Goal: Transaction & Acquisition: Subscribe to service/newsletter

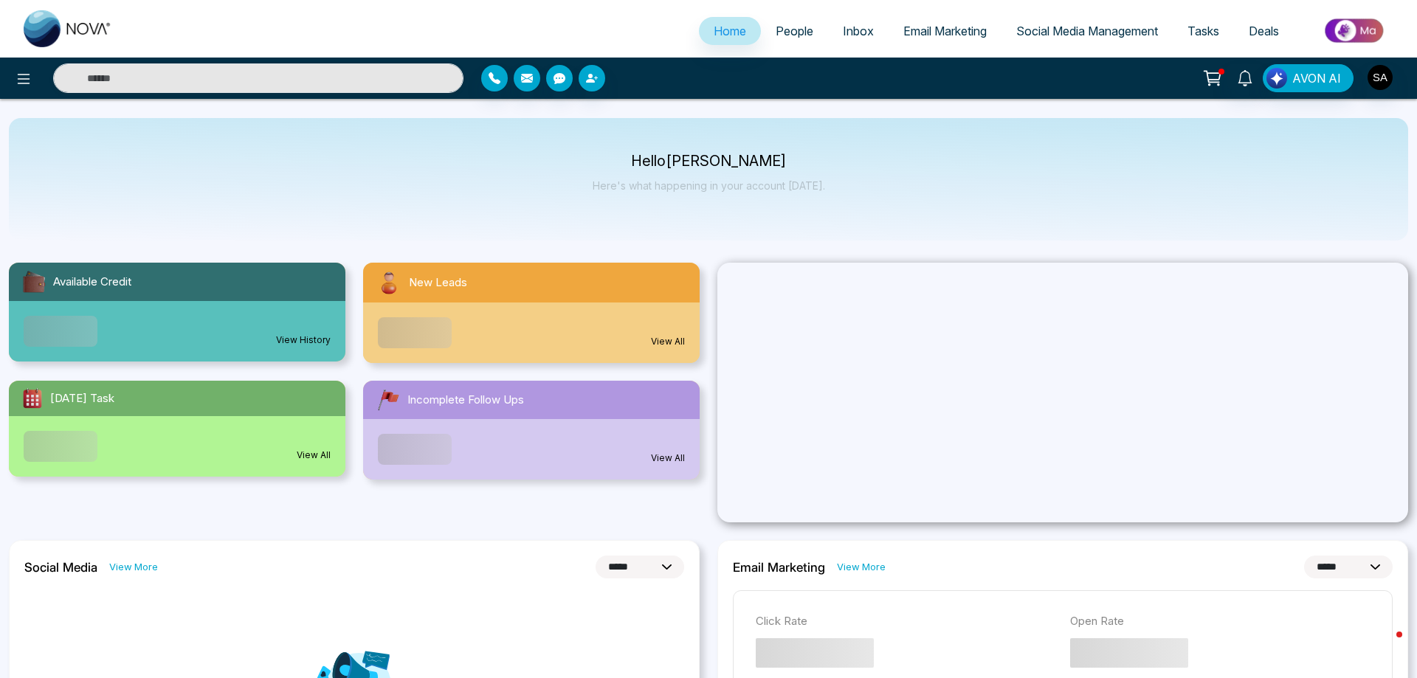
select select "*"
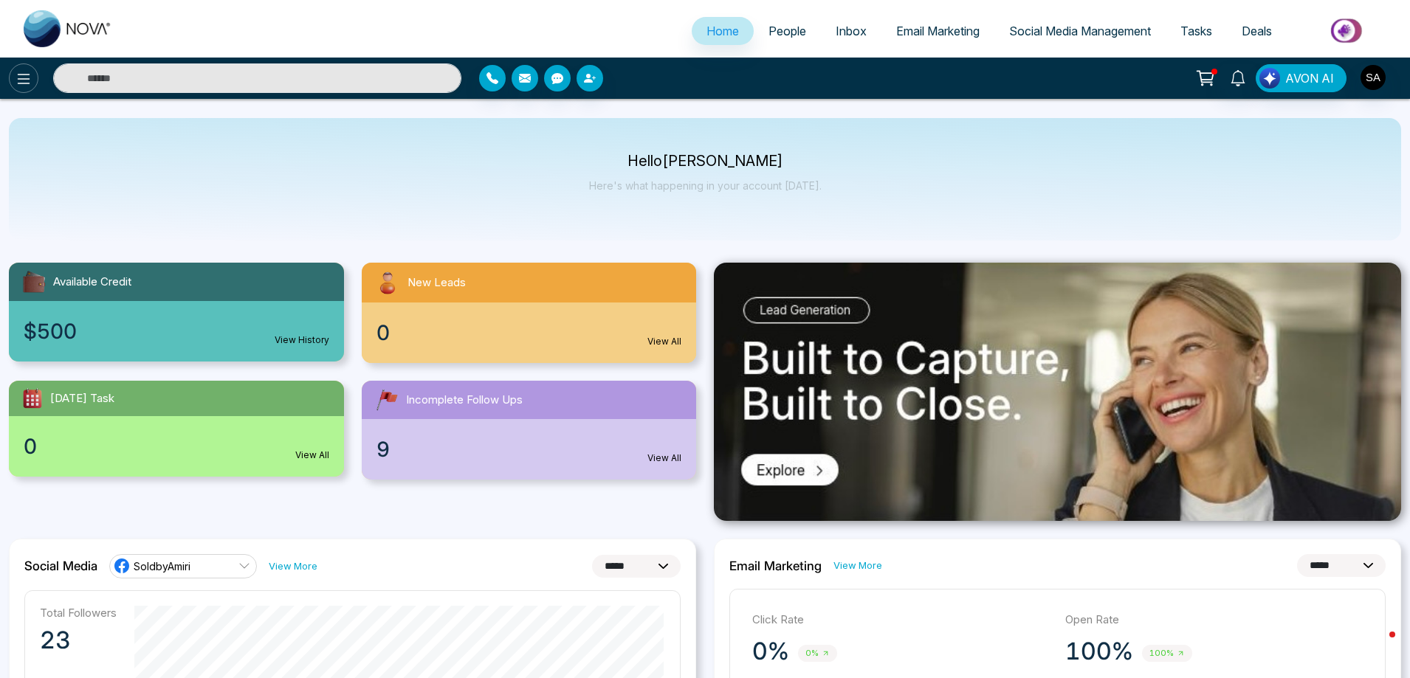
click at [34, 80] on button at bounding box center [24, 78] width 30 height 30
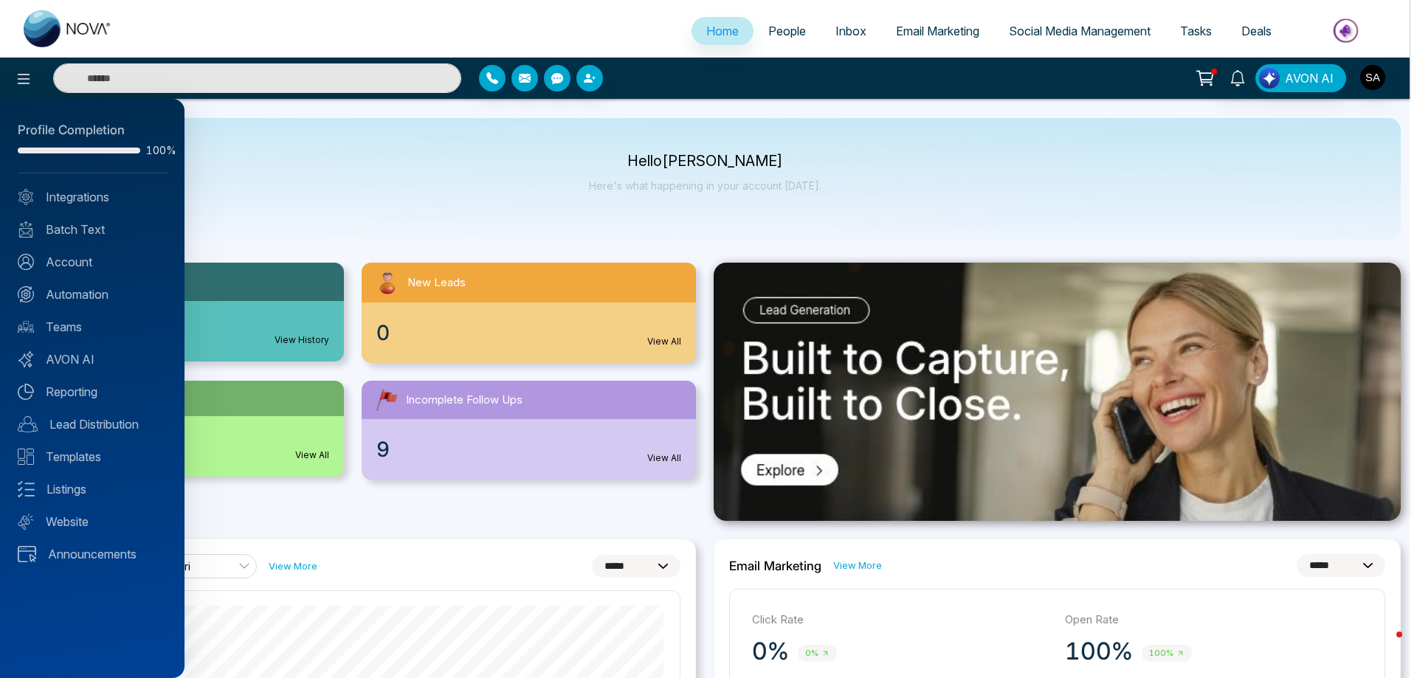
click at [1082, 29] on div at bounding box center [708, 339] width 1417 height 678
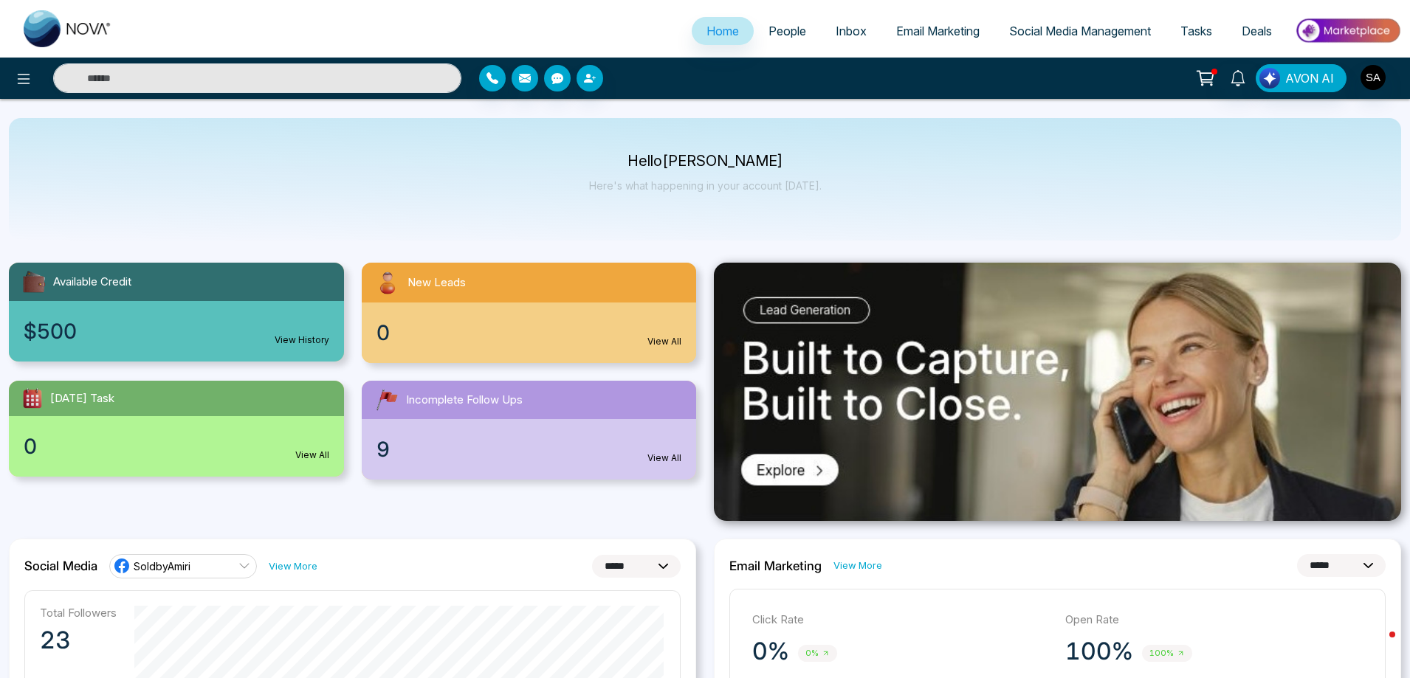
click at [956, 30] on span "Email Marketing" at bounding box center [937, 31] width 83 height 15
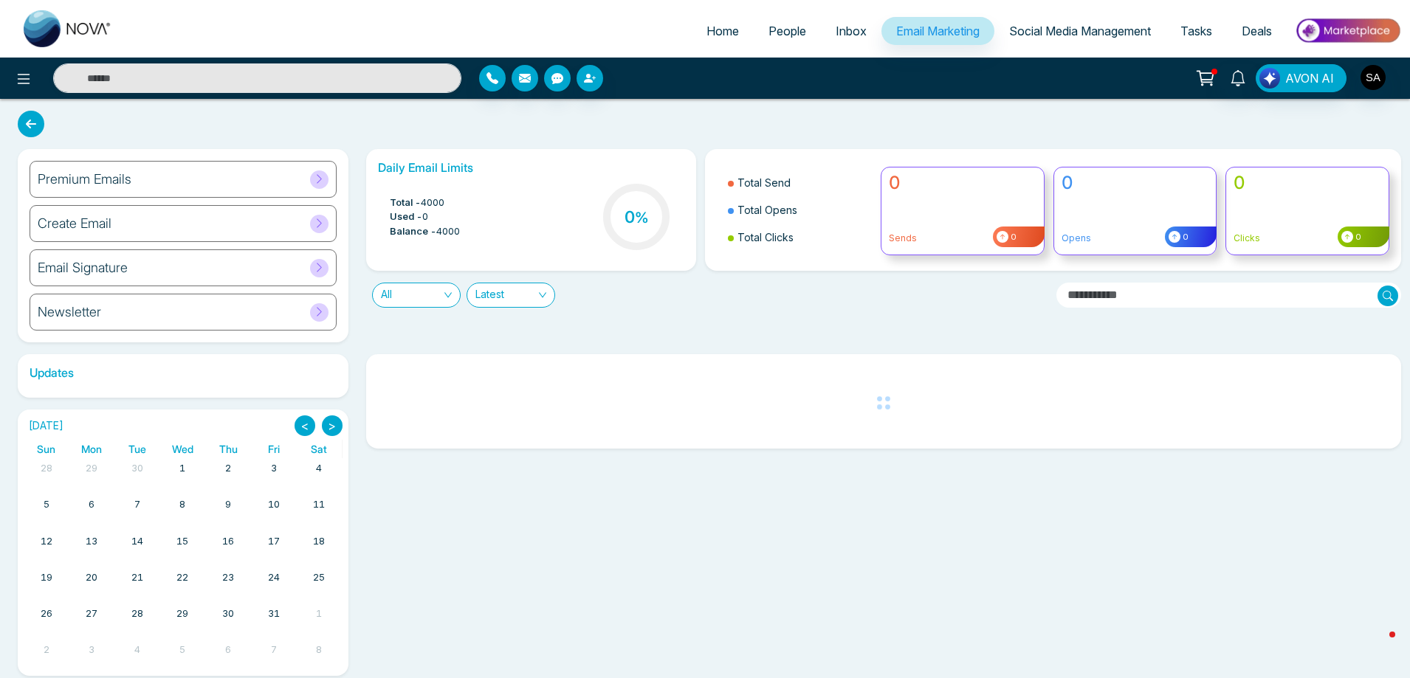
click at [218, 269] on div "Email Signature" at bounding box center [183, 268] width 307 height 37
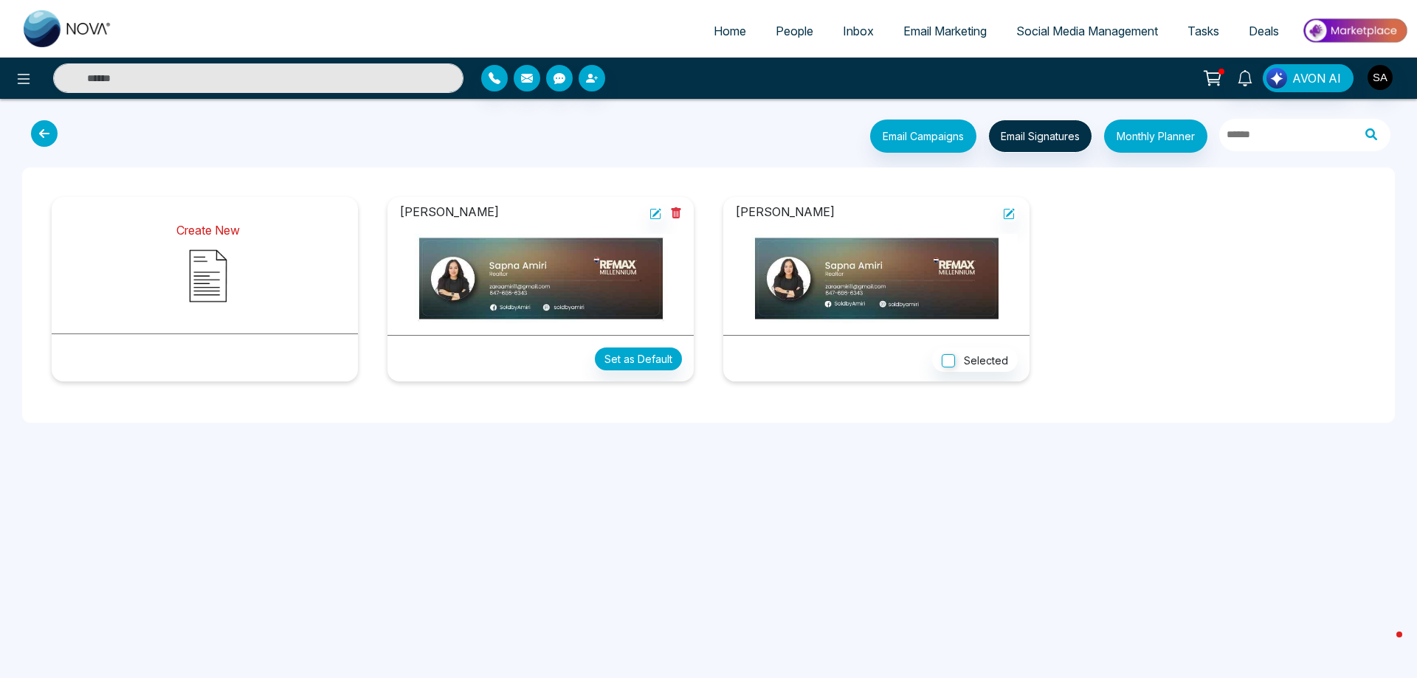
click at [244, 275] on img at bounding box center [208, 276] width 74 height 74
click at [615, 275] on img at bounding box center [540, 278] width 283 height 89
click at [651, 210] on icon at bounding box center [655, 214] width 10 height 10
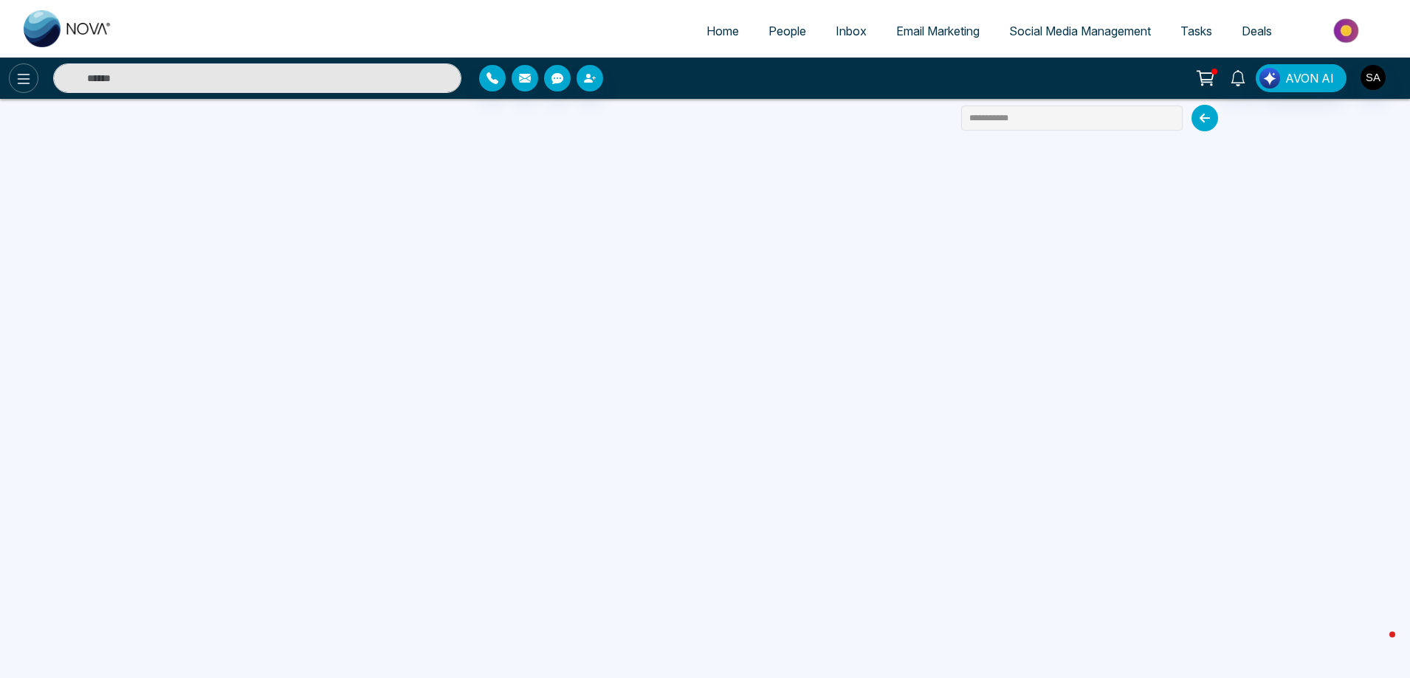
click at [21, 63] on button at bounding box center [24, 78] width 30 height 30
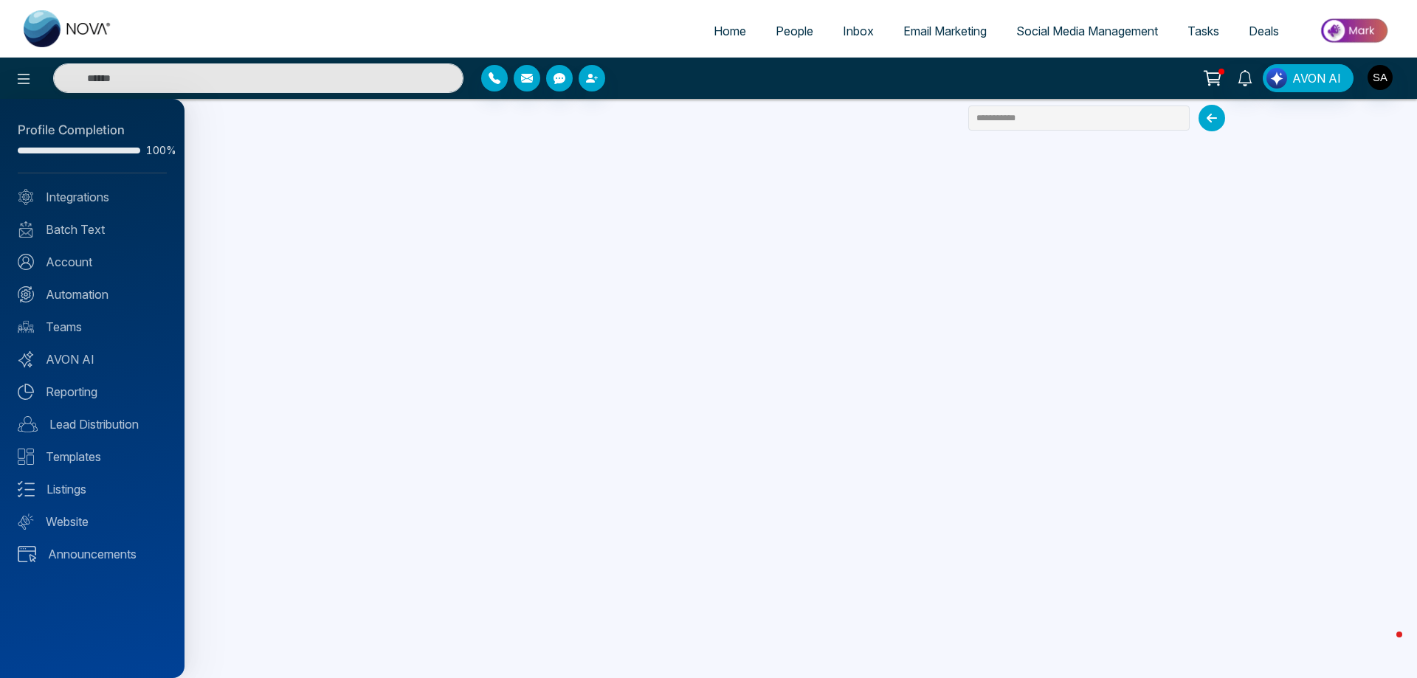
click at [513, 150] on div at bounding box center [708, 339] width 1417 height 678
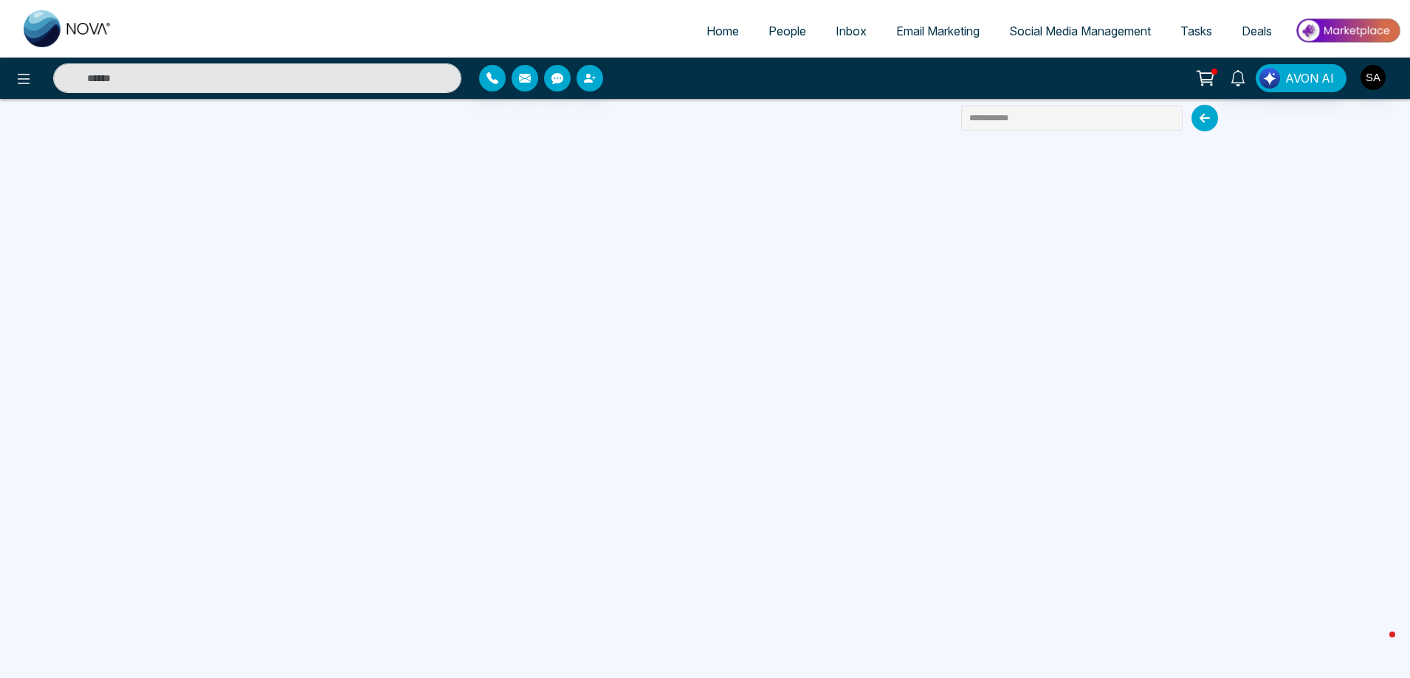
click at [935, 32] on span "Email Marketing" at bounding box center [937, 31] width 83 height 15
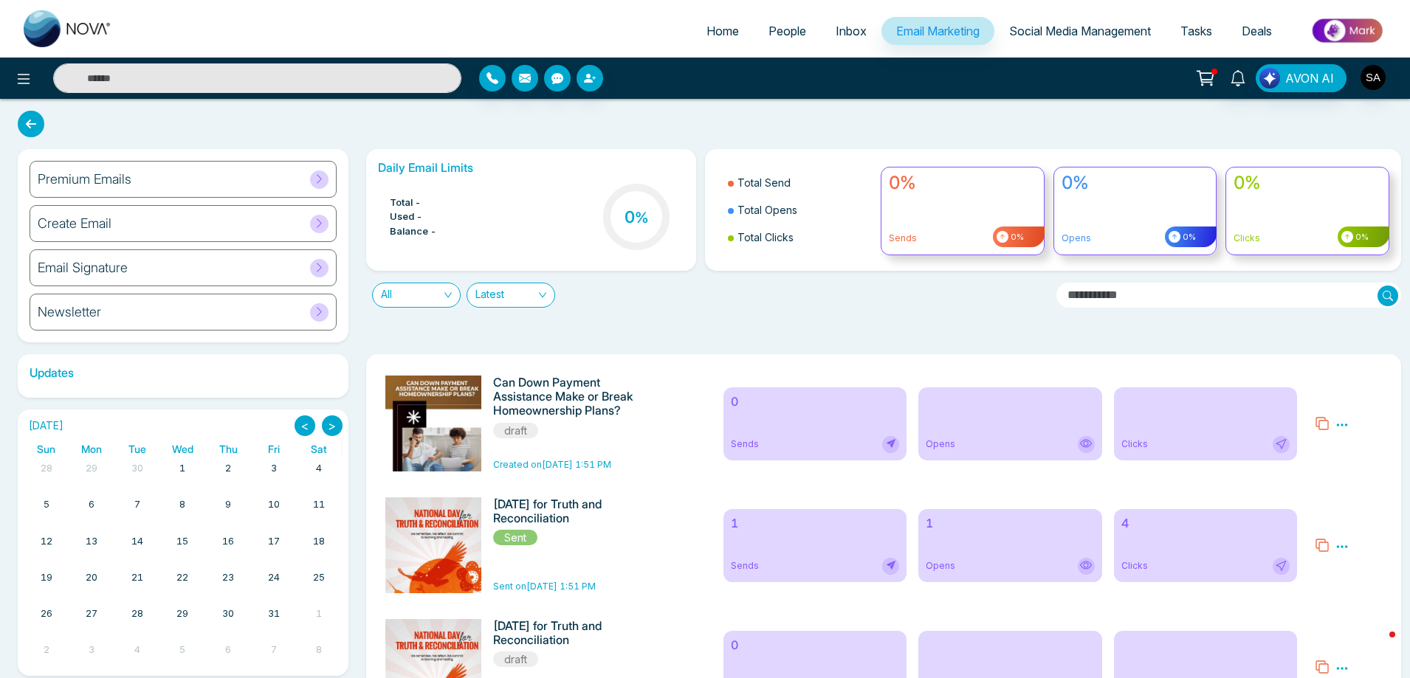
click at [1055, 35] on span "Social Media Management" at bounding box center [1080, 31] width 142 height 15
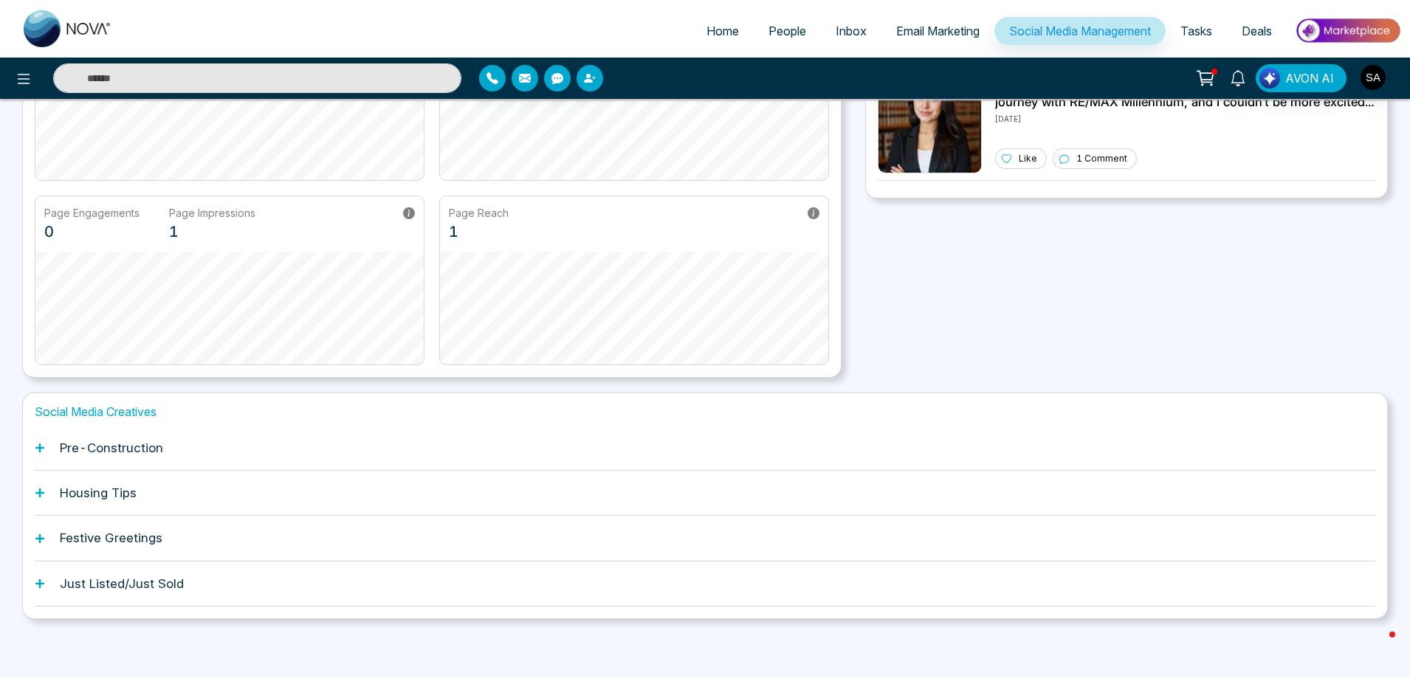
scroll to position [225, 0]
click at [45, 538] on div "Festive Greetings" at bounding box center [705, 538] width 1341 height 45
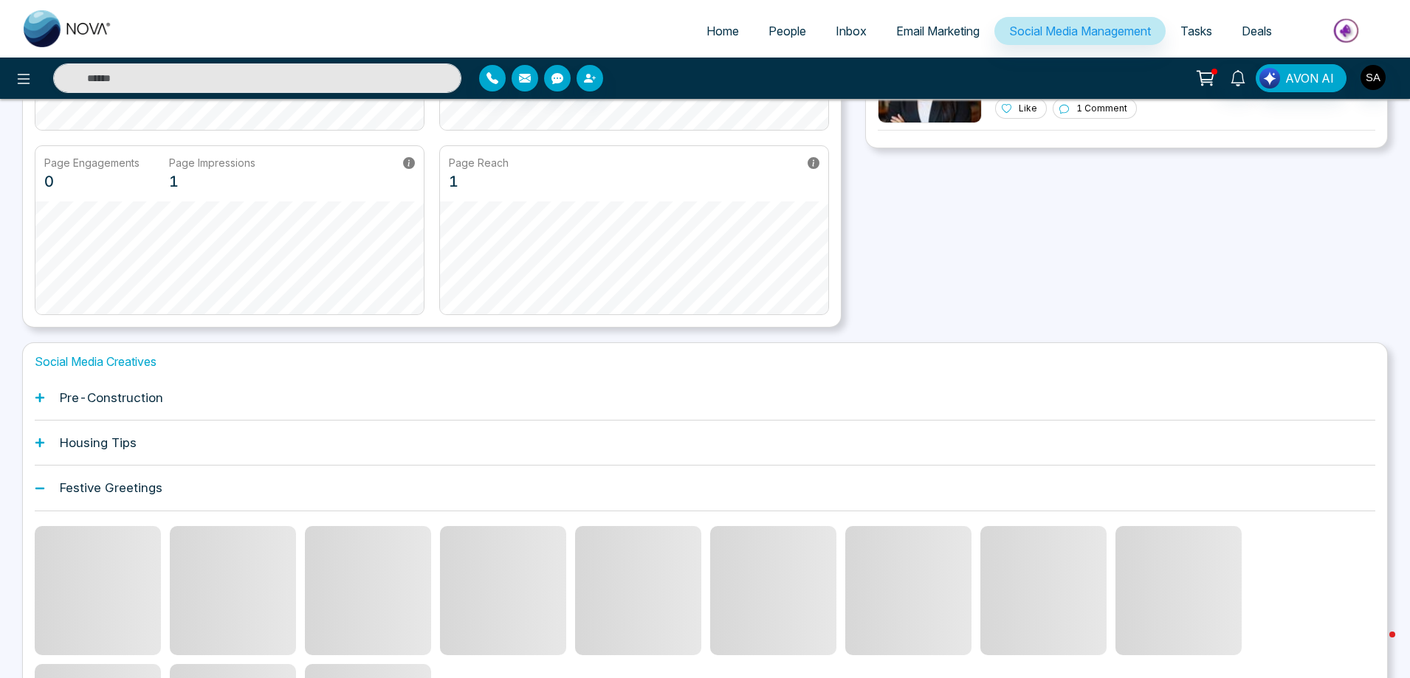
scroll to position [272, 0]
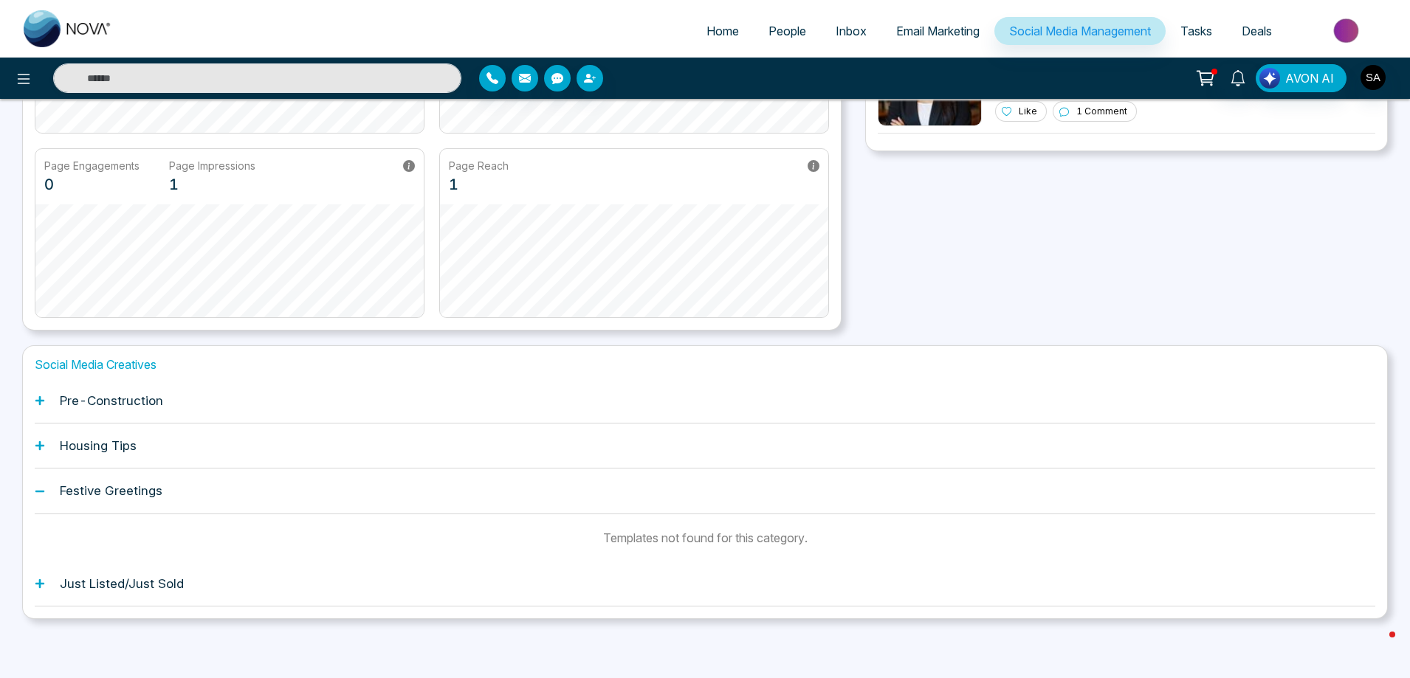
click at [38, 449] on icon at bounding box center [40, 446] width 10 height 10
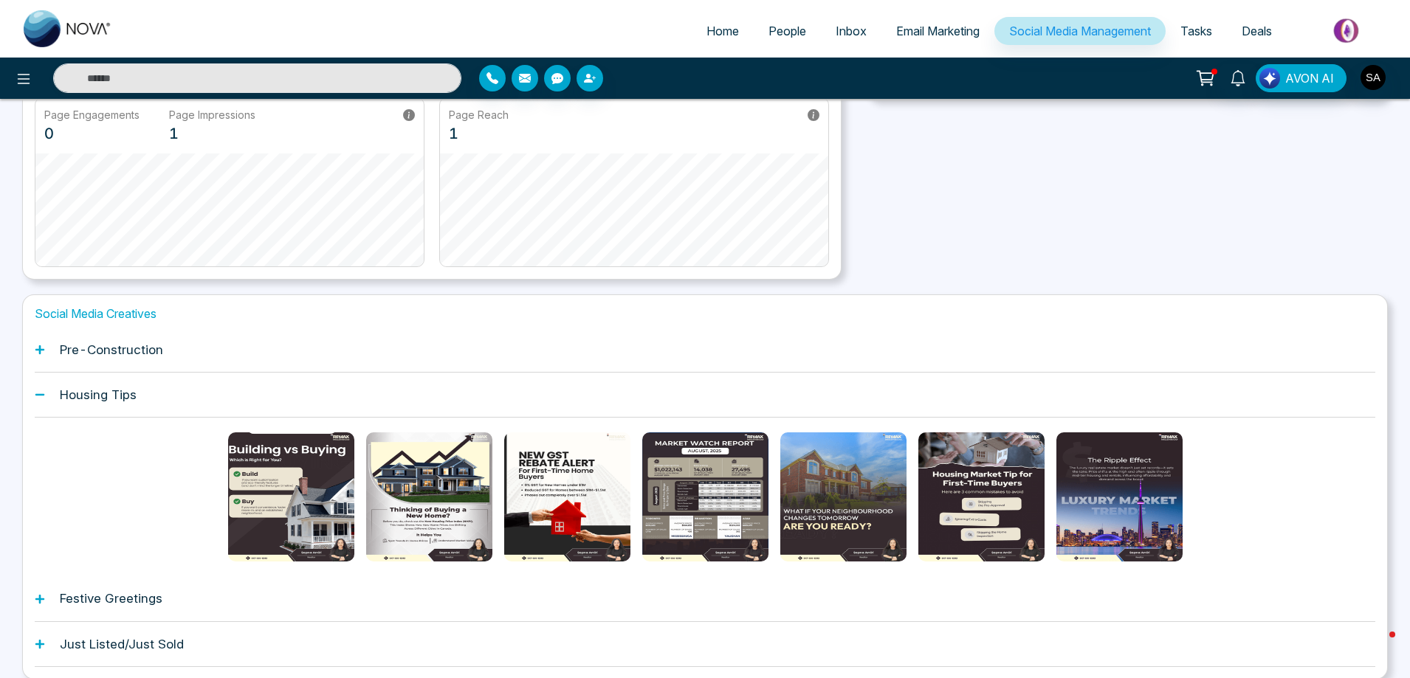
scroll to position [349, 0]
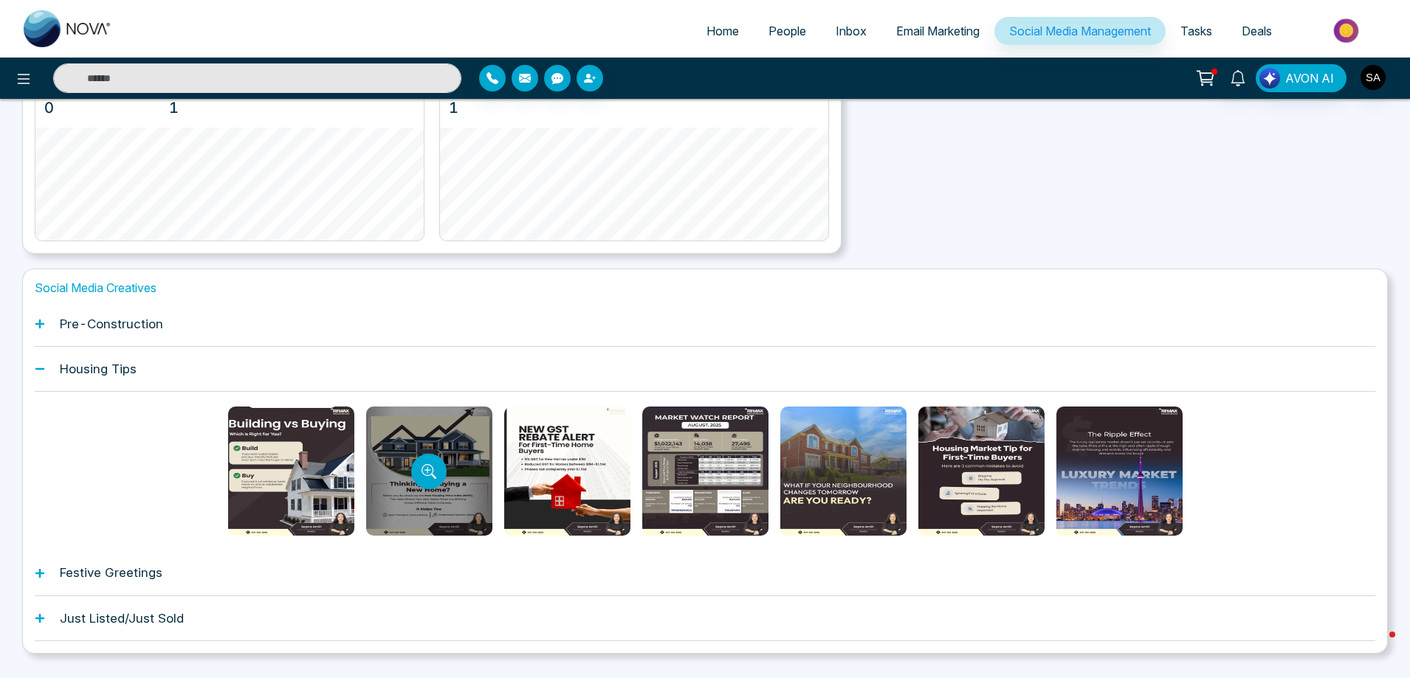
click at [460, 448] on div at bounding box center [429, 471] width 126 height 129
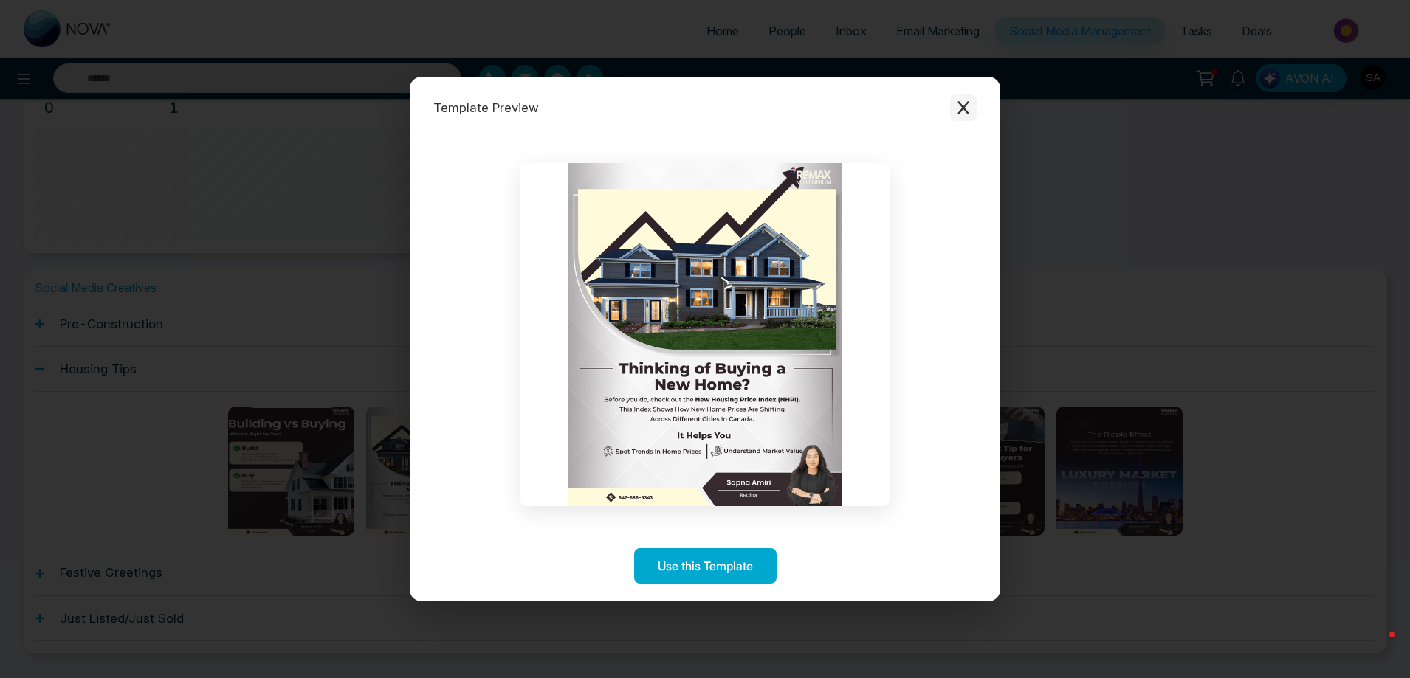
click at [956, 109] on icon "Close modal" at bounding box center [963, 107] width 15 height 15
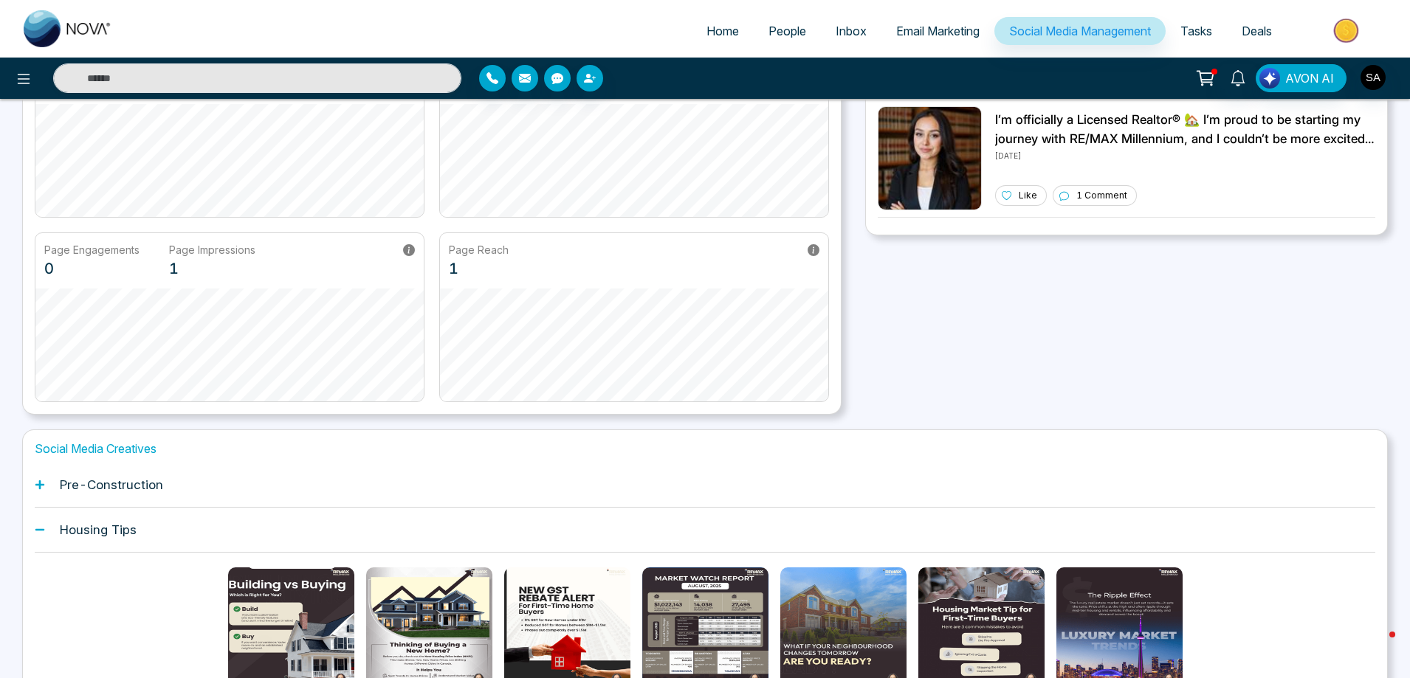
scroll to position [384, 0]
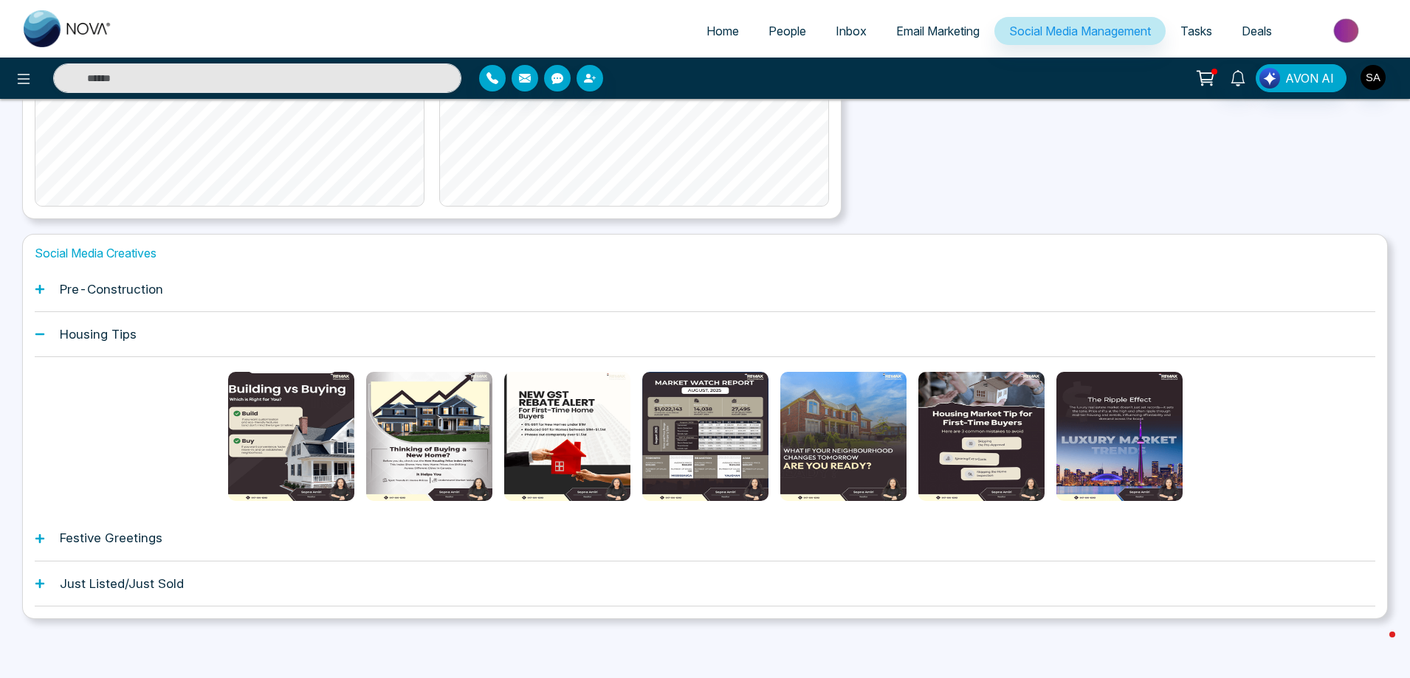
click at [92, 293] on h1 "Pre-Construction" at bounding box center [111, 289] width 103 height 15
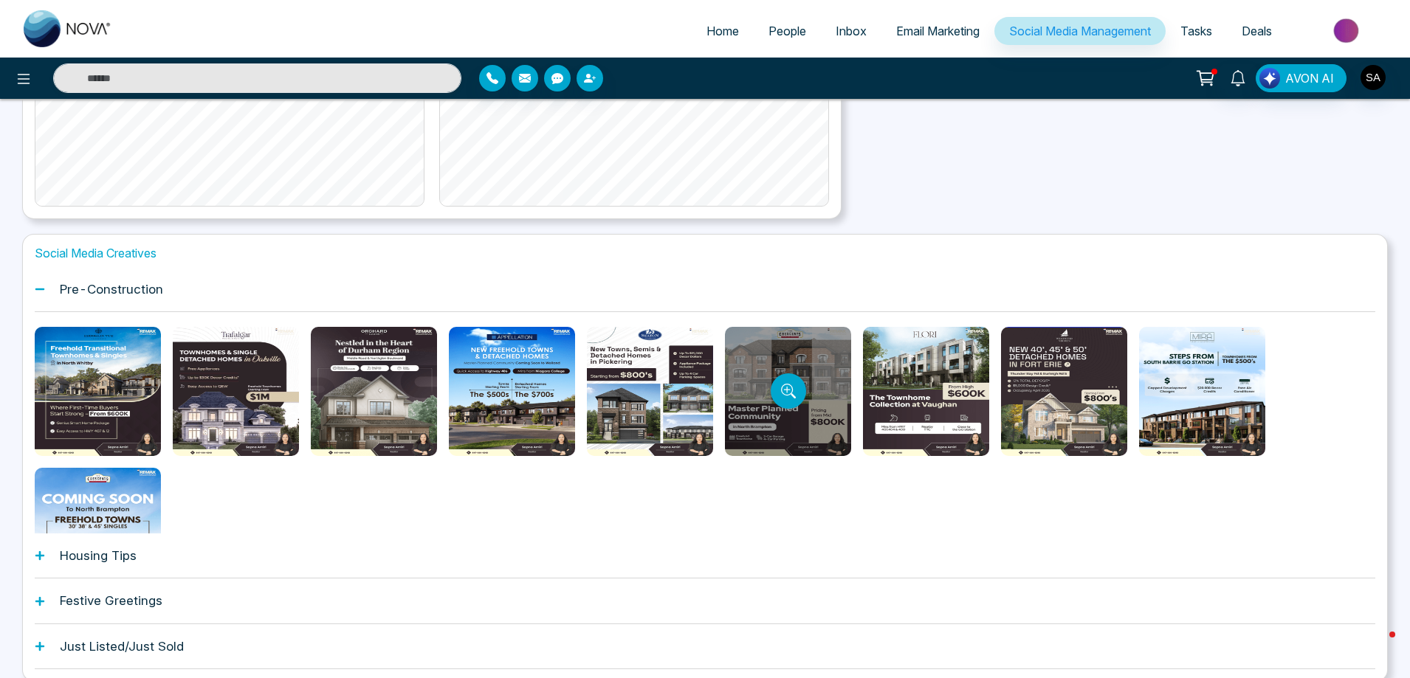
click at [822, 366] on div at bounding box center [788, 391] width 126 height 129
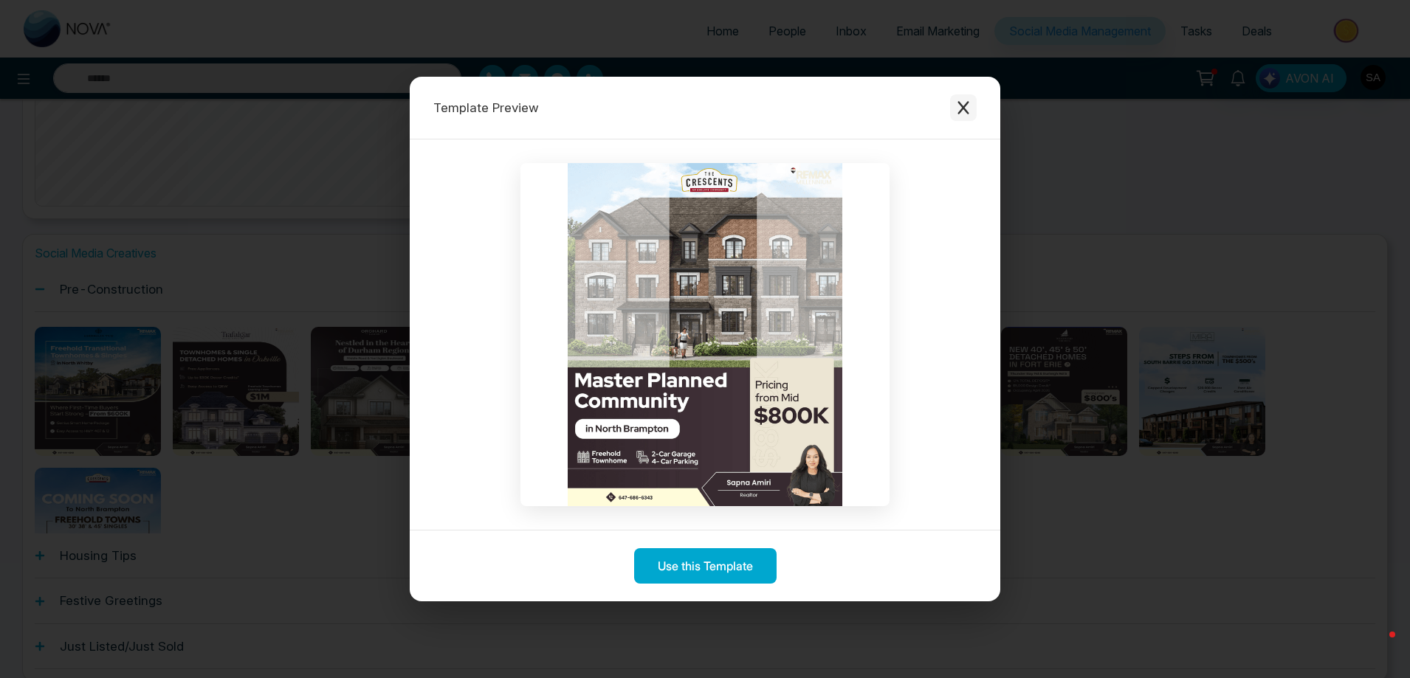
click at [958, 110] on icon "Close modal" at bounding box center [963, 107] width 15 height 15
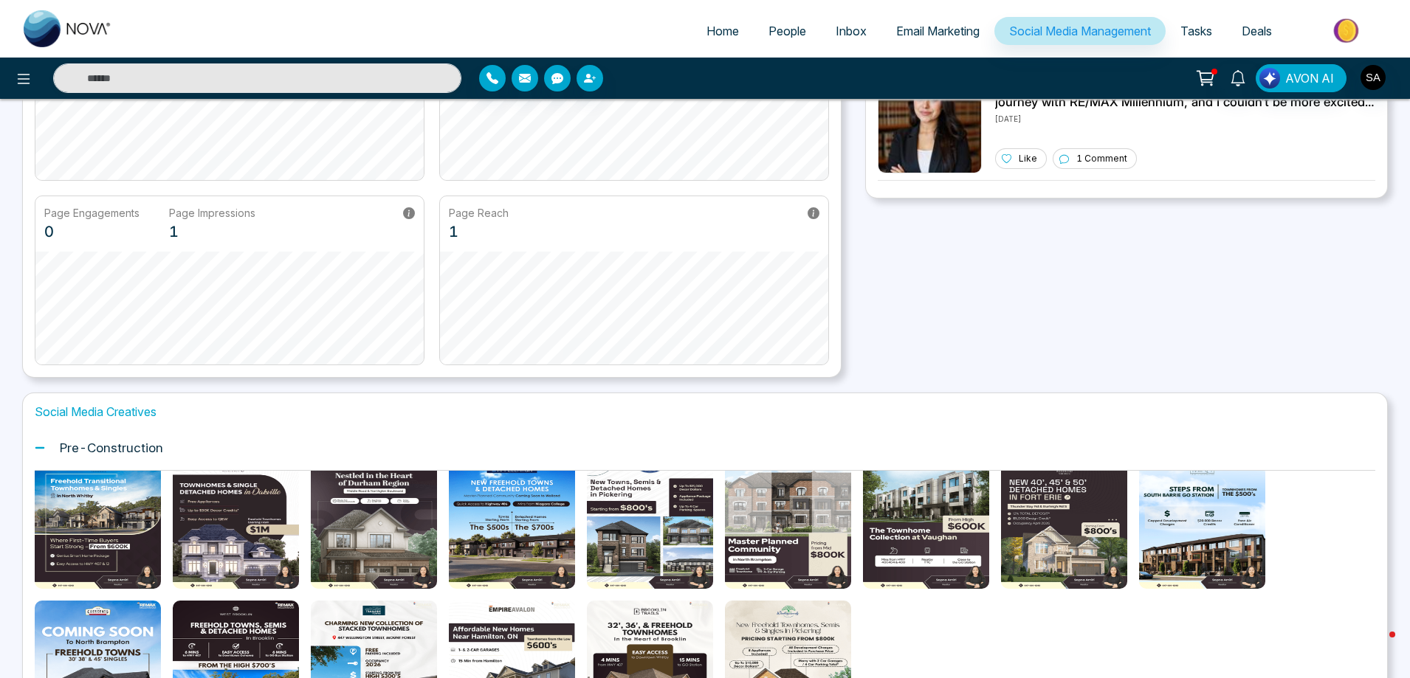
scroll to position [0, 0]
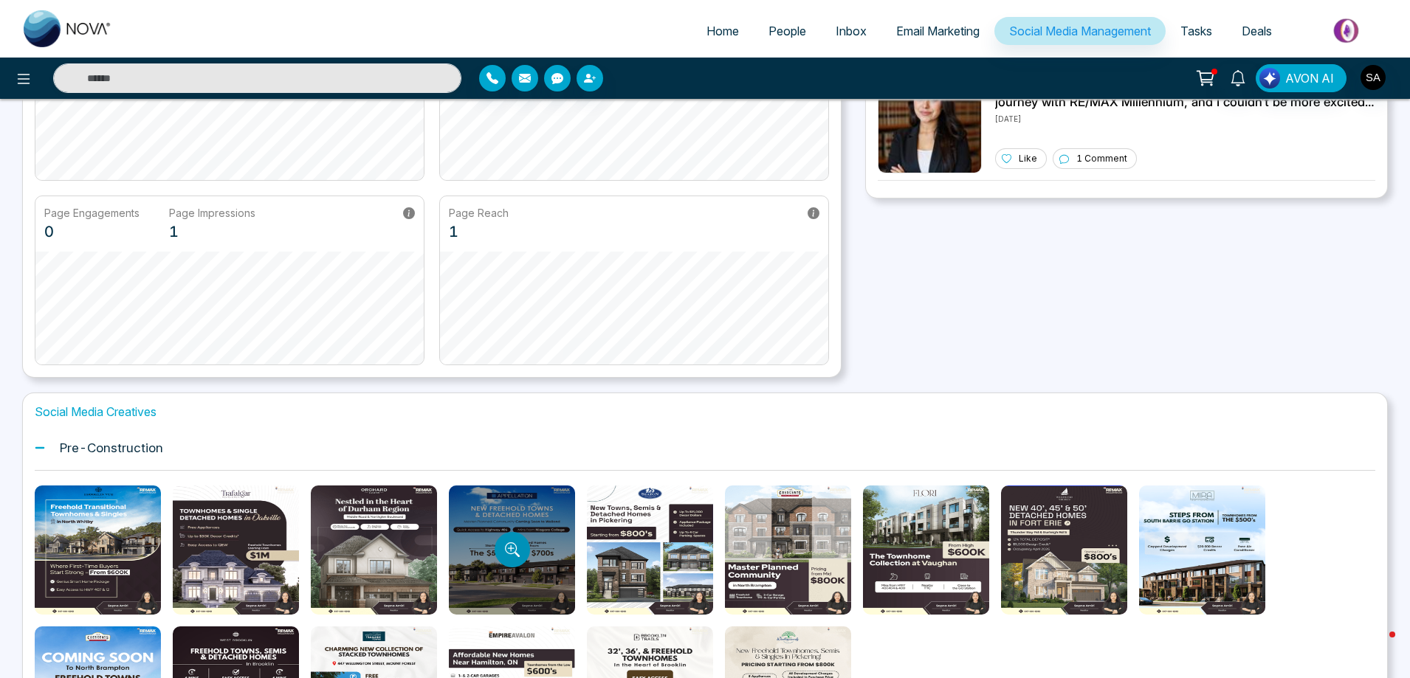
click at [497, 540] on button "Preview template" at bounding box center [512, 549] width 35 height 35
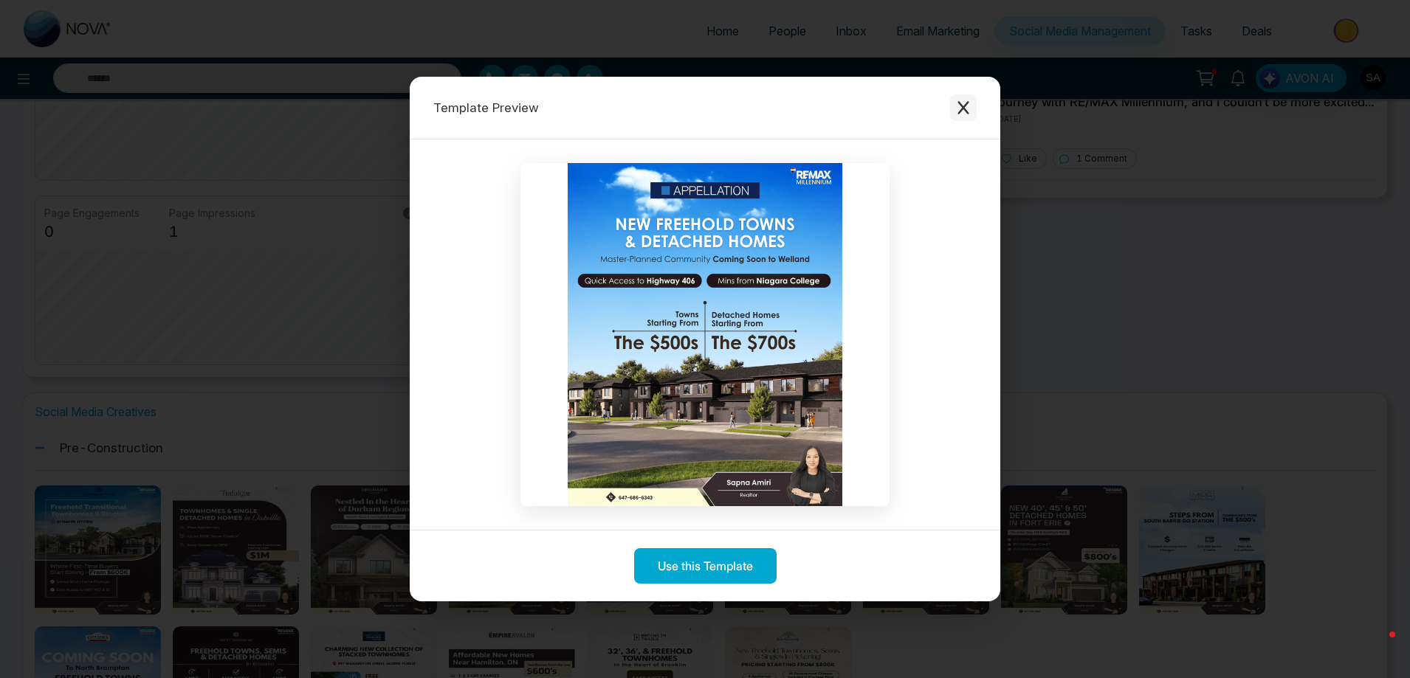
click at [961, 110] on icon "Close modal" at bounding box center [963, 107] width 11 height 13
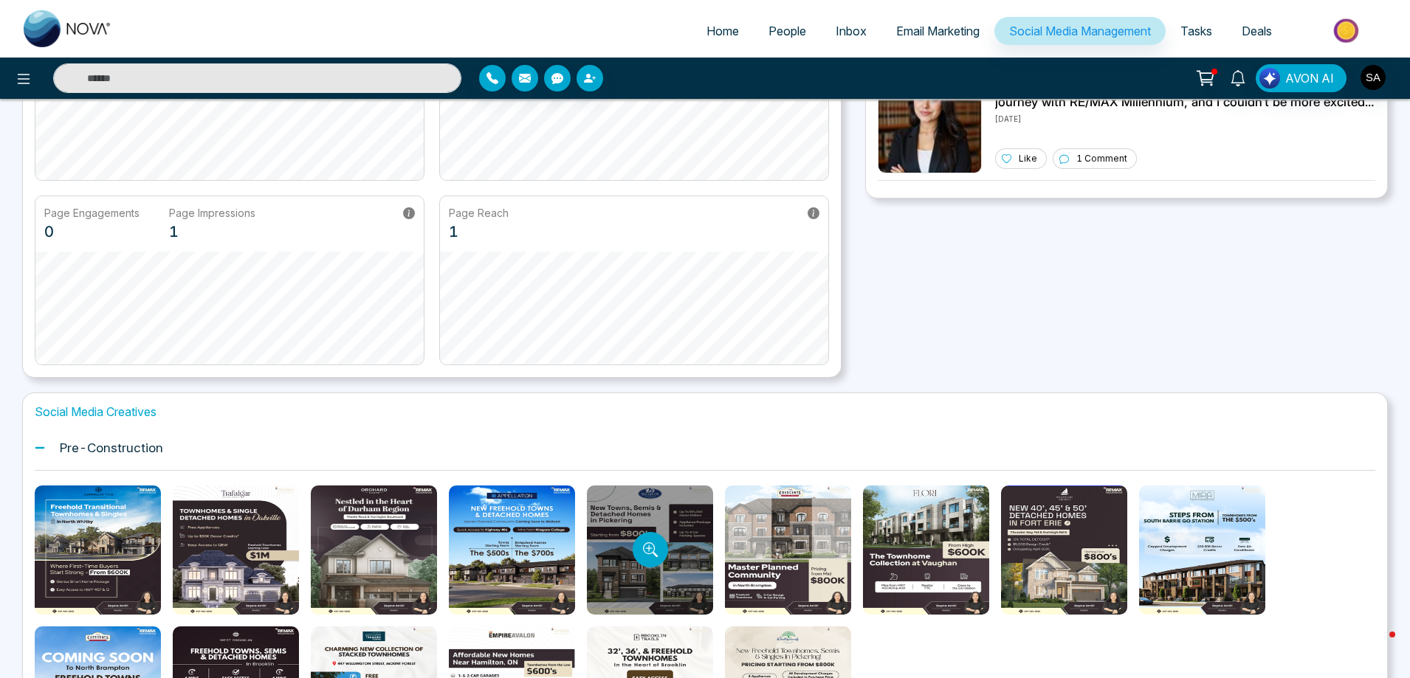
click at [691, 570] on div at bounding box center [650, 550] width 126 height 129
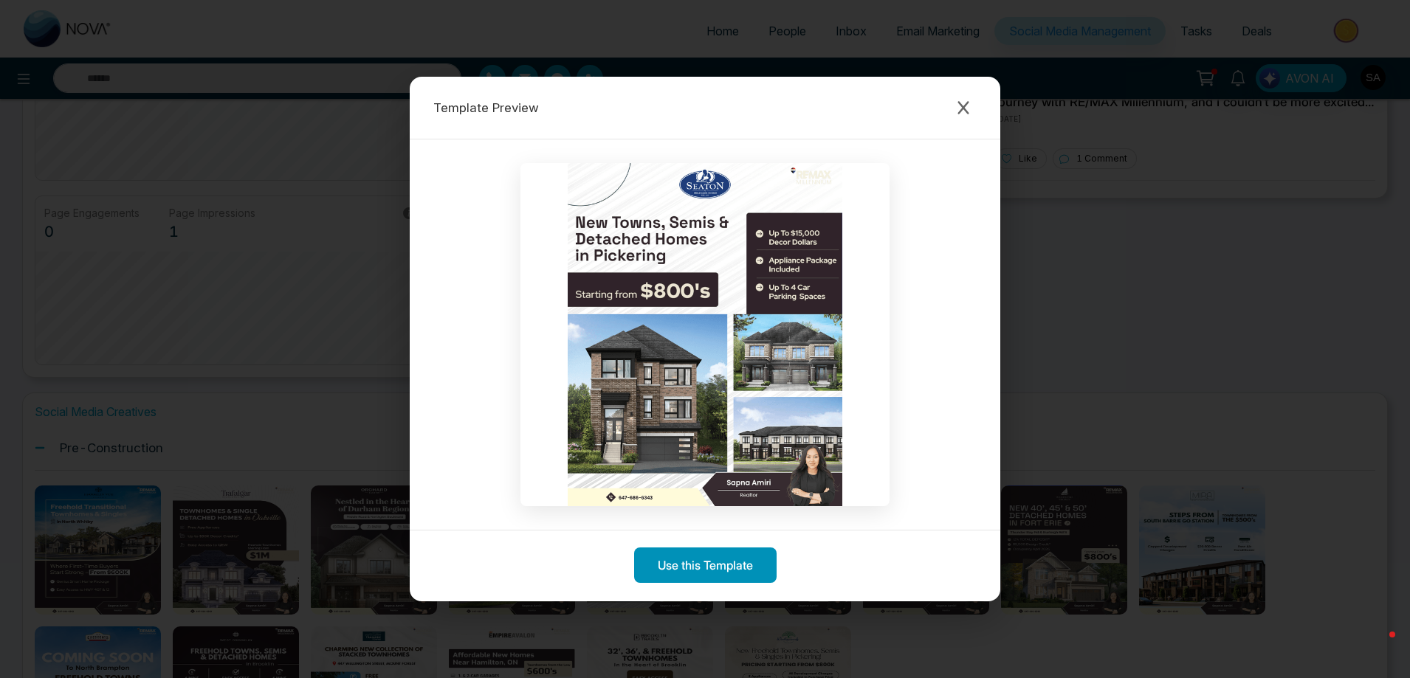
click at [718, 565] on button "Use this Template" at bounding box center [705, 565] width 142 height 35
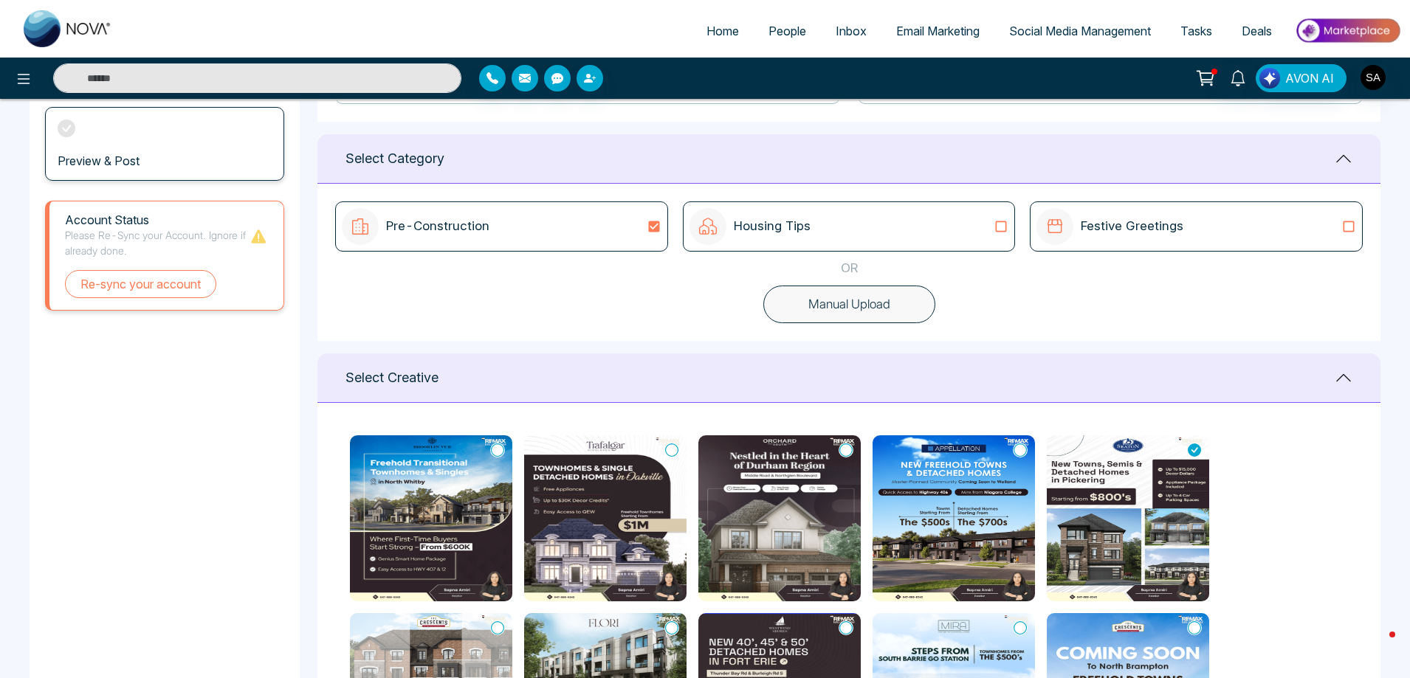
scroll to position [443, 0]
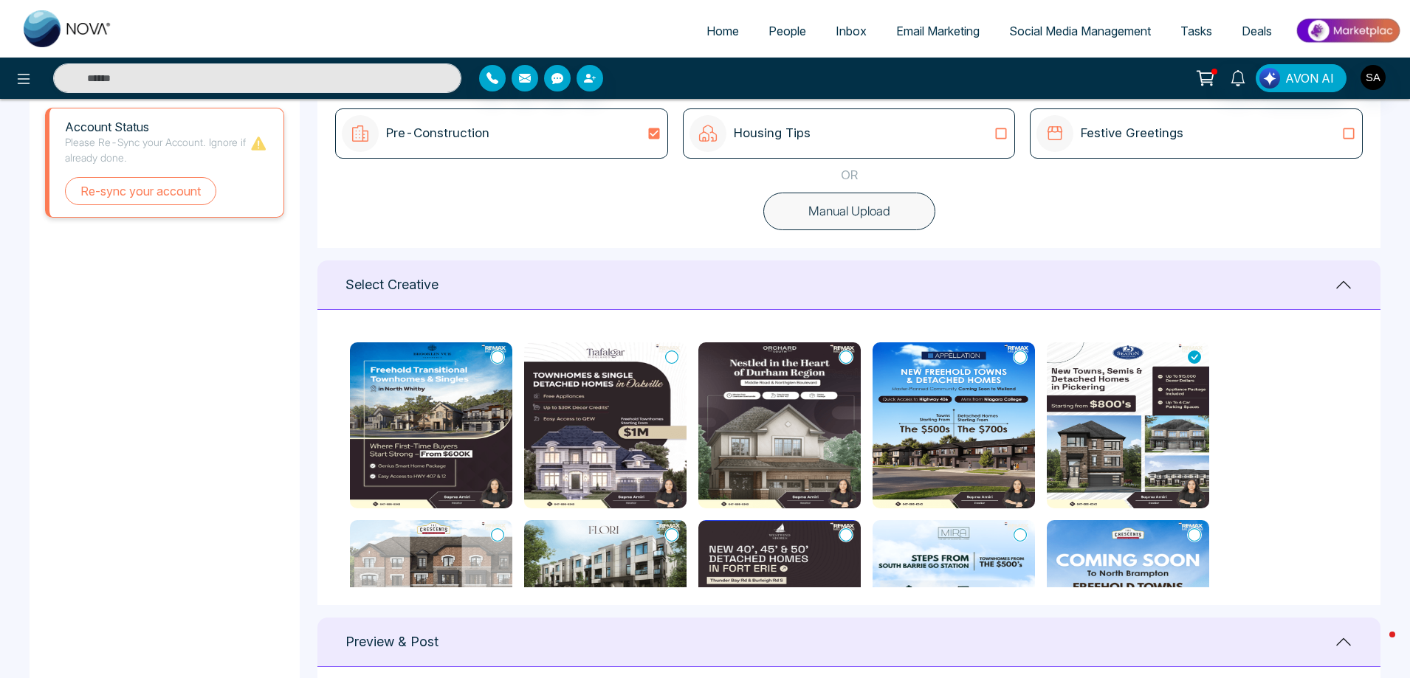
click at [1023, 358] on icon at bounding box center [1020, 357] width 13 height 15
type textarea "**********"
click at [1017, 357] on icon at bounding box center [1020, 357] width 13 height 15
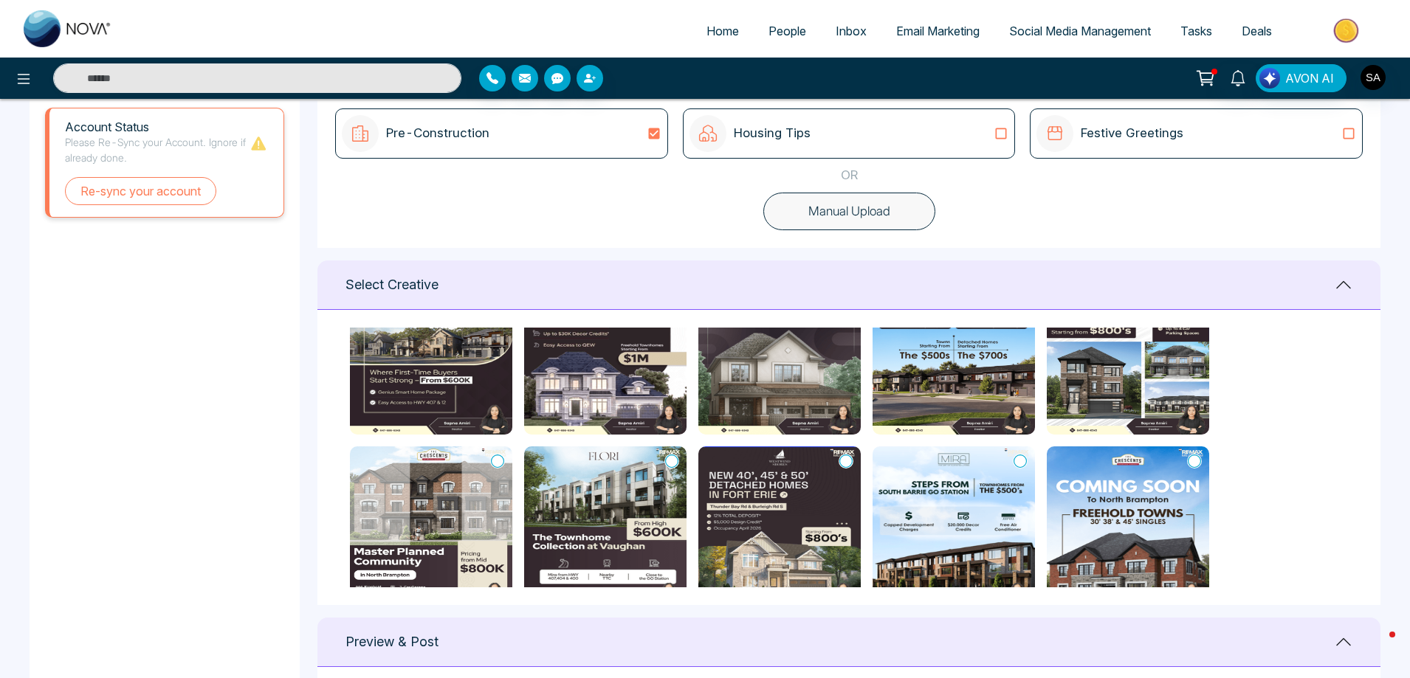
scroll to position [148, 0]
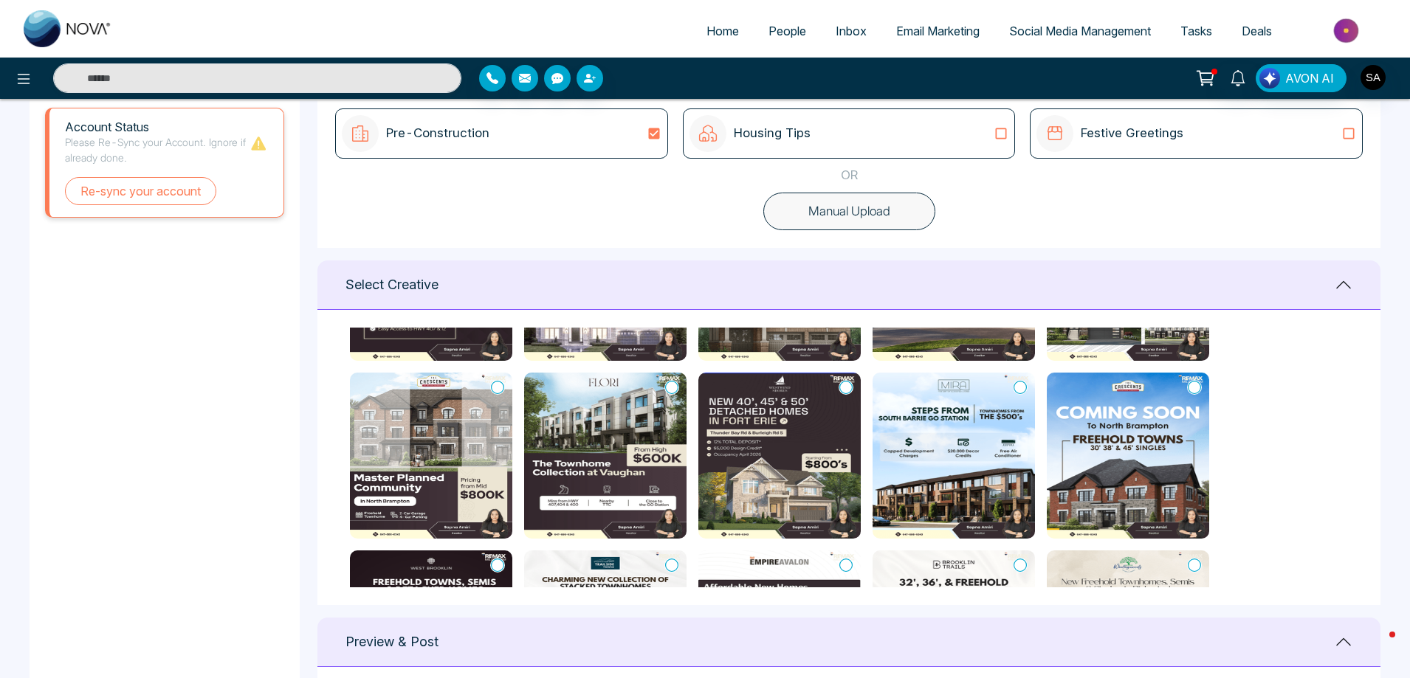
click at [500, 385] on icon at bounding box center [497, 387] width 13 height 15
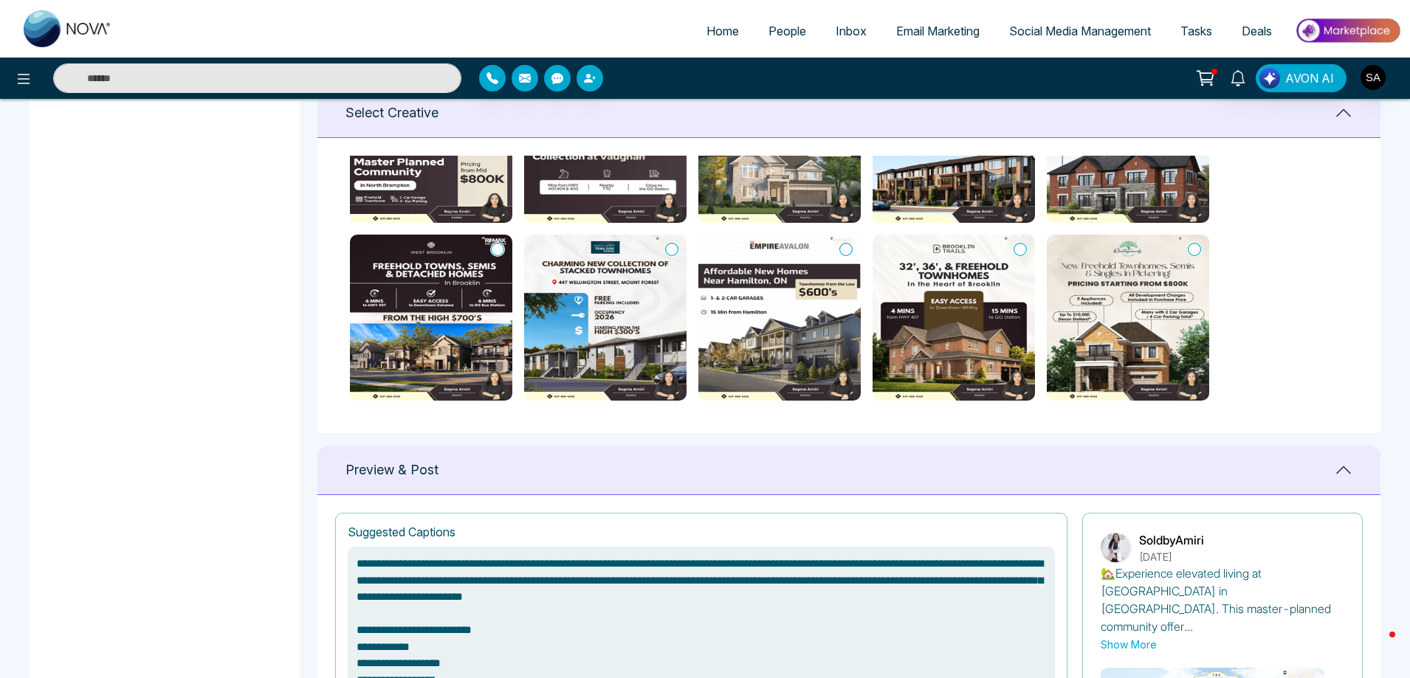
scroll to position [886, 0]
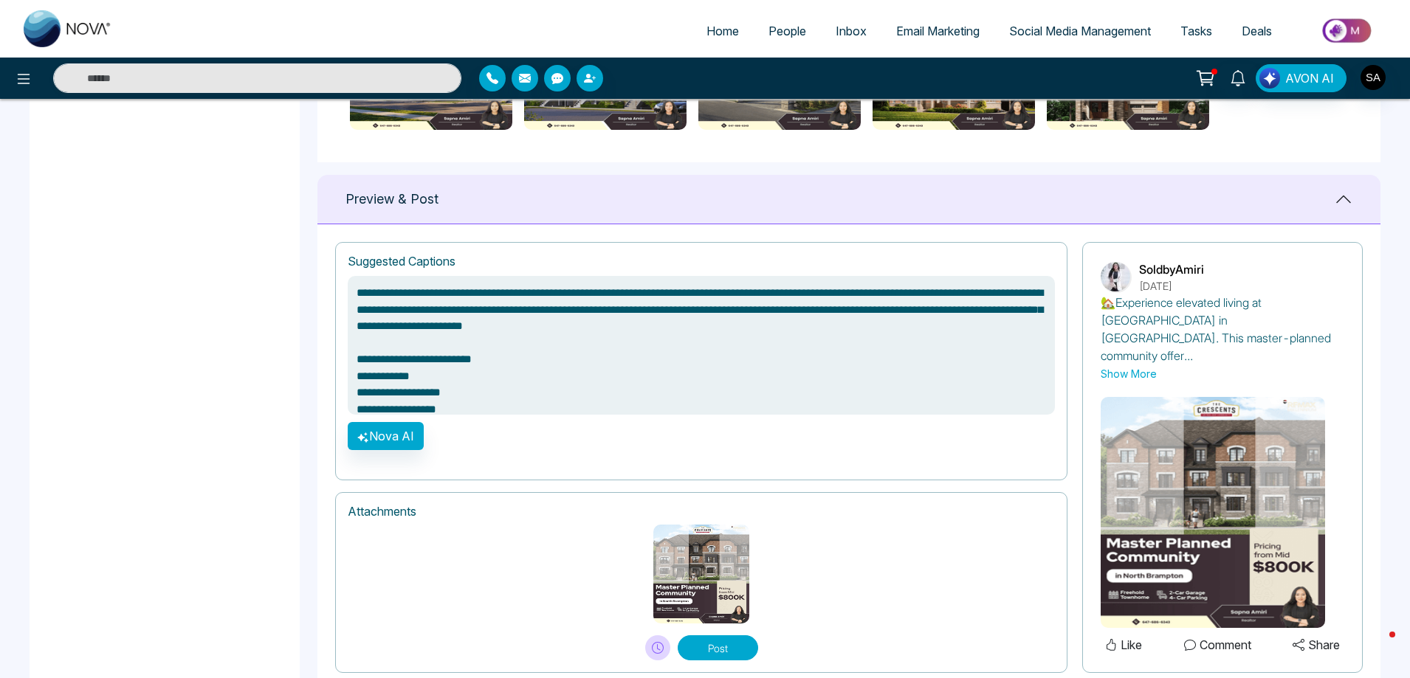
click at [704, 548] on img at bounding box center [701, 574] width 96 height 99
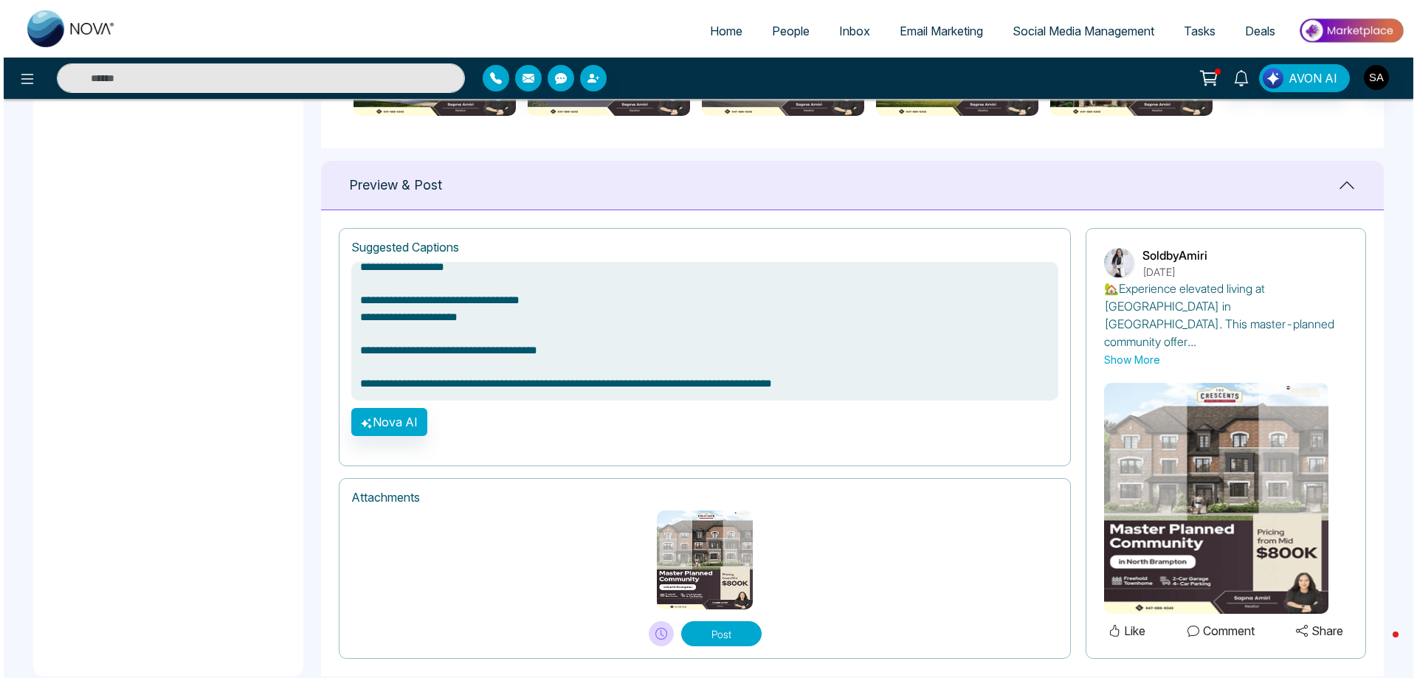
scroll to position [910, 0]
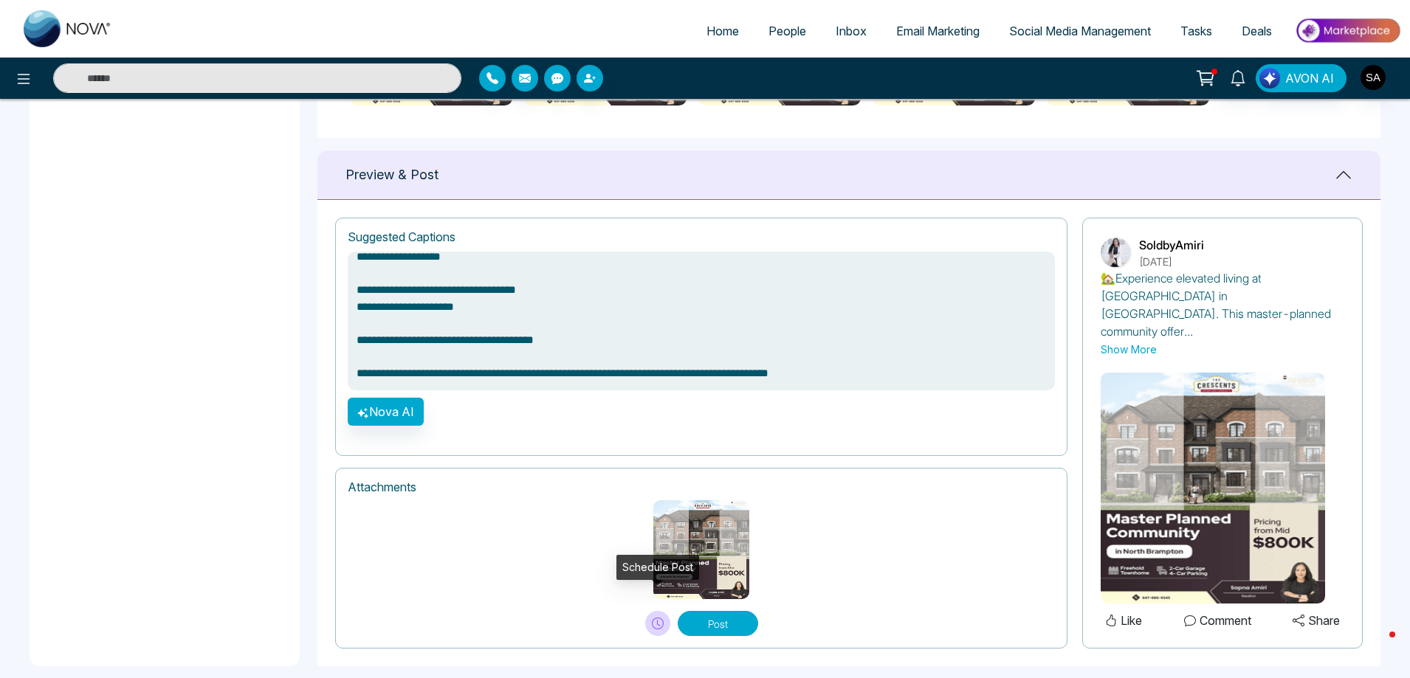
click at [661, 618] on icon at bounding box center [658, 624] width 12 height 12
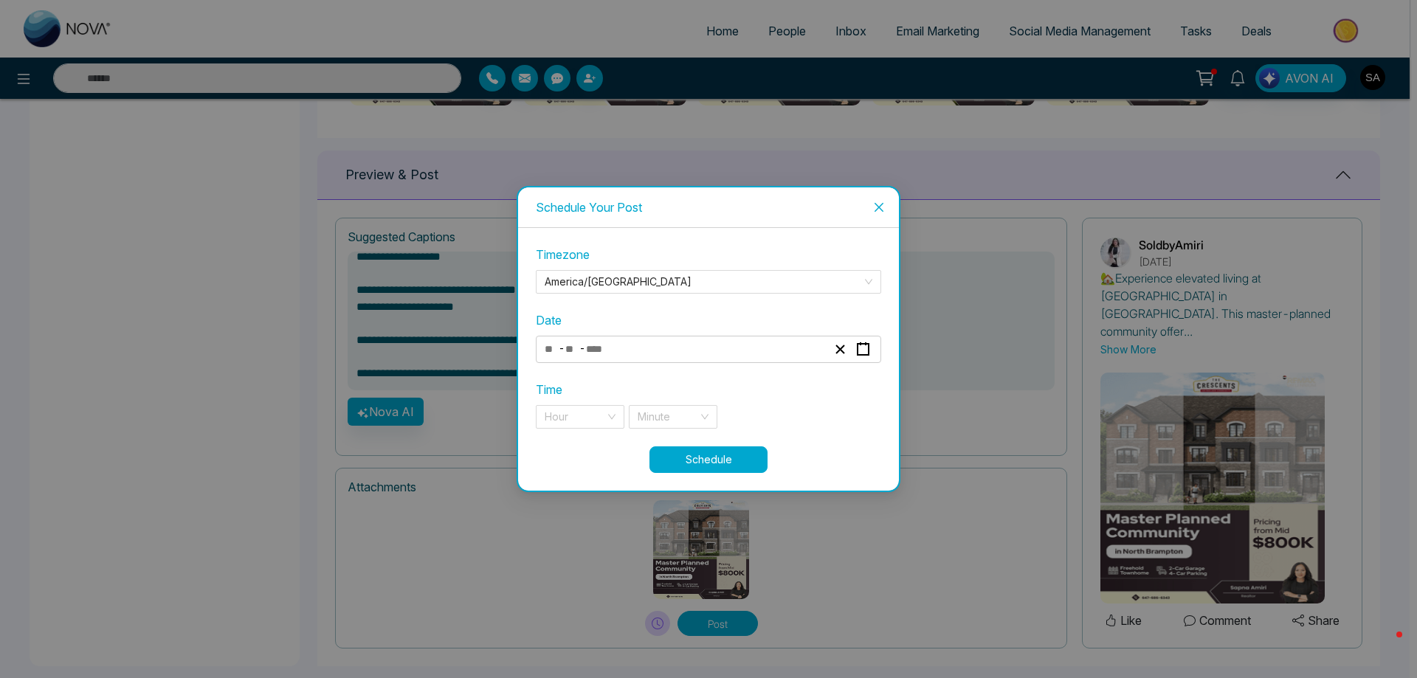
click at [712, 357] on div "- -" at bounding box center [686, 350] width 286 height 20
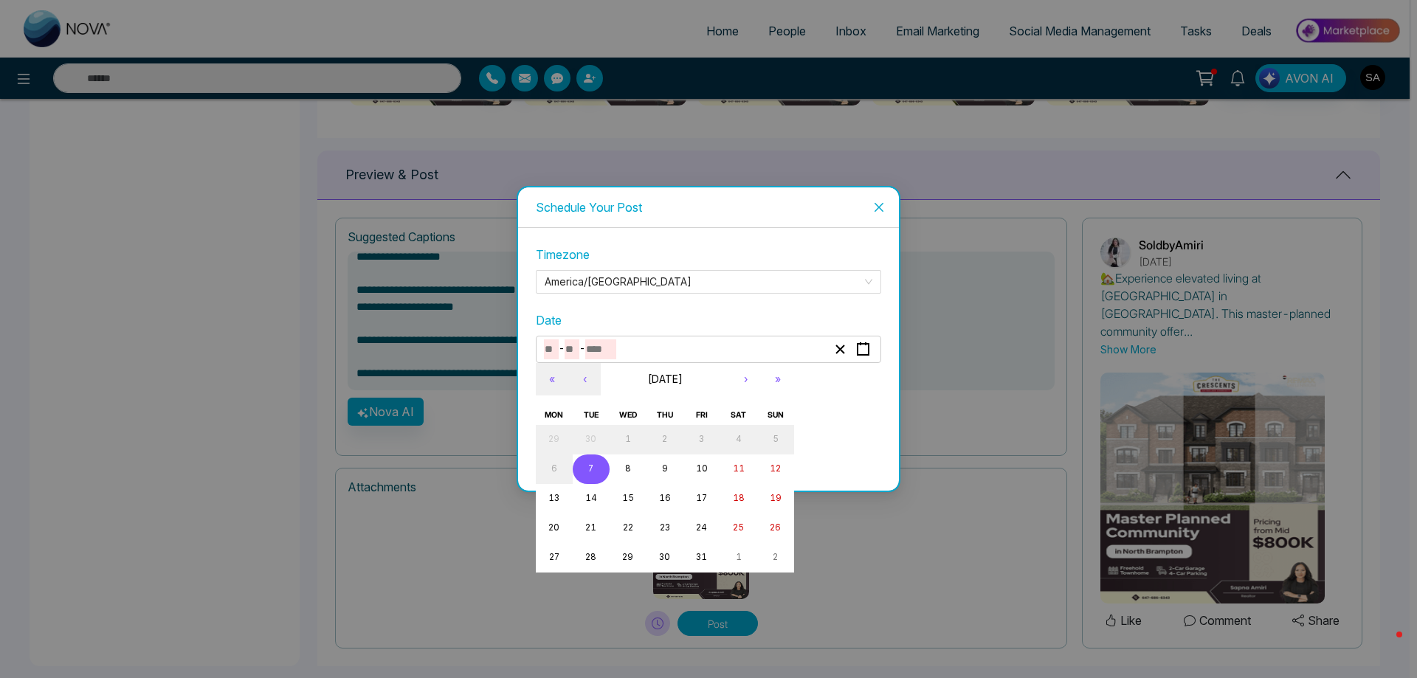
type textarea "**********"
click at [587, 476] on button "7" at bounding box center [591, 470] width 37 height 30
type input "**"
type input "*"
type input "****"
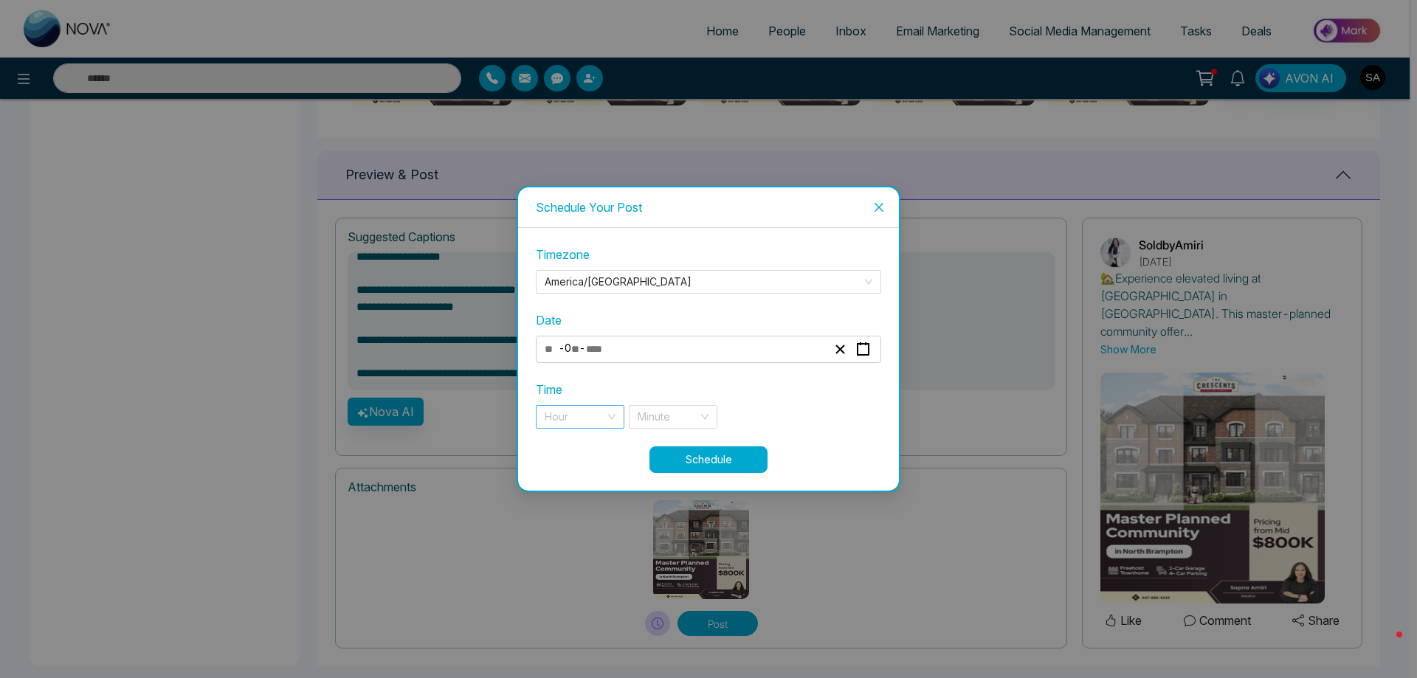
click at [608, 412] on div "Hour" at bounding box center [580, 417] width 89 height 24
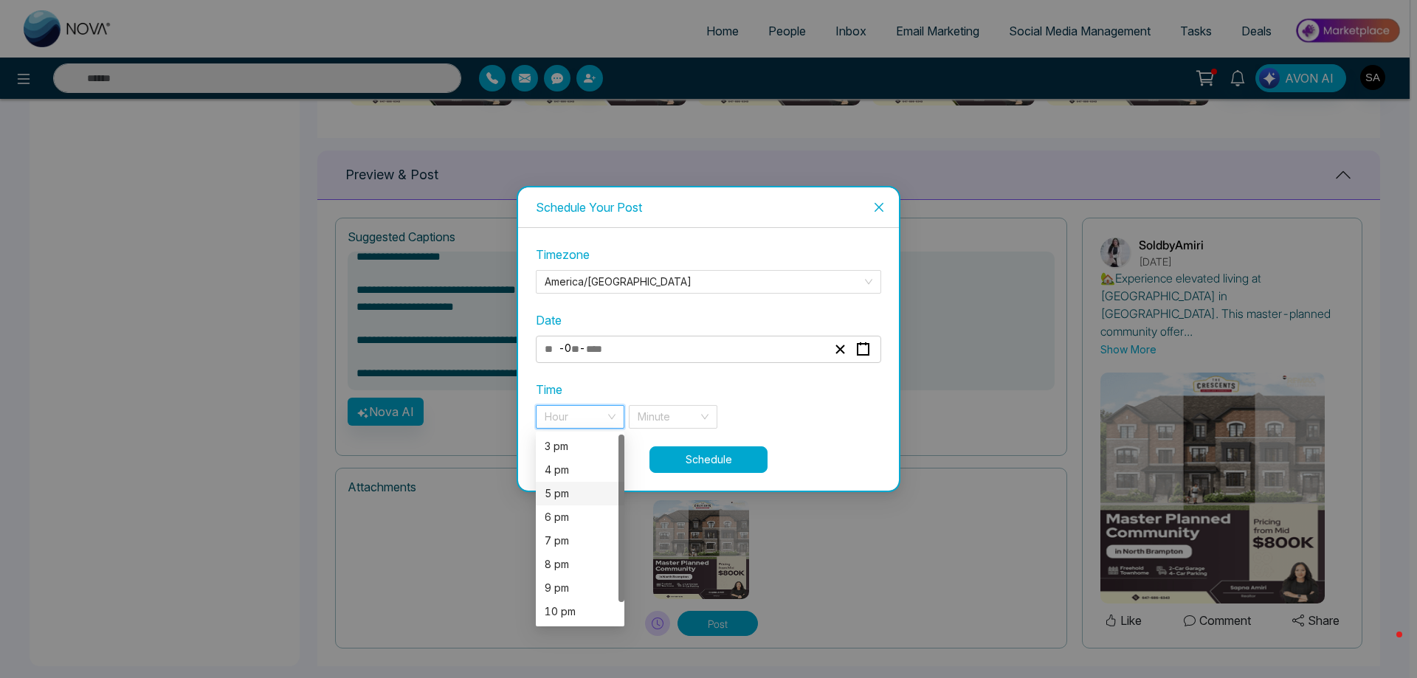
click at [576, 490] on div "5 pm" at bounding box center [580, 494] width 71 height 16
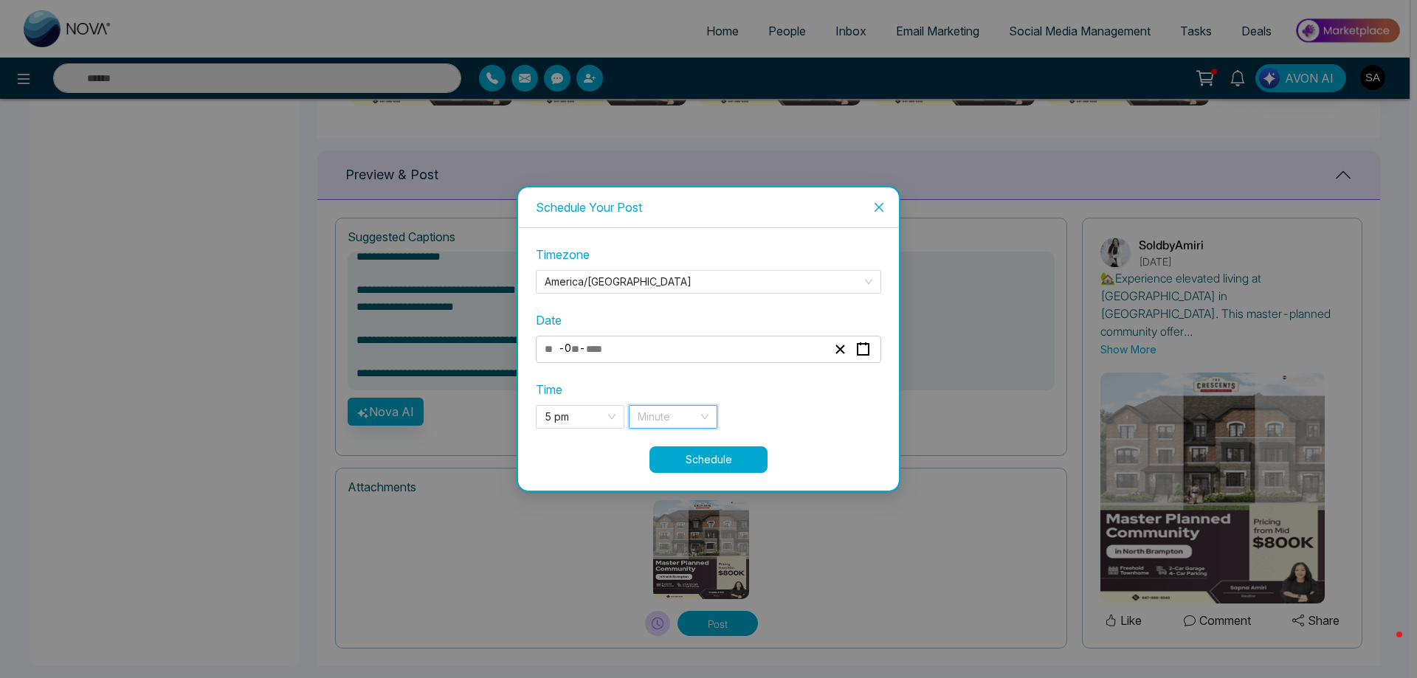
click at [679, 408] on input "search" at bounding box center [668, 417] width 61 height 22
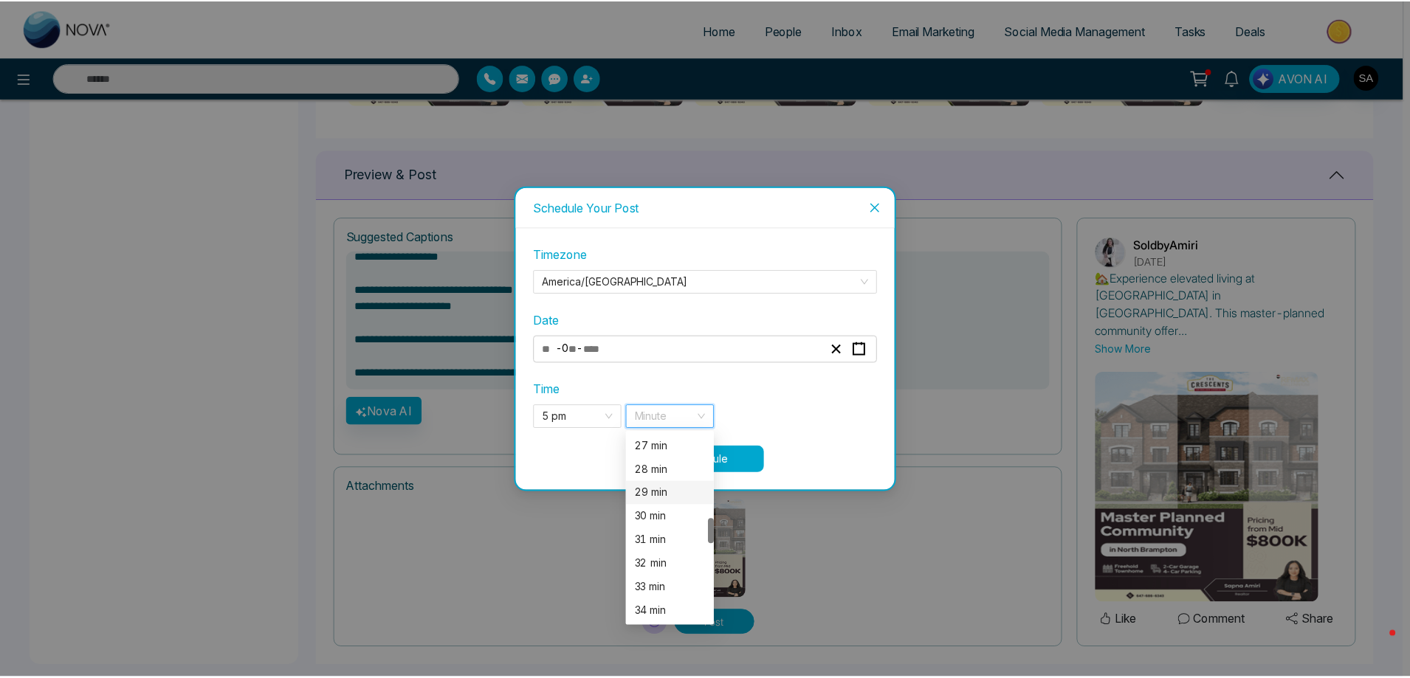
scroll to position [564, 0]
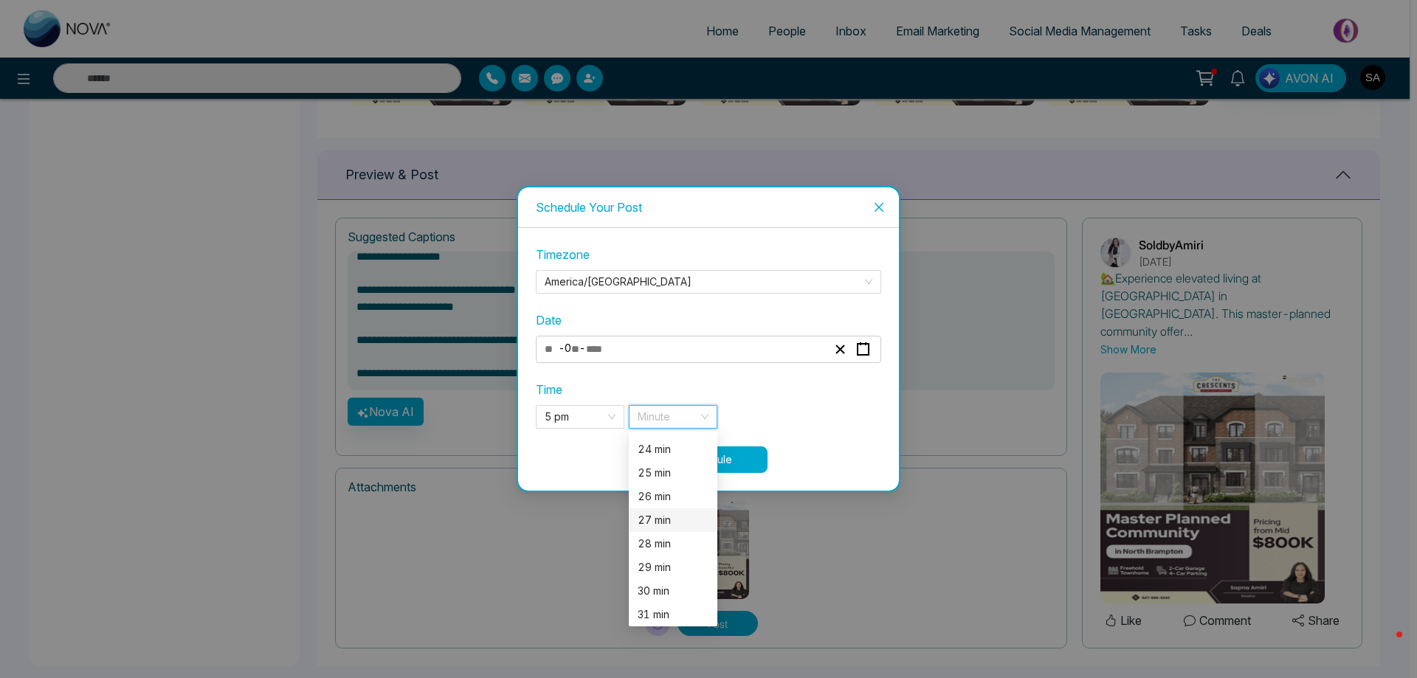
click at [890, 204] on span "Close" at bounding box center [879, 208] width 40 height 40
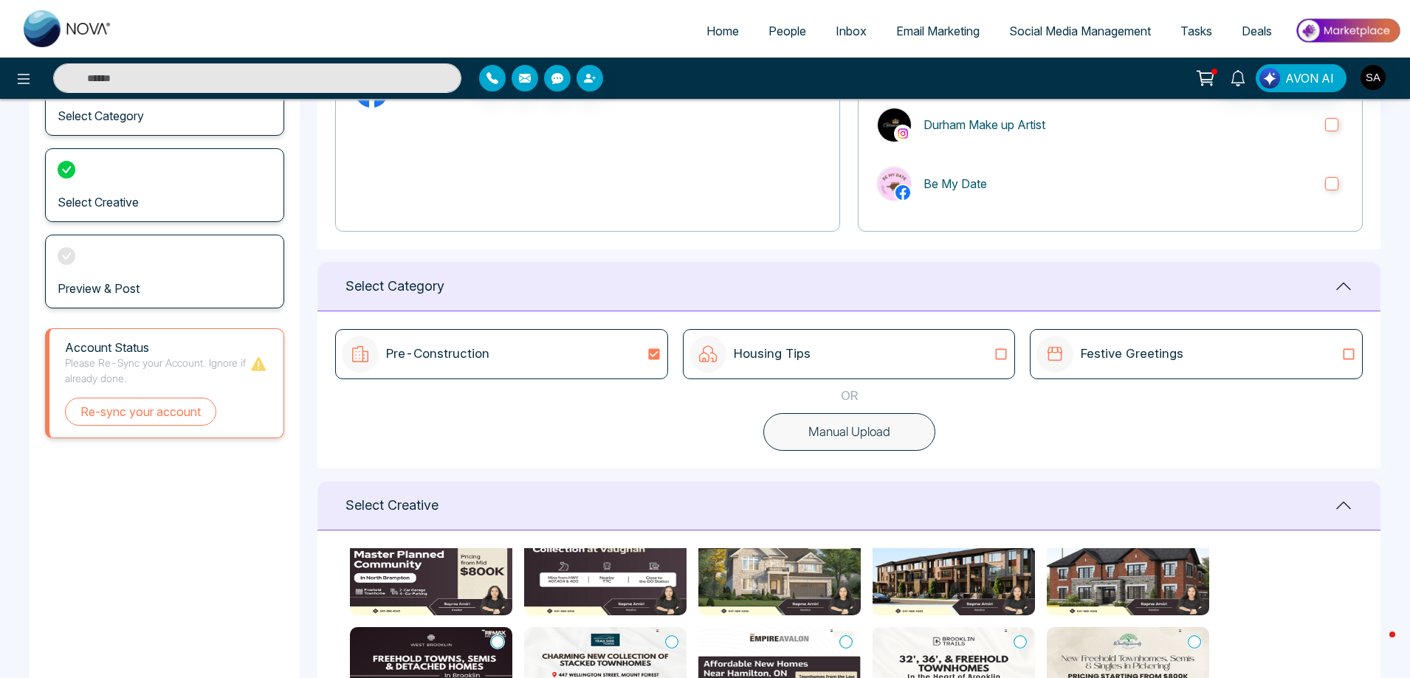
scroll to position [0, 0]
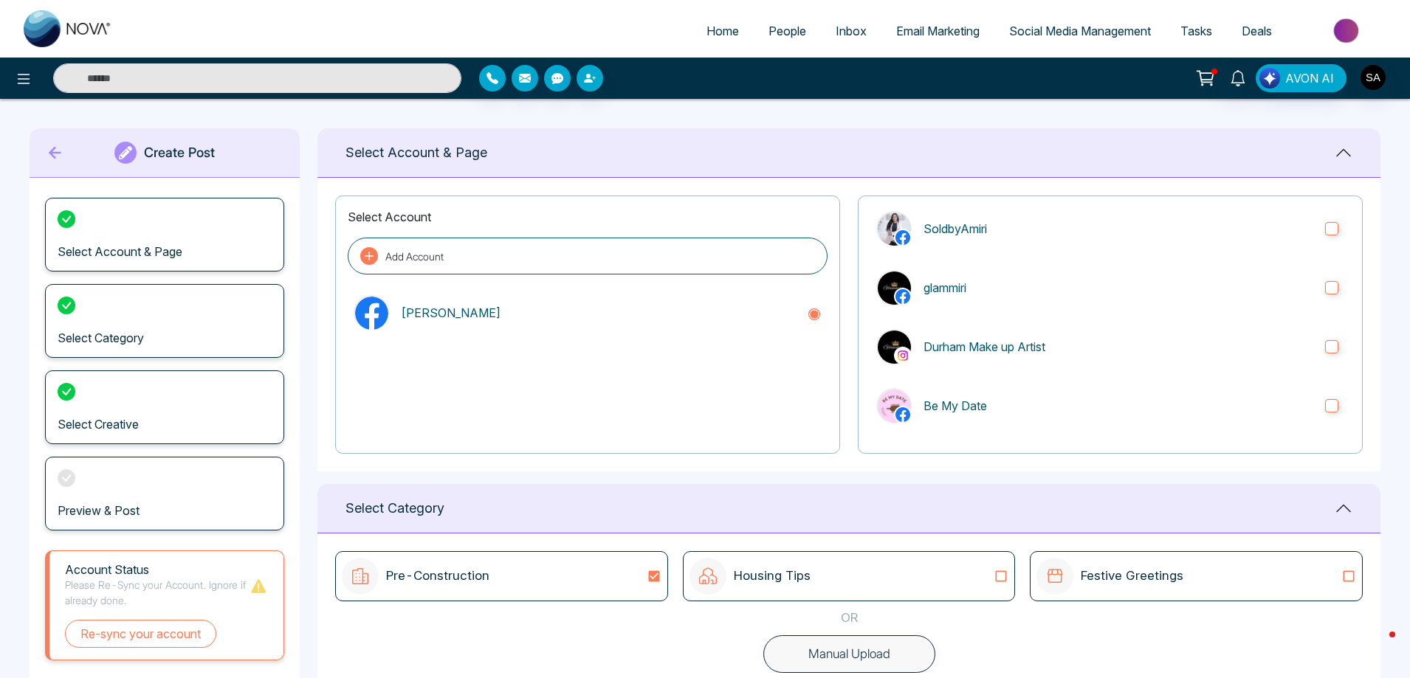
click at [541, 250] on button "Add Account" at bounding box center [588, 256] width 480 height 37
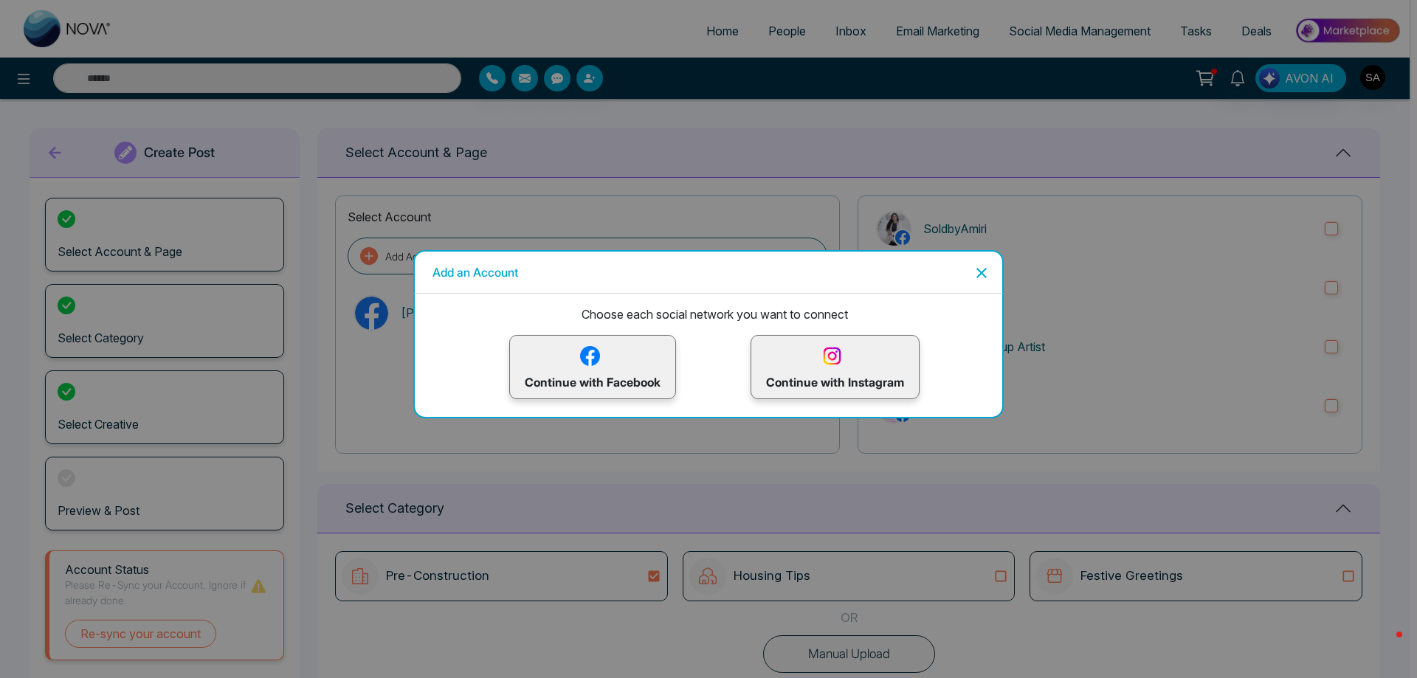
click at [994, 264] on div "Add an Account" at bounding box center [708, 272] width 591 height 44
click at [986, 274] on icon "Close" at bounding box center [982, 273] width 18 height 18
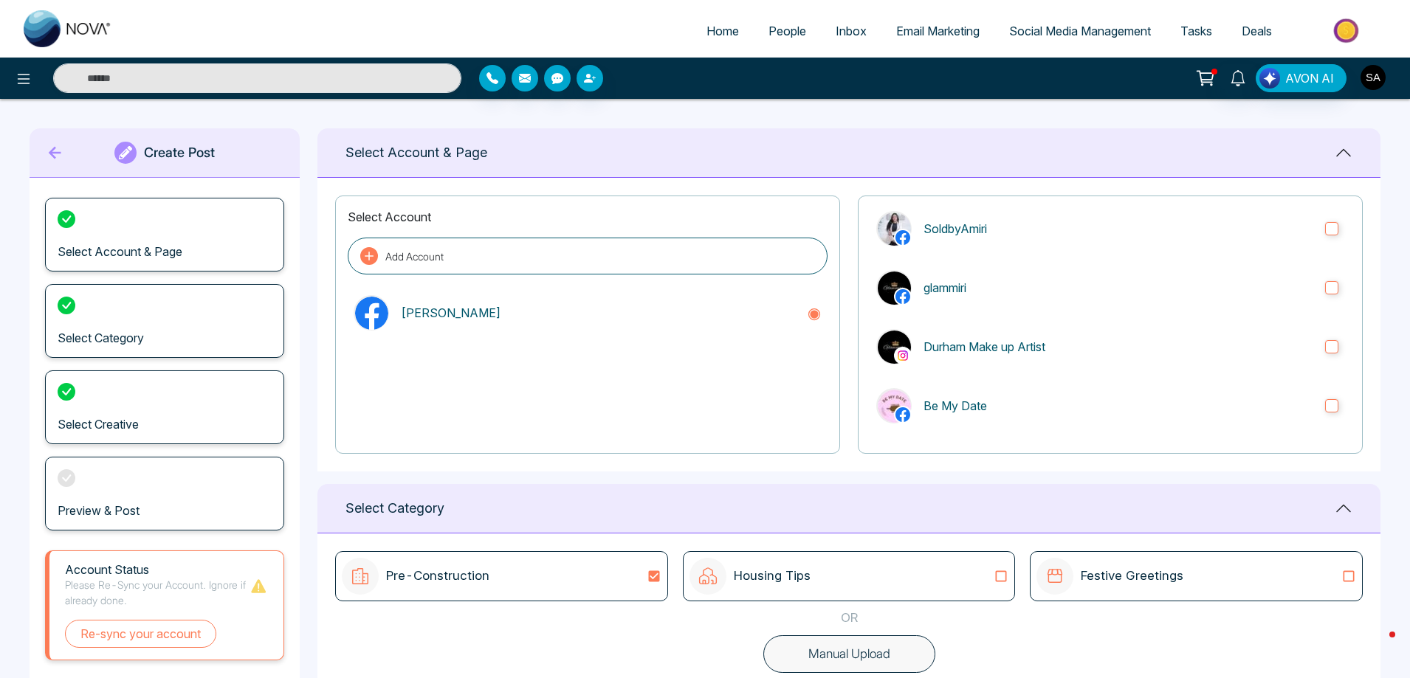
click at [1362, 75] on img "button" at bounding box center [1373, 77] width 25 height 25
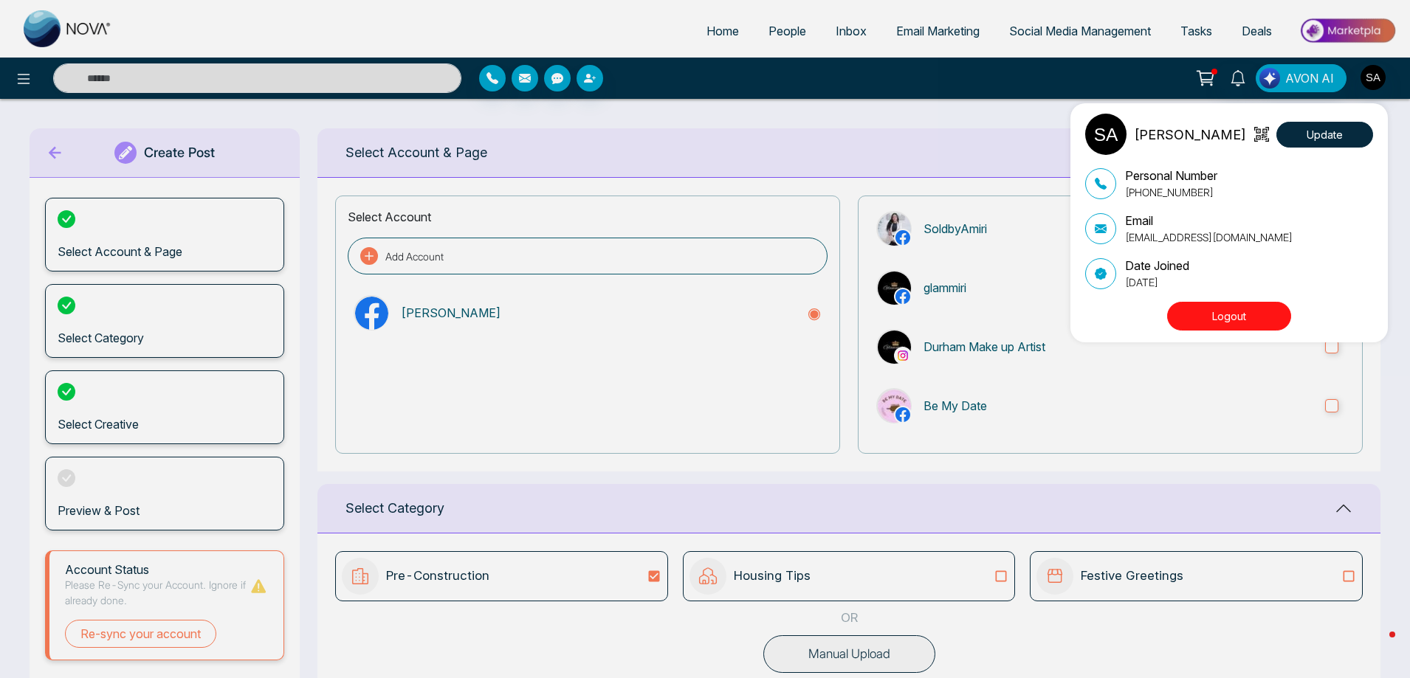
click at [52, 149] on div "Sapna Amiri Update Personal Number +16476866343 Email zaraamiri11@gmail.com Dat…" at bounding box center [705, 339] width 1410 height 678
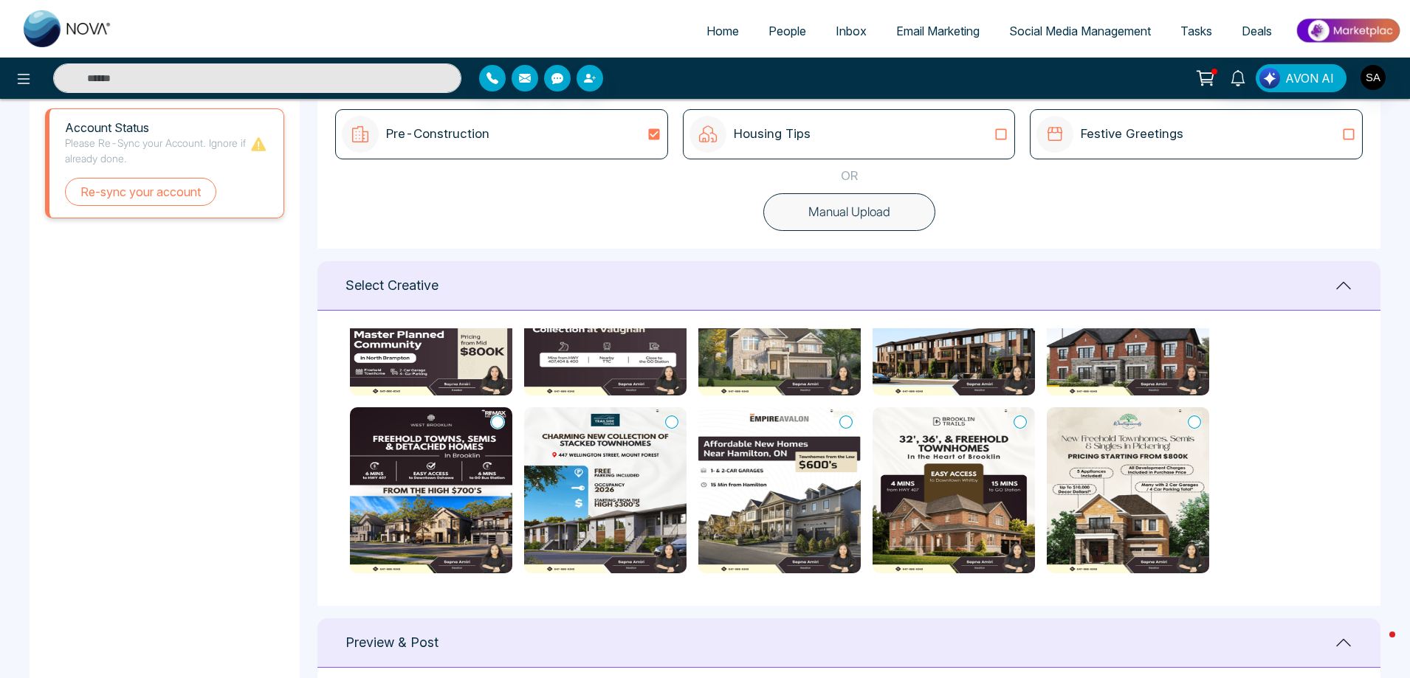
scroll to position [443, 0]
click at [1157, 503] on img at bounding box center [1128, 490] width 162 height 166
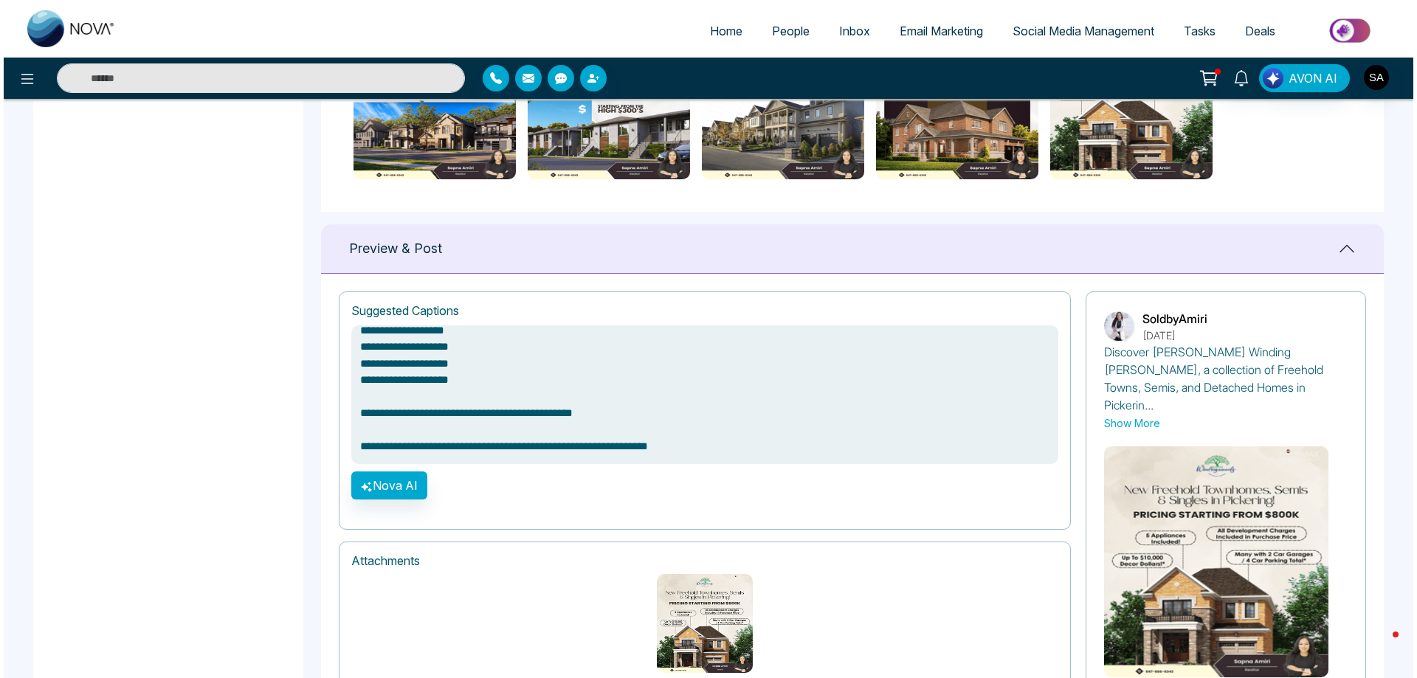
scroll to position [910, 0]
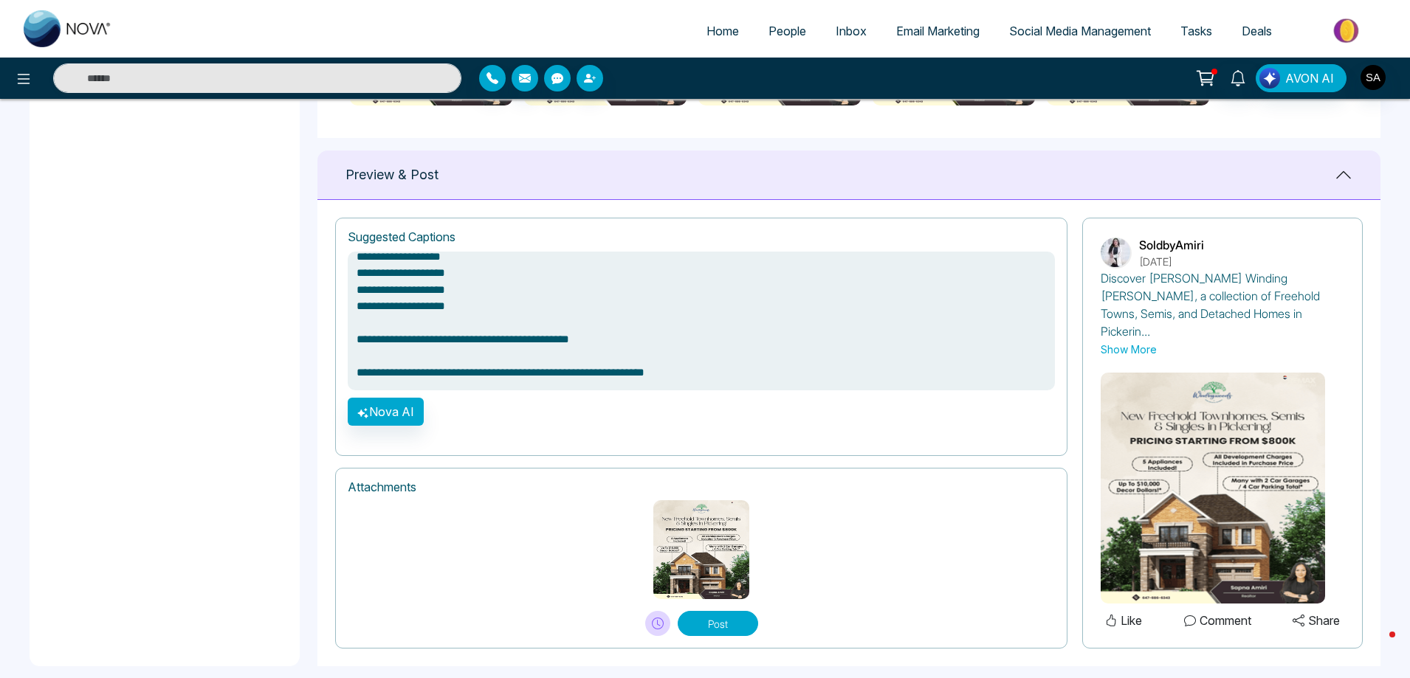
click at [662, 618] on icon at bounding box center [658, 624] width 12 height 12
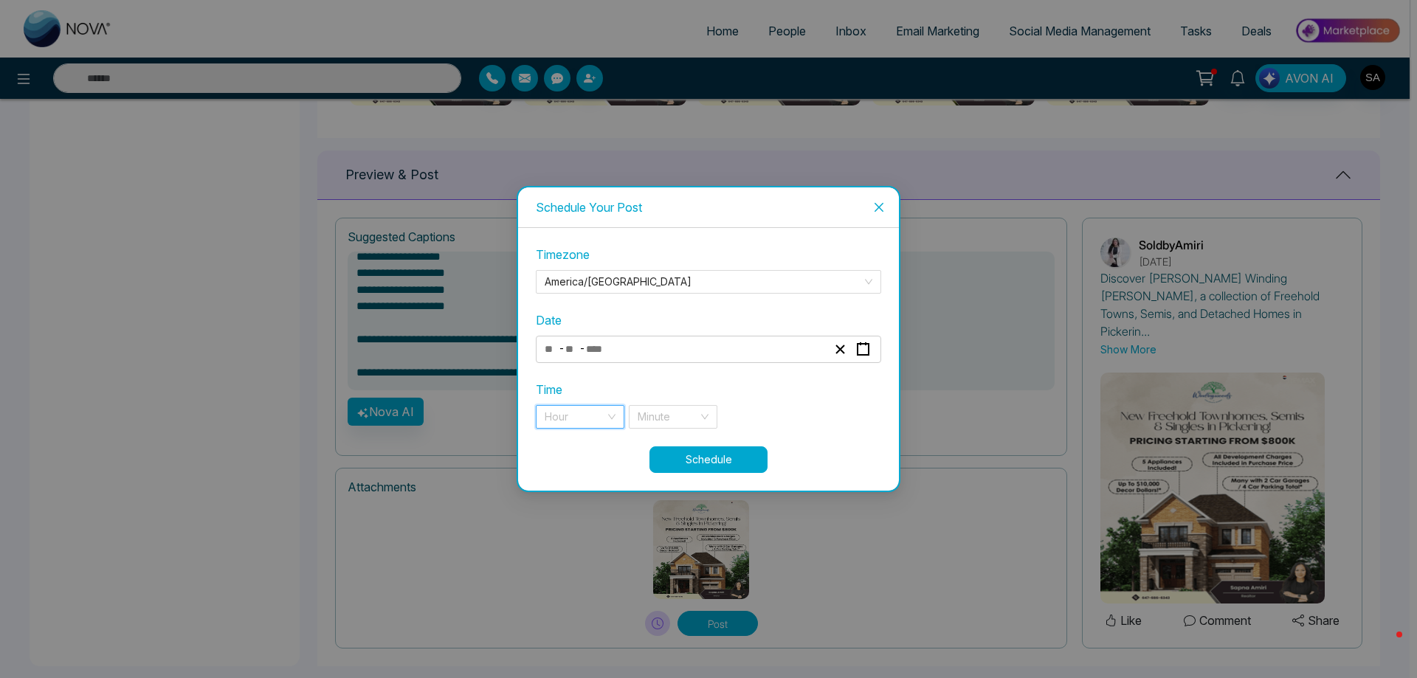
click at [598, 422] on input "search" at bounding box center [575, 417] width 61 height 22
click at [613, 412] on div "Hour" at bounding box center [580, 417] width 89 height 24
click at [667, 416] on input "search" at bounding box center [668, 417] width 61 height 22
type textarea "**********"
drag, startPoint x: 685, startPoint y: 358, endPoint x: 695, endPoint y: 349, distance: 13.1
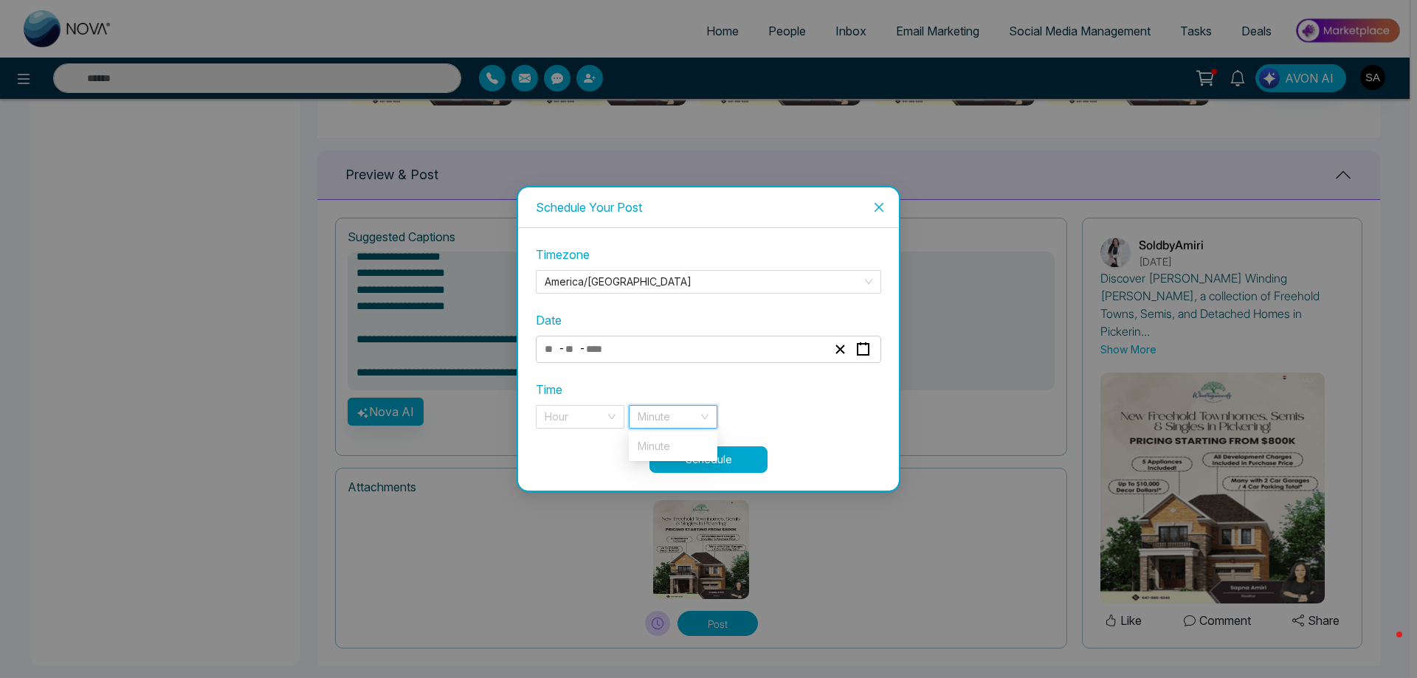
click at [691, 352] on div "- -" at bounding box center [686, 350] width 286 height 20
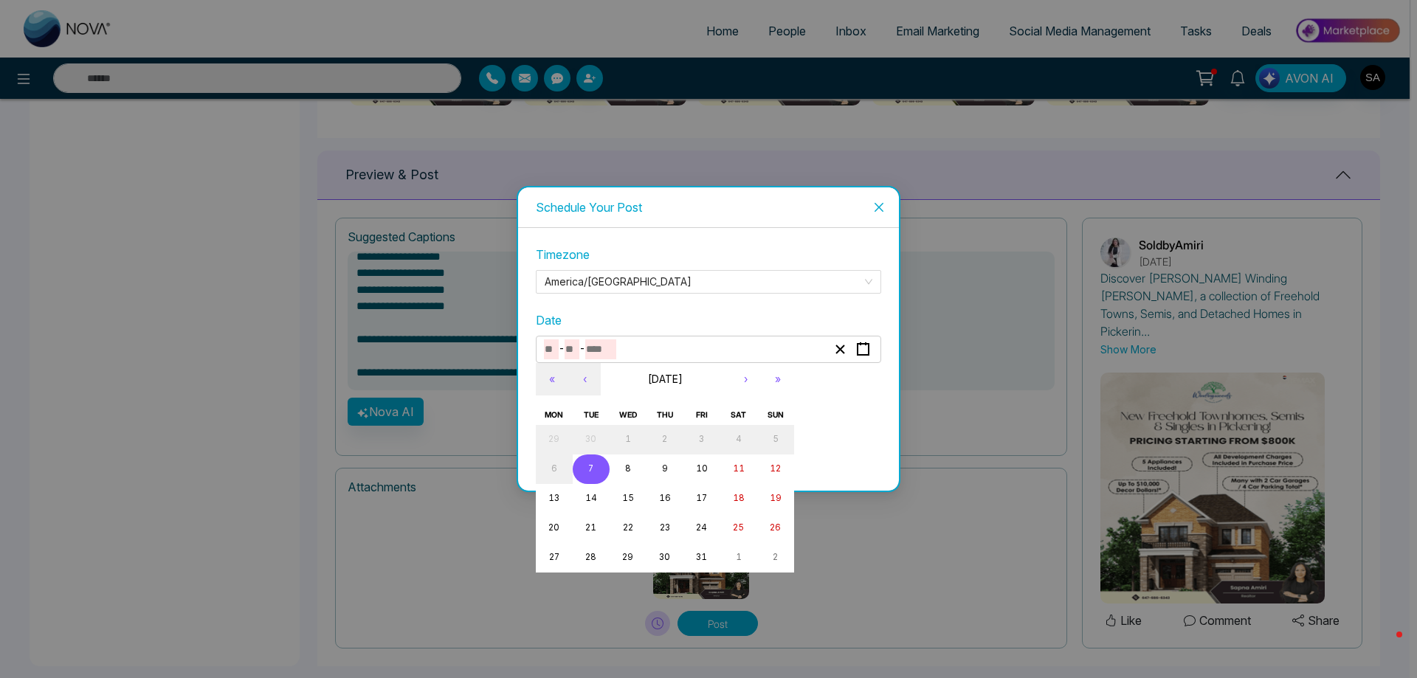
click at [591, 465] on abbr "7" at bounding box center [590, 469] width 5 height 10
type input "**"
type input "*"
type input "****"
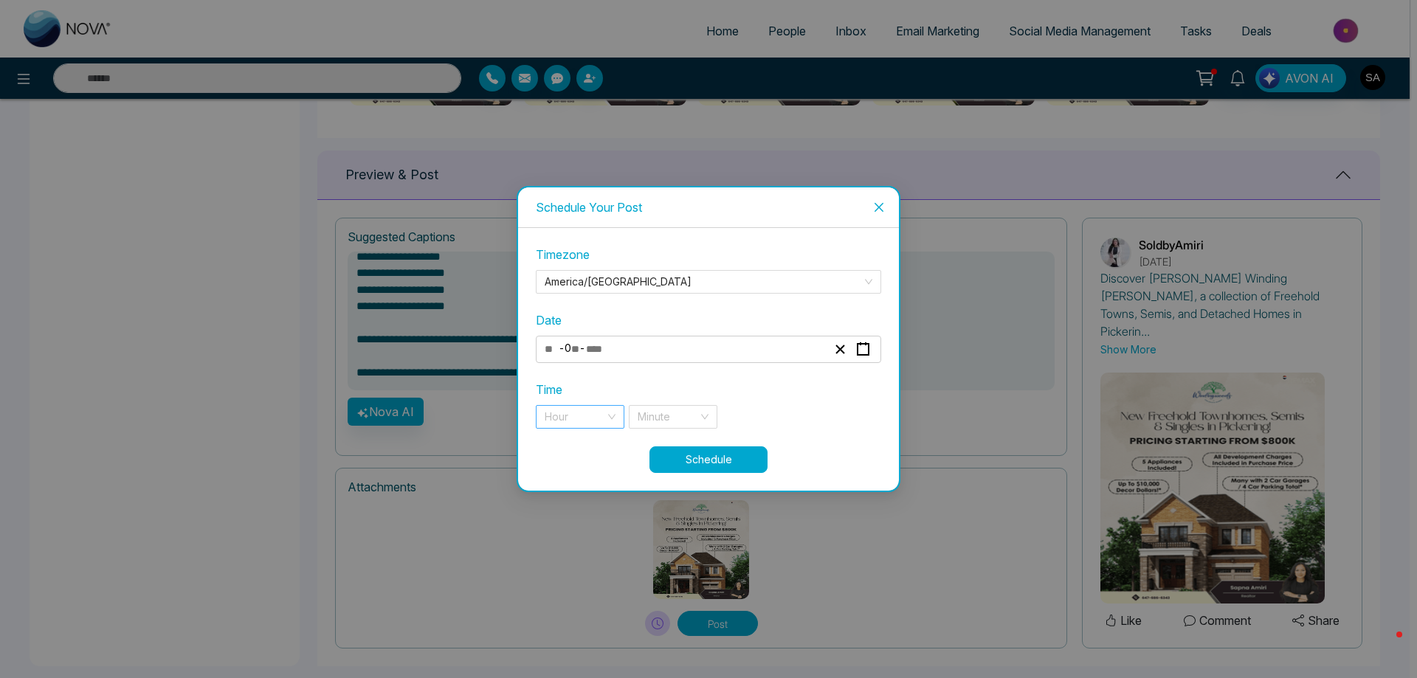
click at [588, 413] on input "search" at bounding box center [575, 417] width 61 height 22
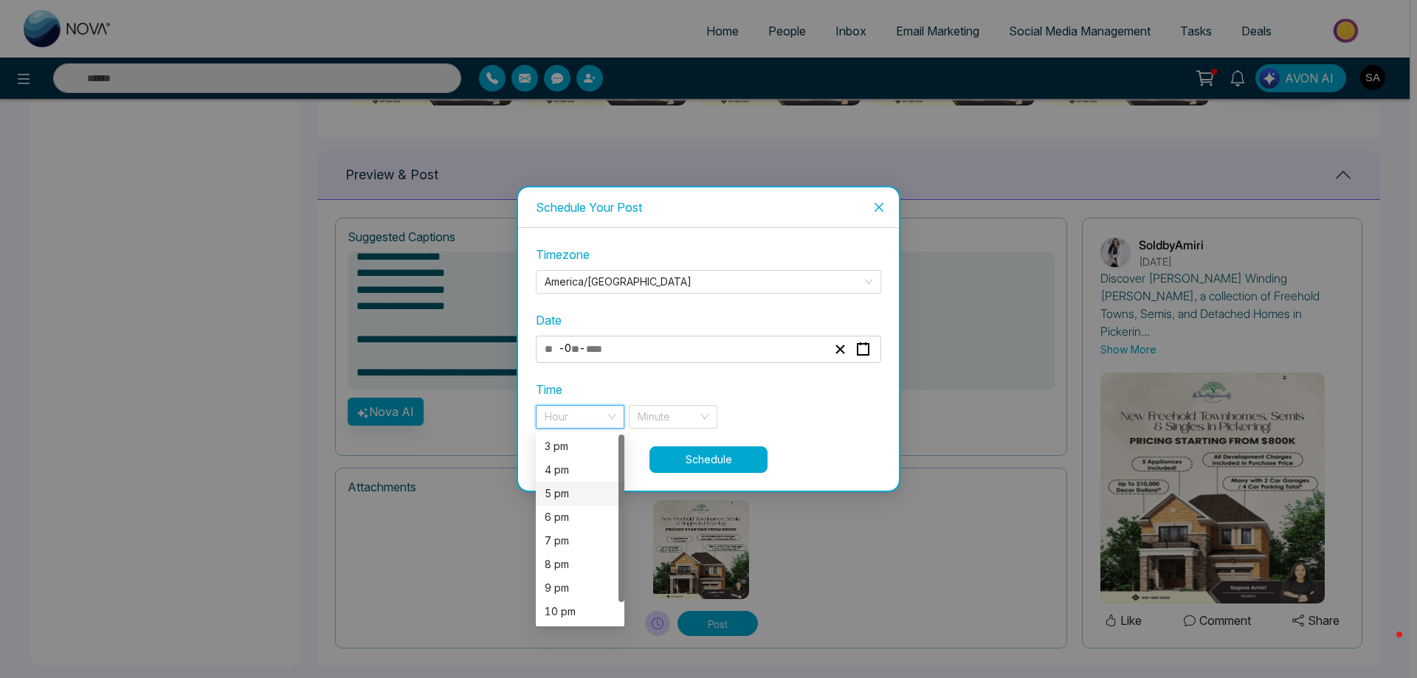
click at [571, 485] on div "5 pm" at bounding box center [580, 494] width 89 height 24
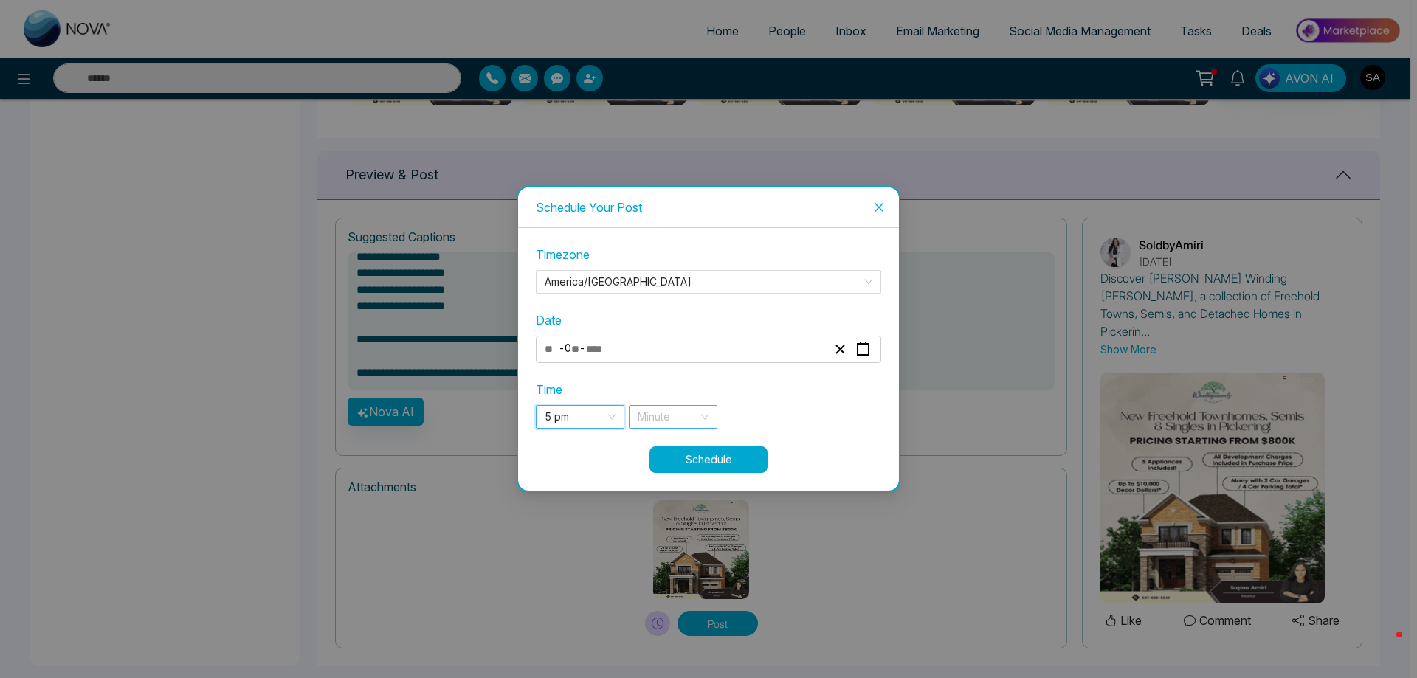
click at [670, 416] on input "search" at bounding box center [668, 417] width 61 height 22
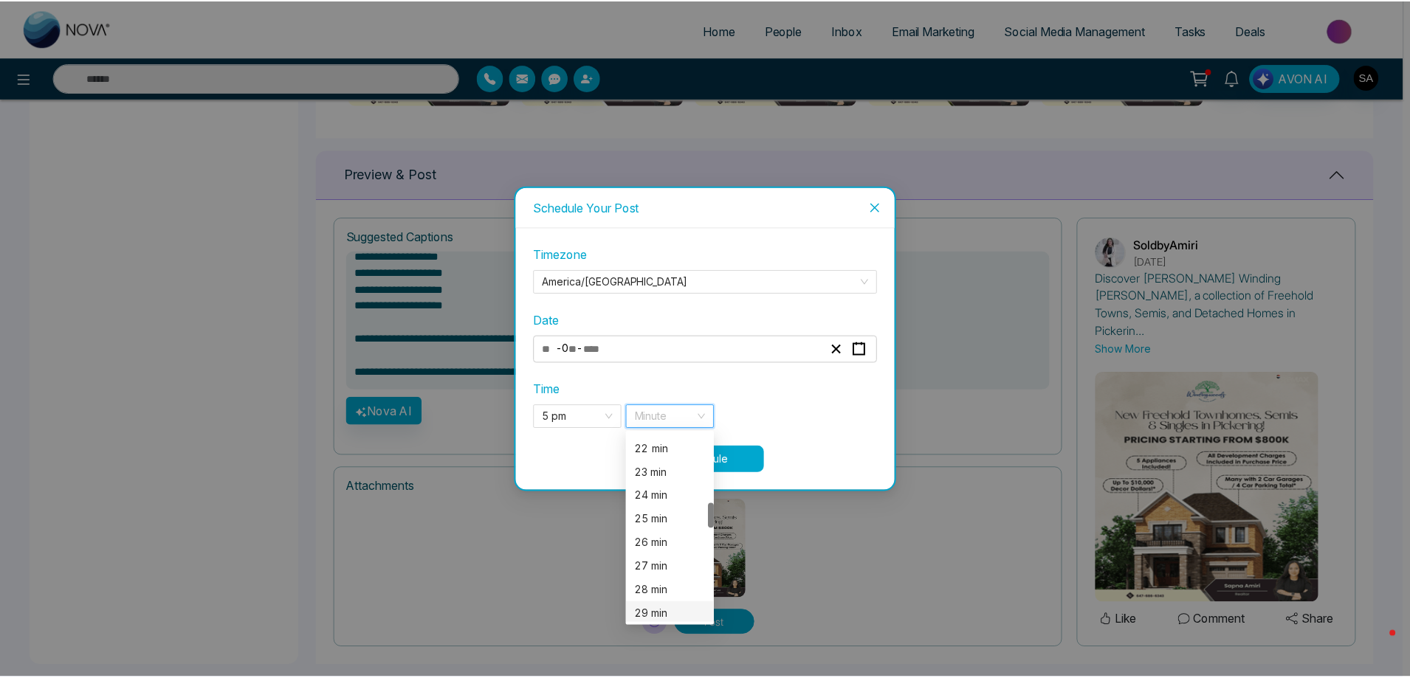
scroll to position [591, 0]
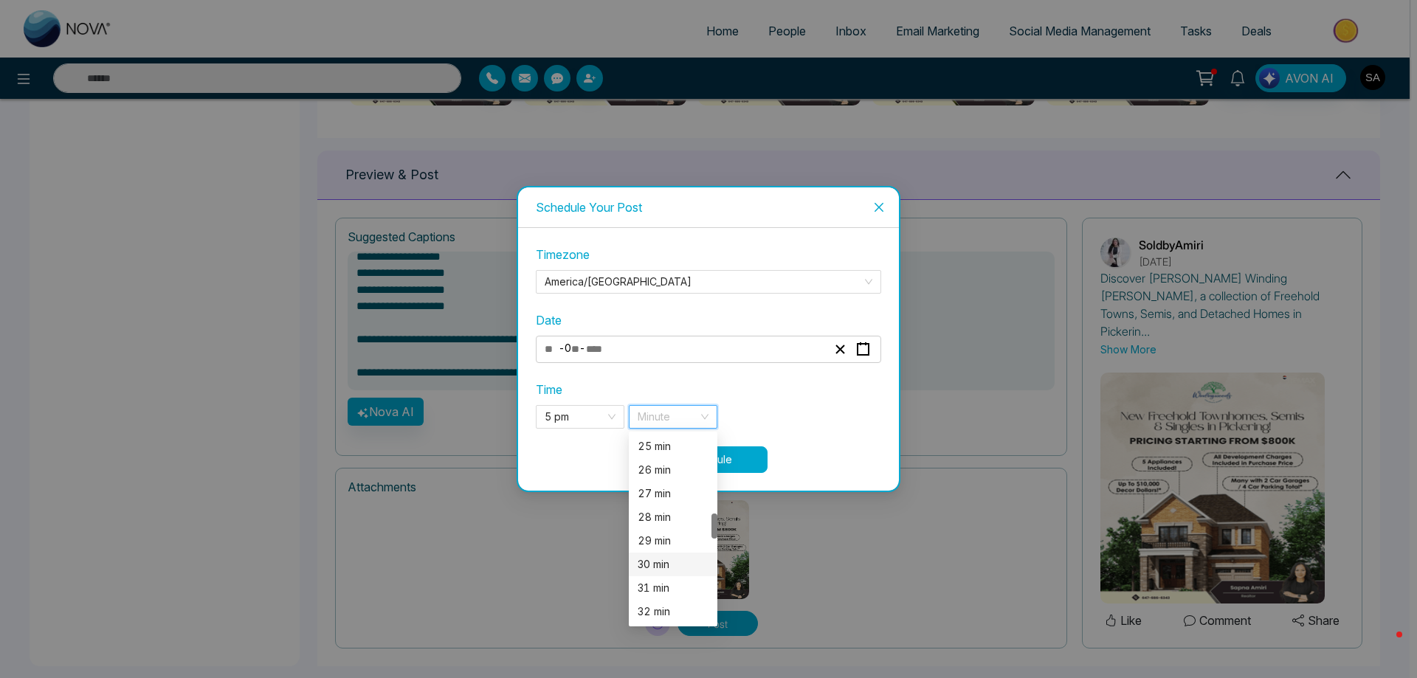
click at [670, 567] on div "30 min" at bounding box center [673, 565] width 71 height 16
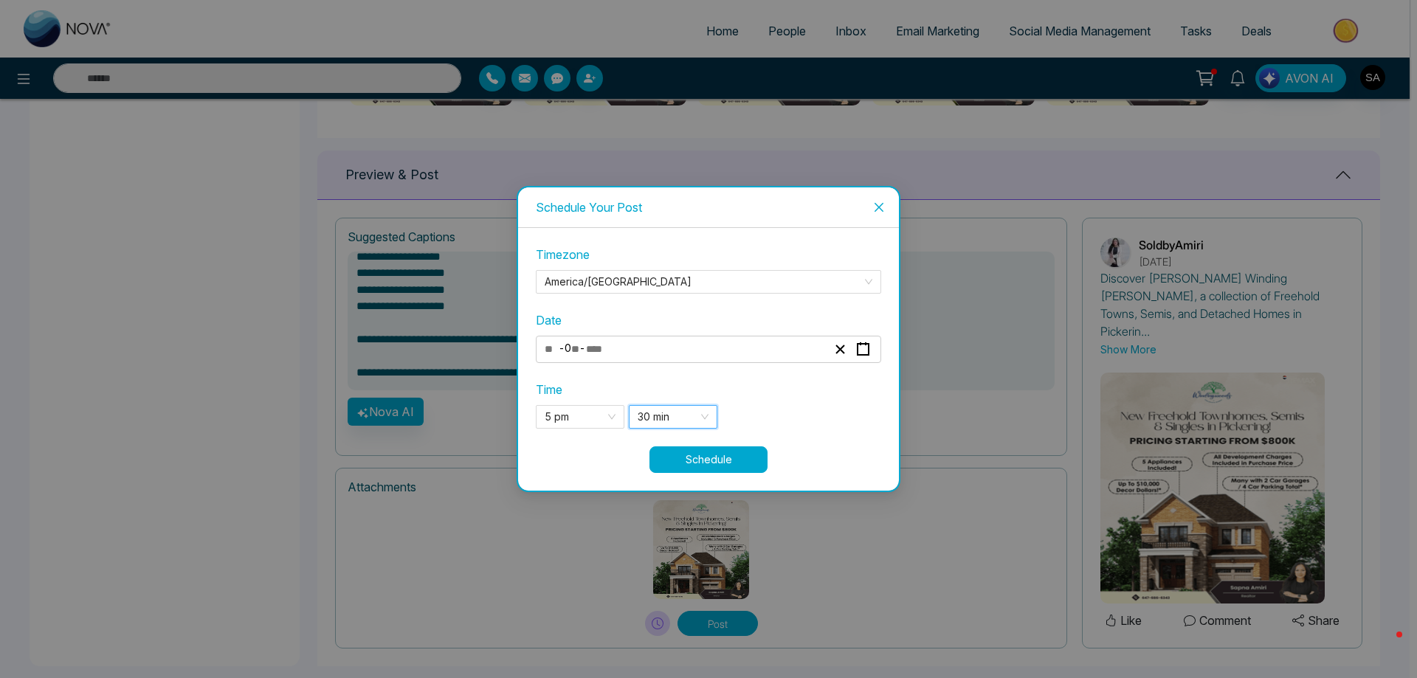
click at [735, 456] on button "Schedule" at bounding box center [709, 460] width 118 height 27
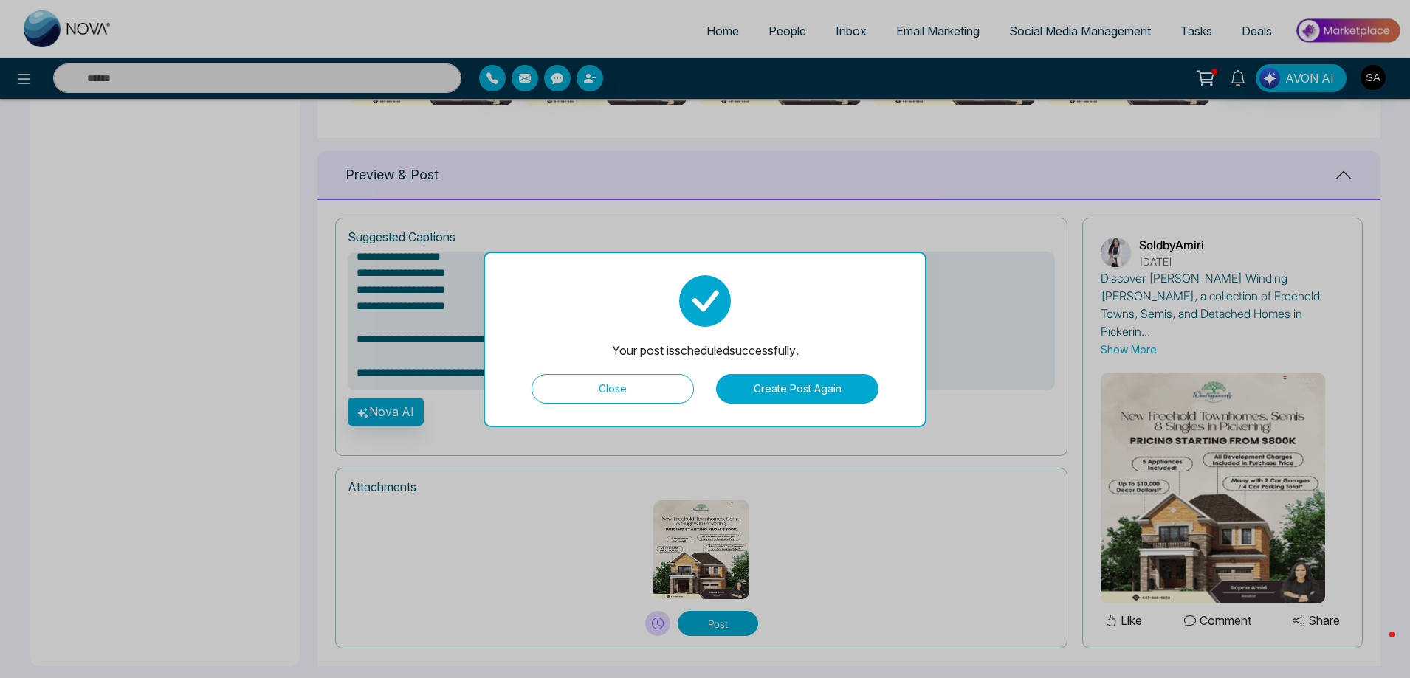
click at [800, 391] on button "Create Post Again" at bounding box center [797, 389] width 162 height 30
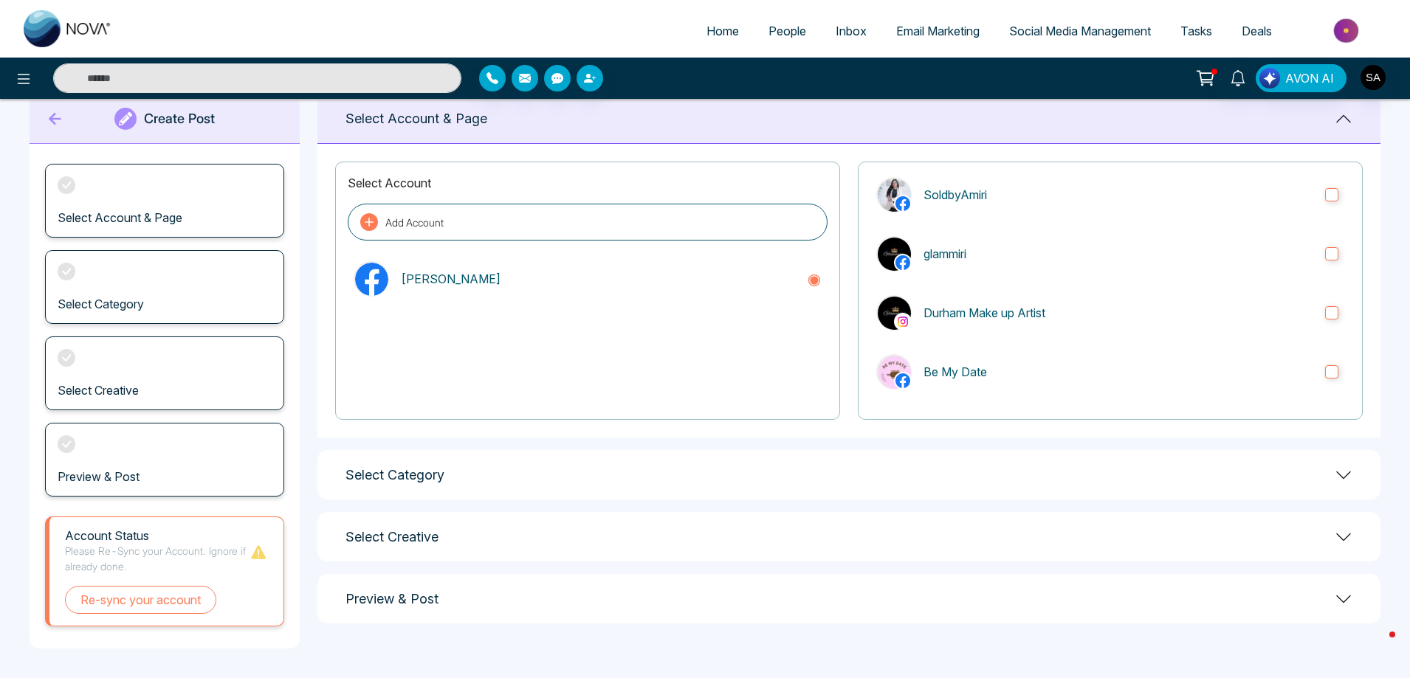
scroll to position [34, 0]
click at [448, 476] on div "Select Category" at bounding box center [848, 474] width 1063 height 49
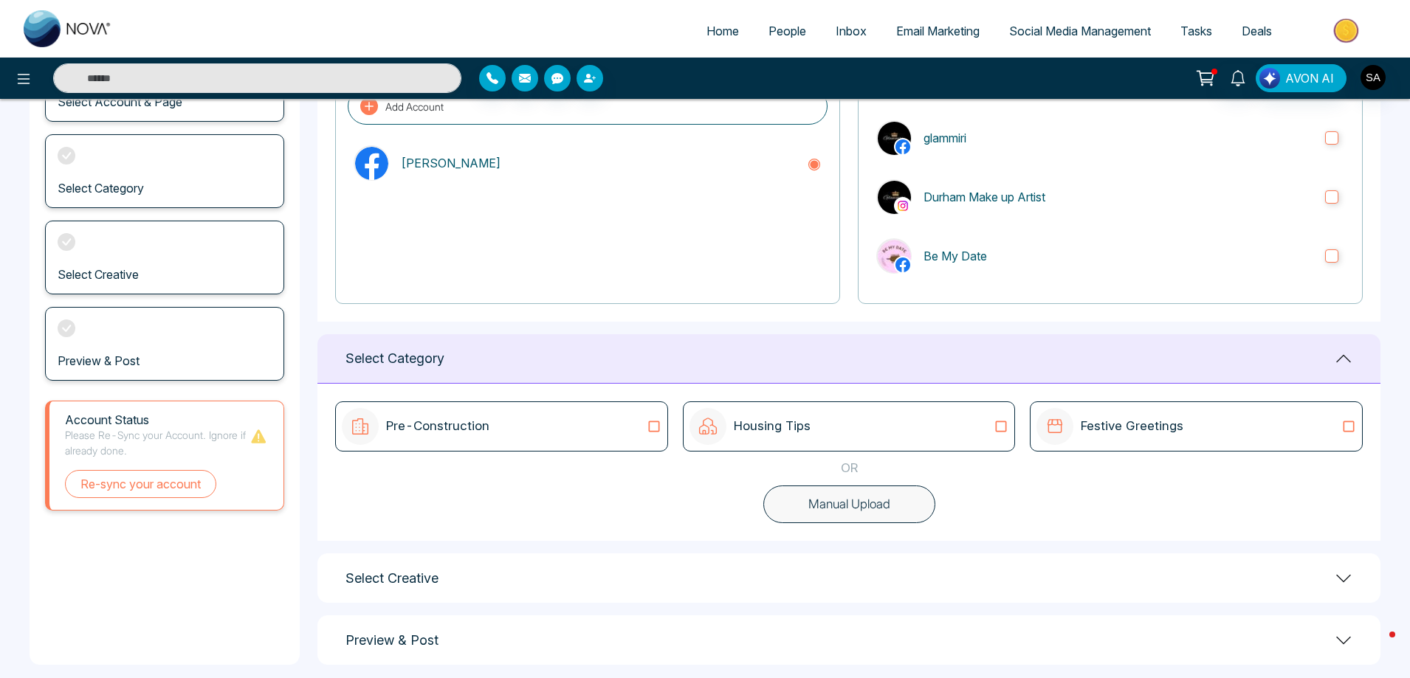
scroll to position [166, 0]
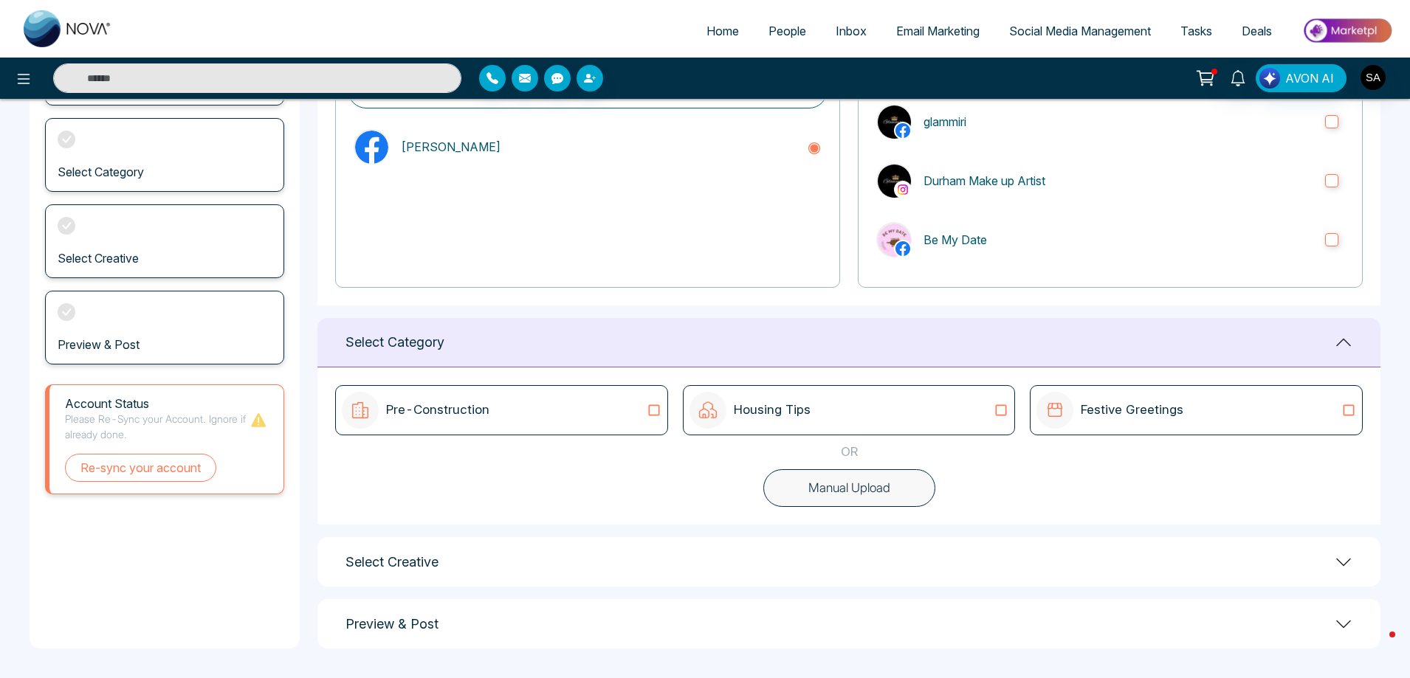
click at [898, 413] on div "Housing Tips" at bounding box center [850, 410] width 320 height 37
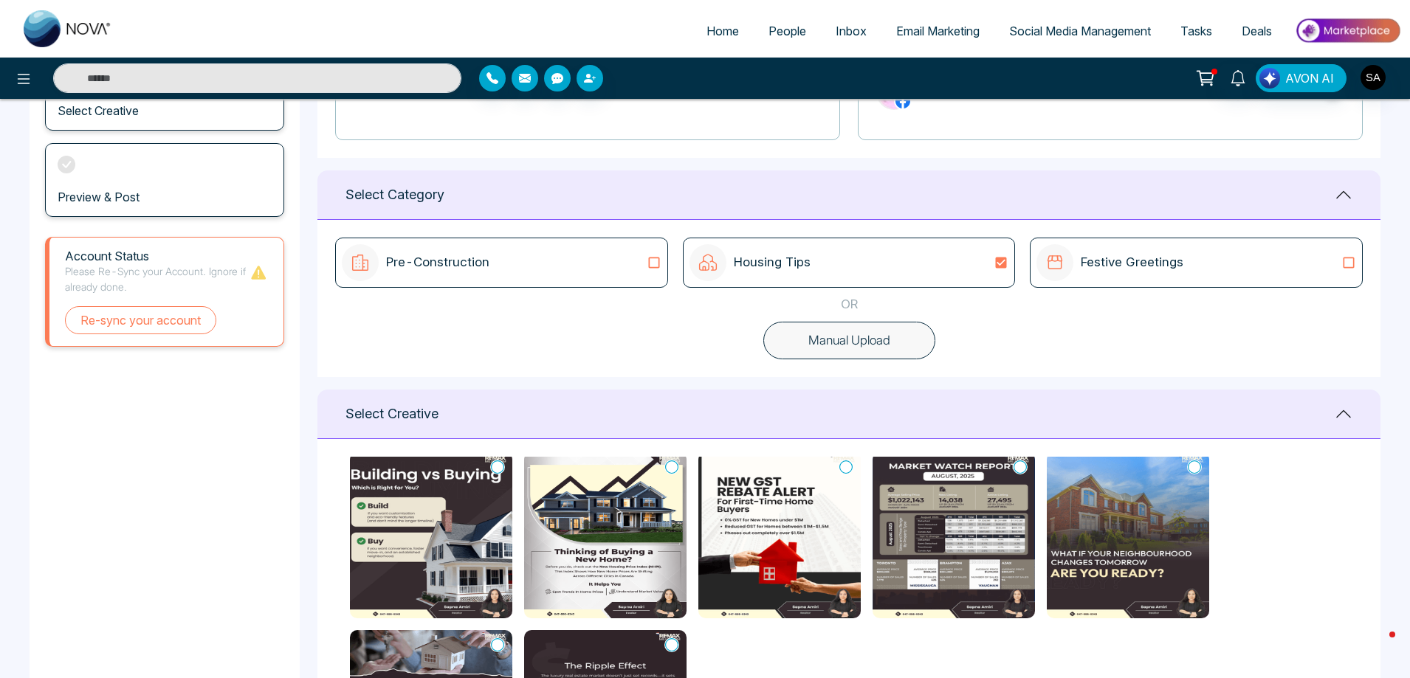
scroll to position [0, 0]
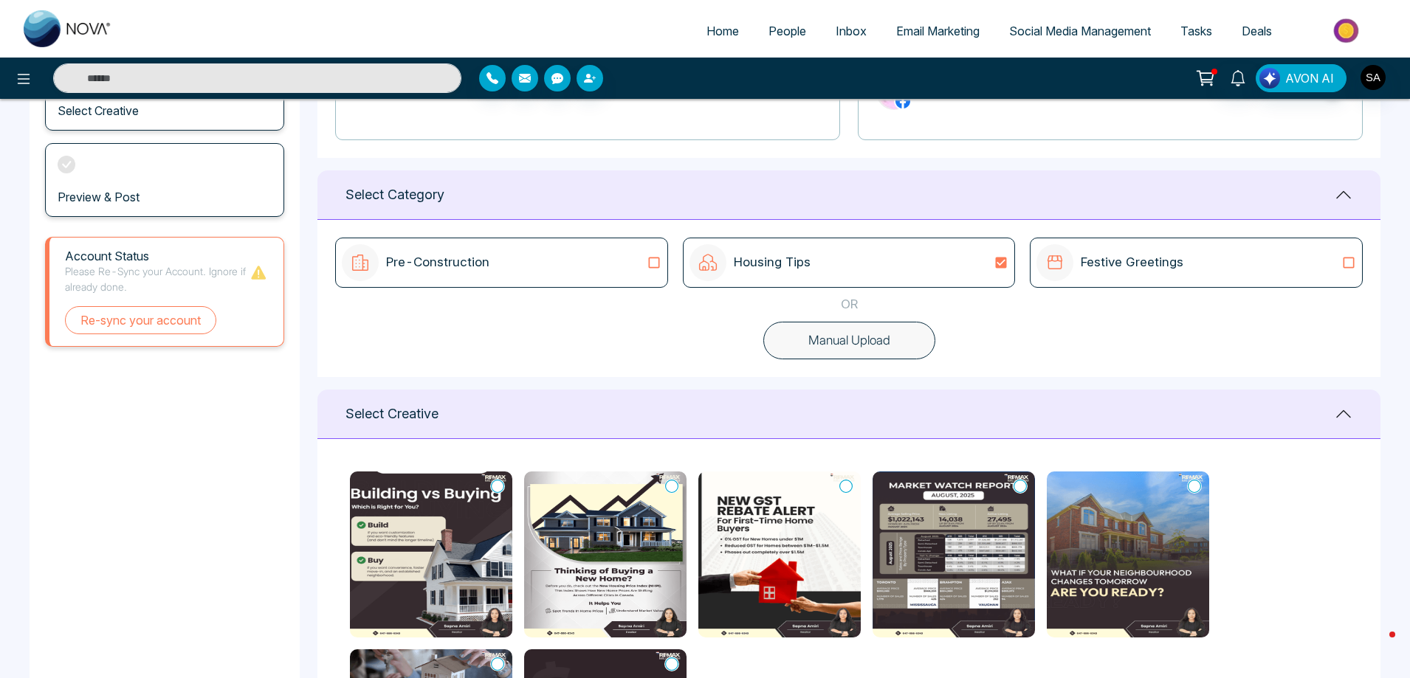
click at [403, 537] on img at bounding box center [431, 555] width 162 height 166
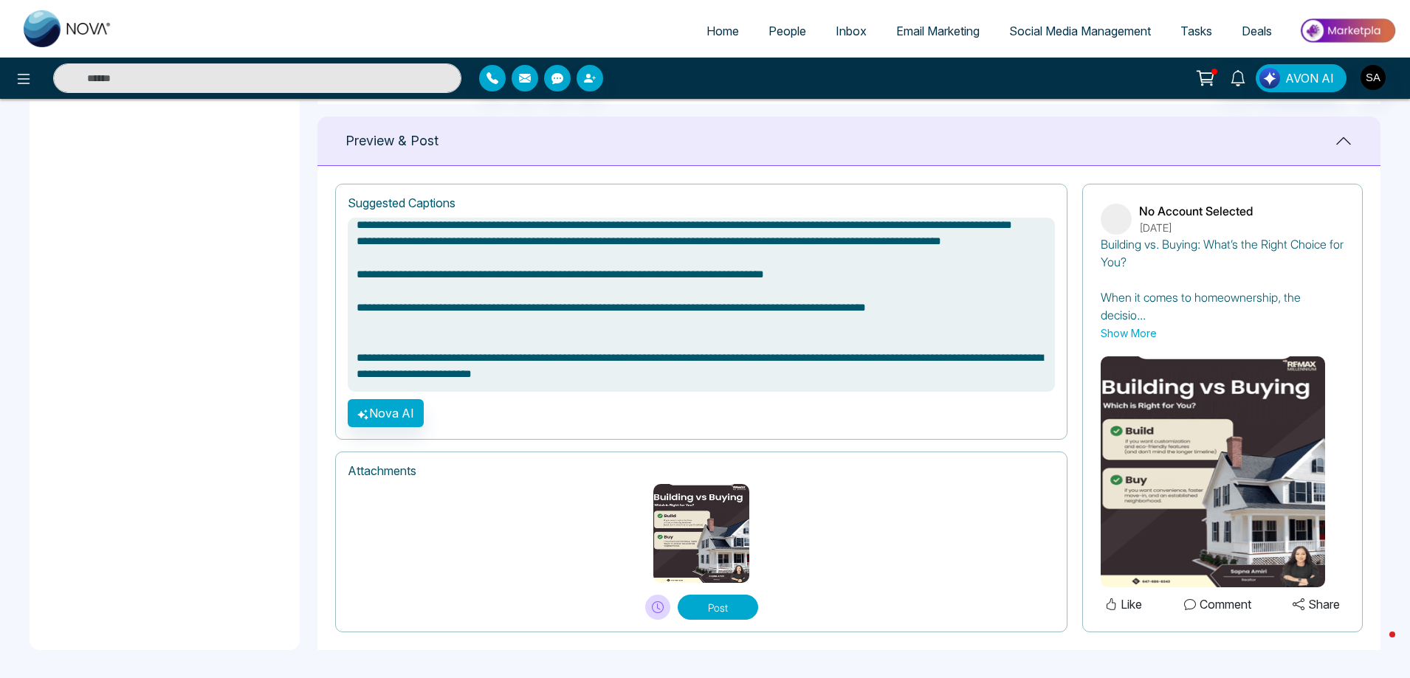
scroll to position [946, 0]
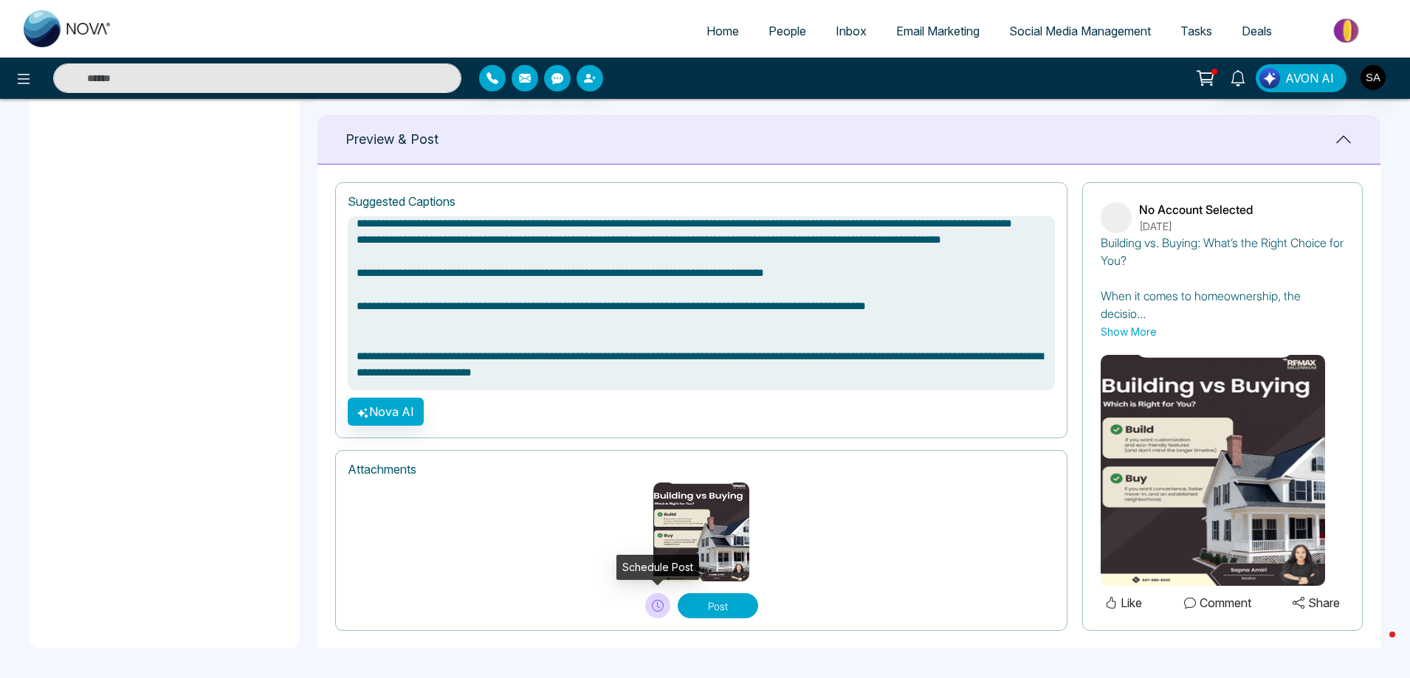
click at [656, 599] on button at bounding box center [657, 606] width 25 height 25
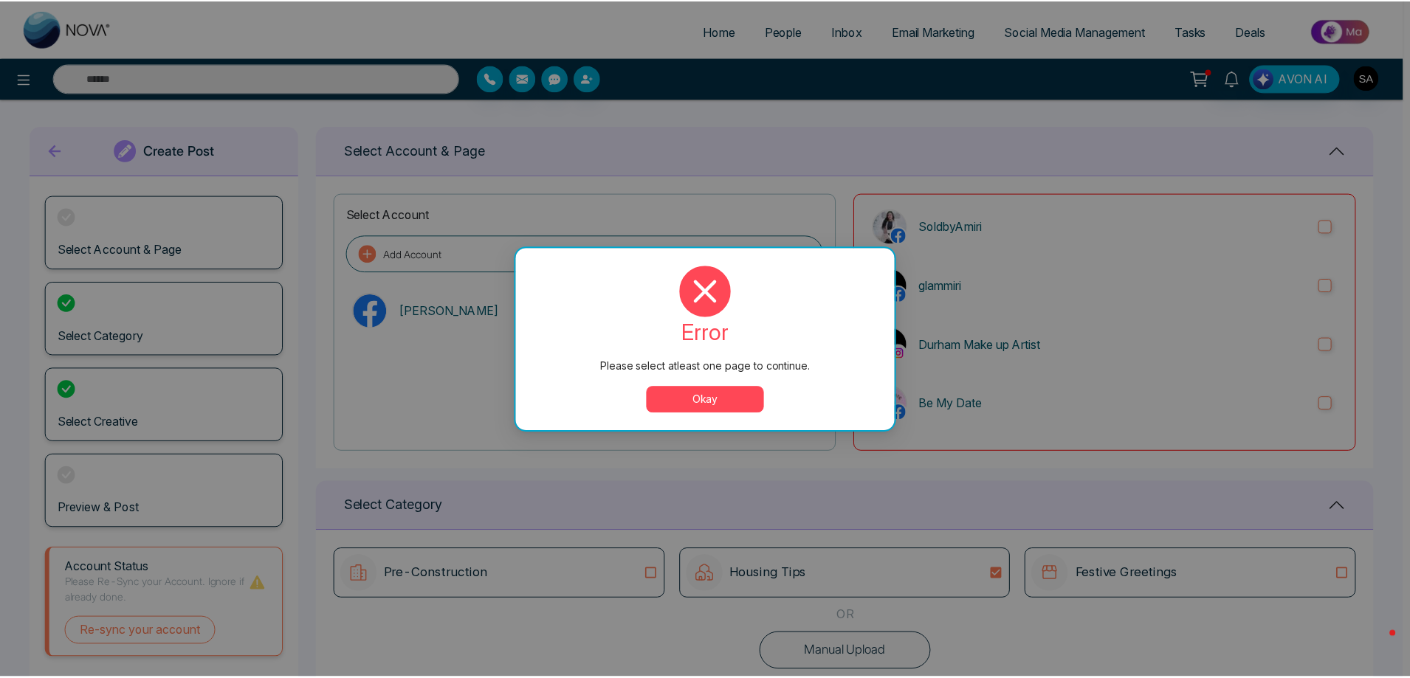
scroll to position [0, 0]
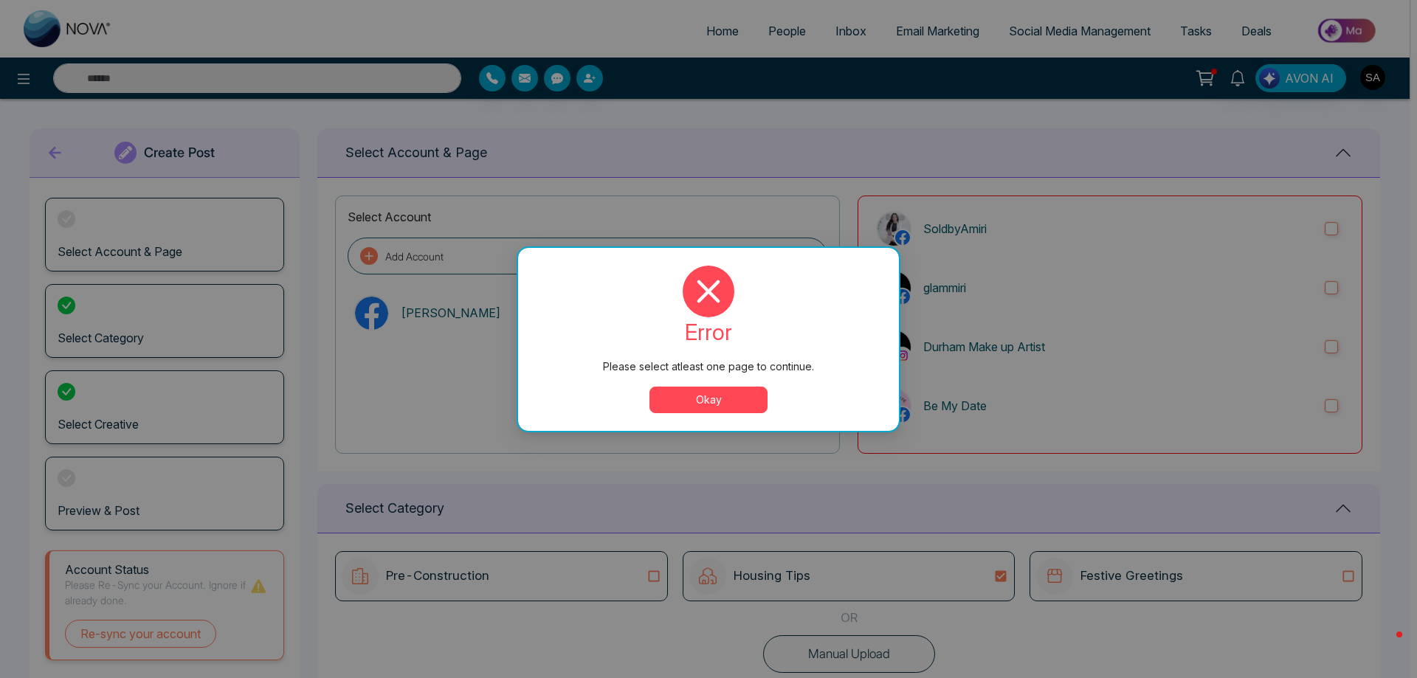
click at [714, 400] on button "Okay" at bounding box center [709, 400] width 118 height 27
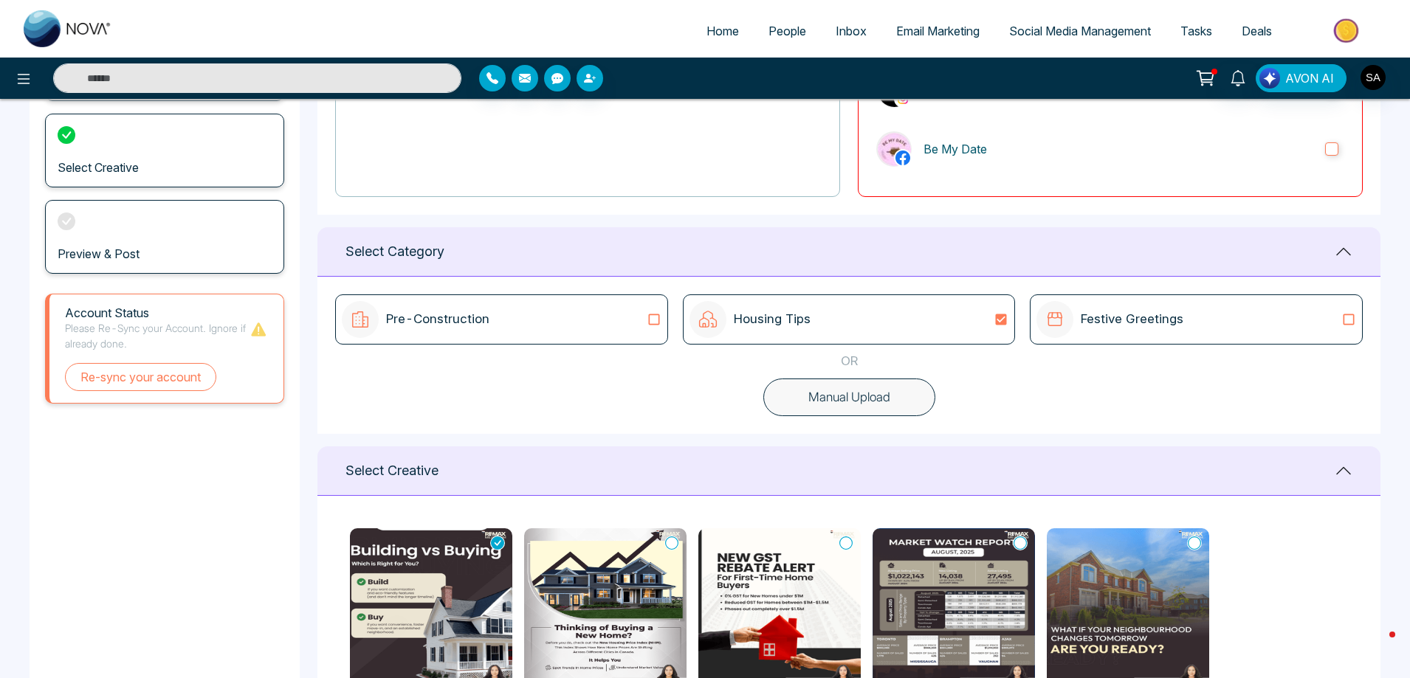
scroll to position [74, 0]
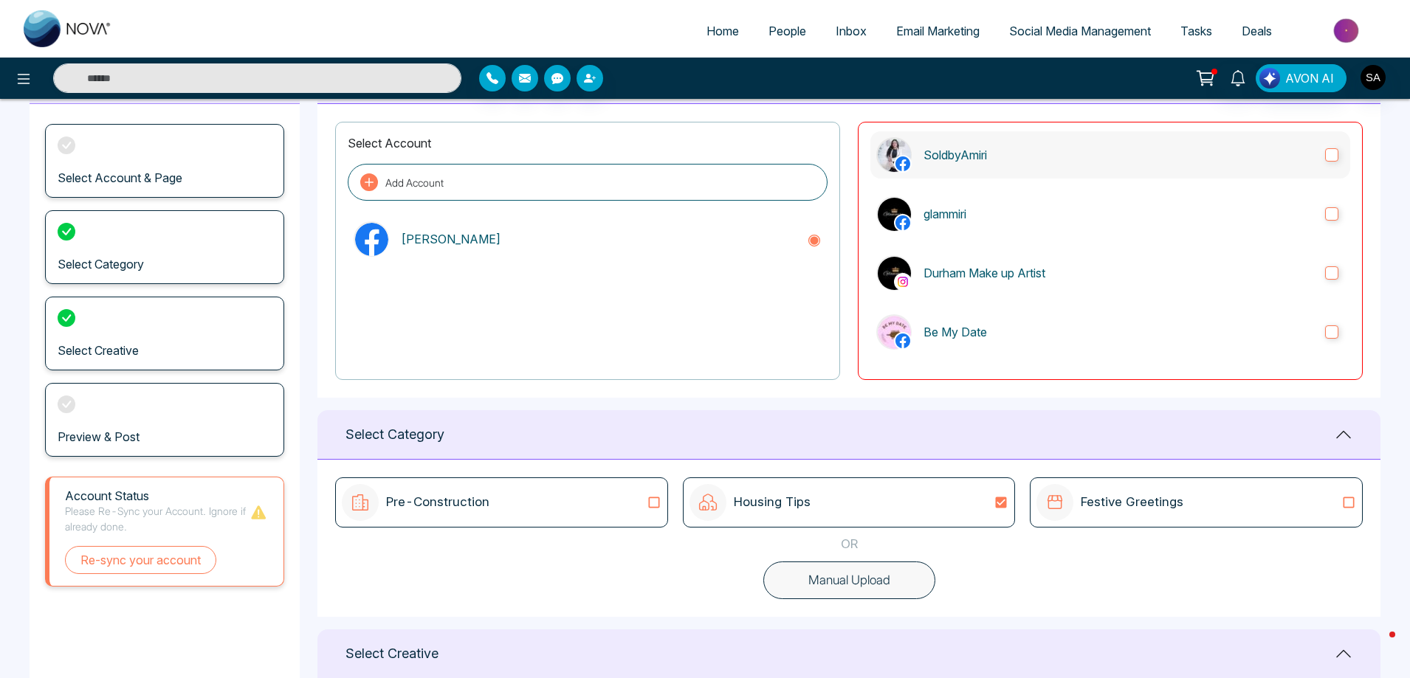
click at [1096, 160] on p "SoldbyAmiri" at bounding box center [1119, 155] width 390 height 18
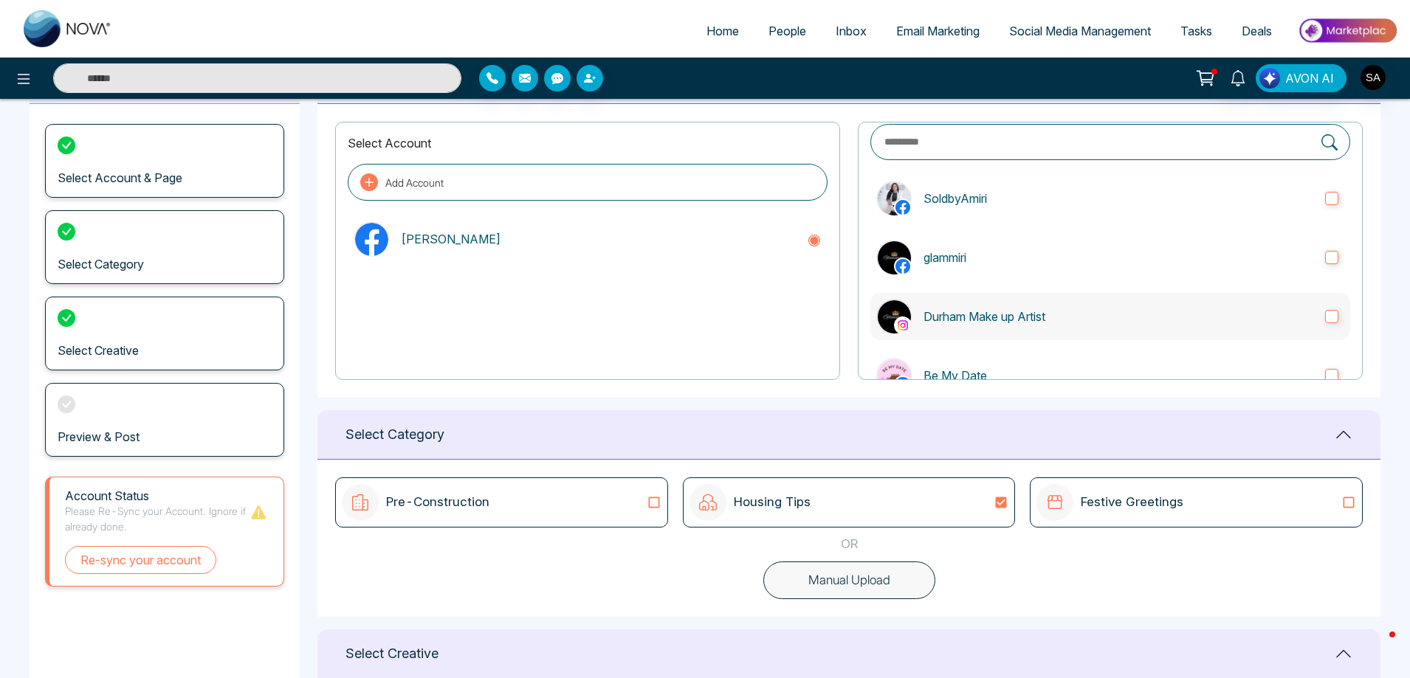
scroll to position [0, 0]
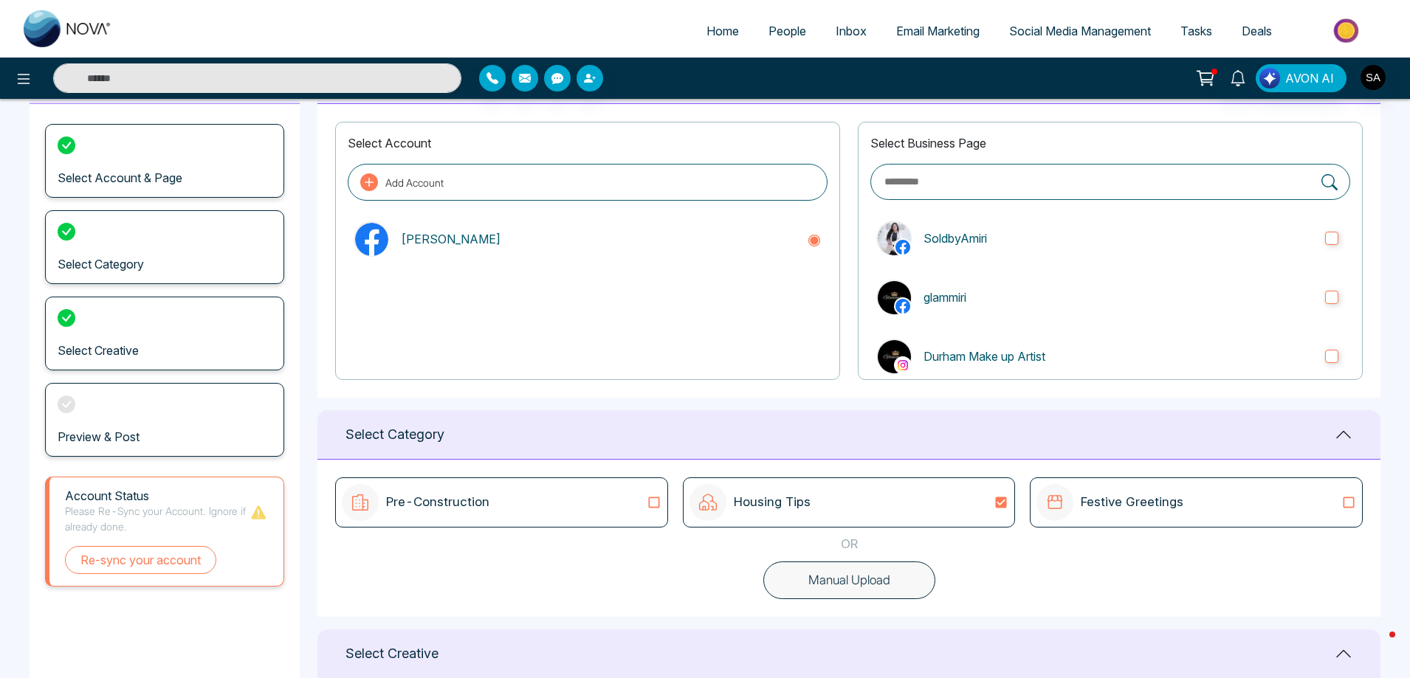
click at [1203, 174] on input "text" at bounding box center [1098, 181] width 431 height 17
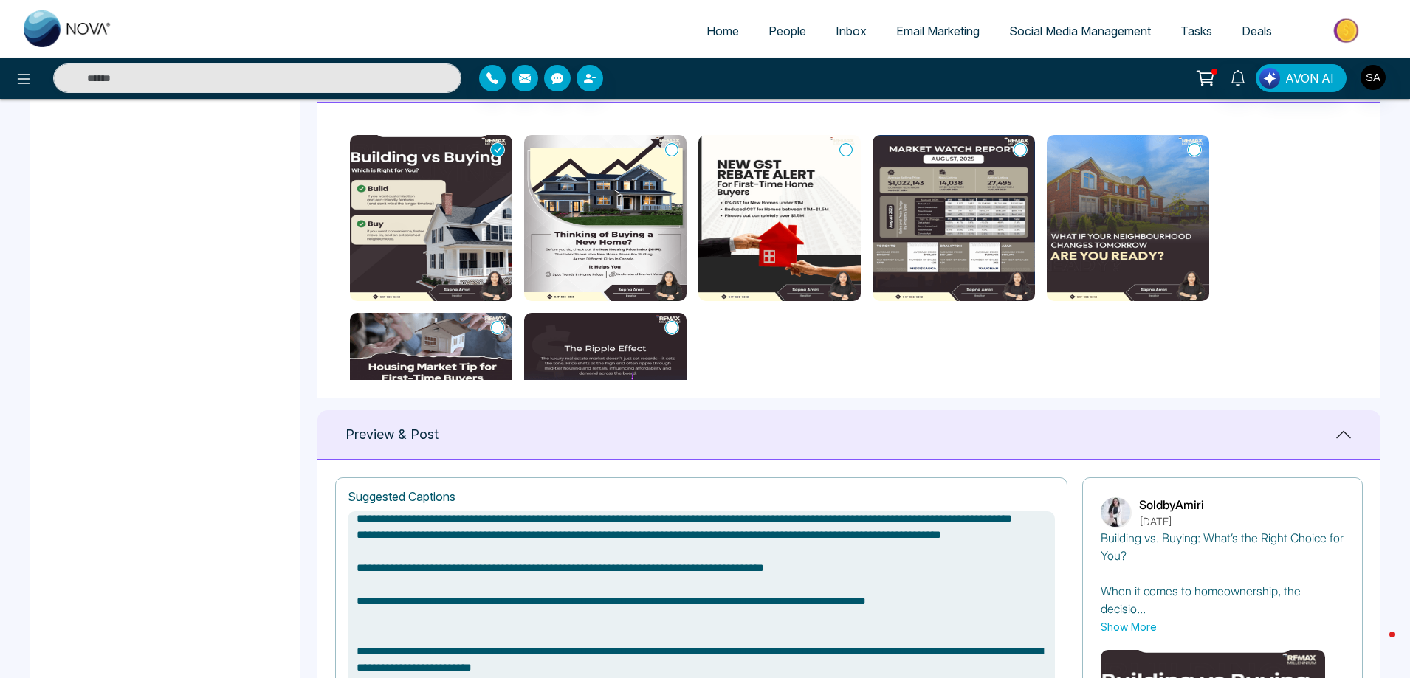
scroll to position [517, 0]
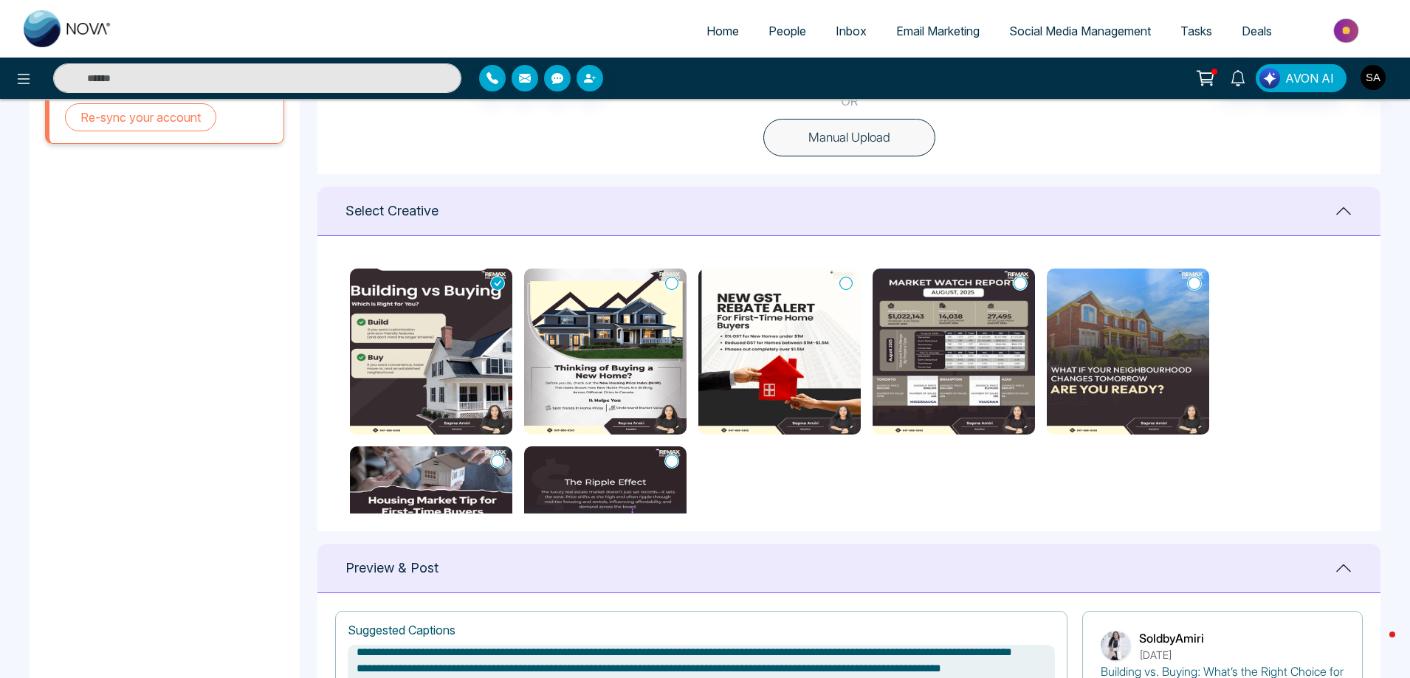
click at [797, 407] on img at bounding box center [779, 352] width 162 height 166
type textarea "**********"
click at [788, 374] on img at bounding box center [779, 352] width 162 height 166
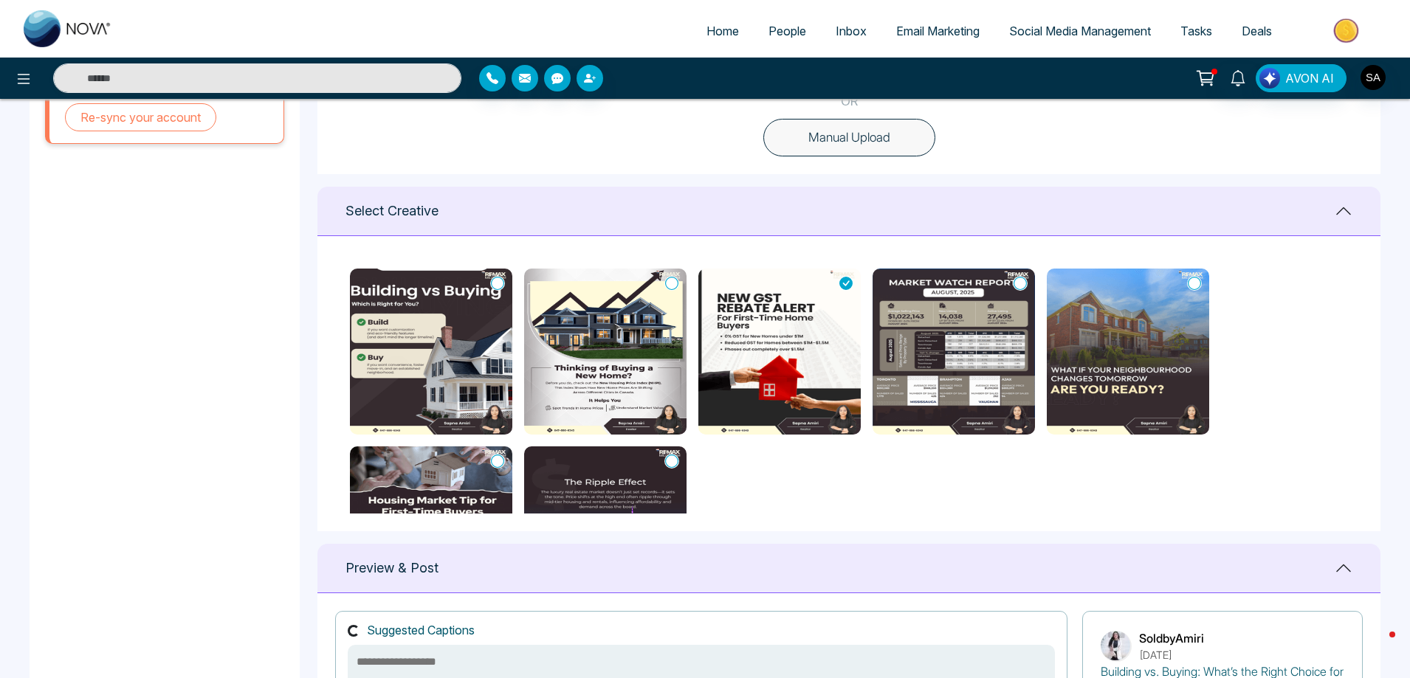
scroll to position [0, 0]
click at [788, 374] on img at bounding box center [779, 352] width 162 height 166
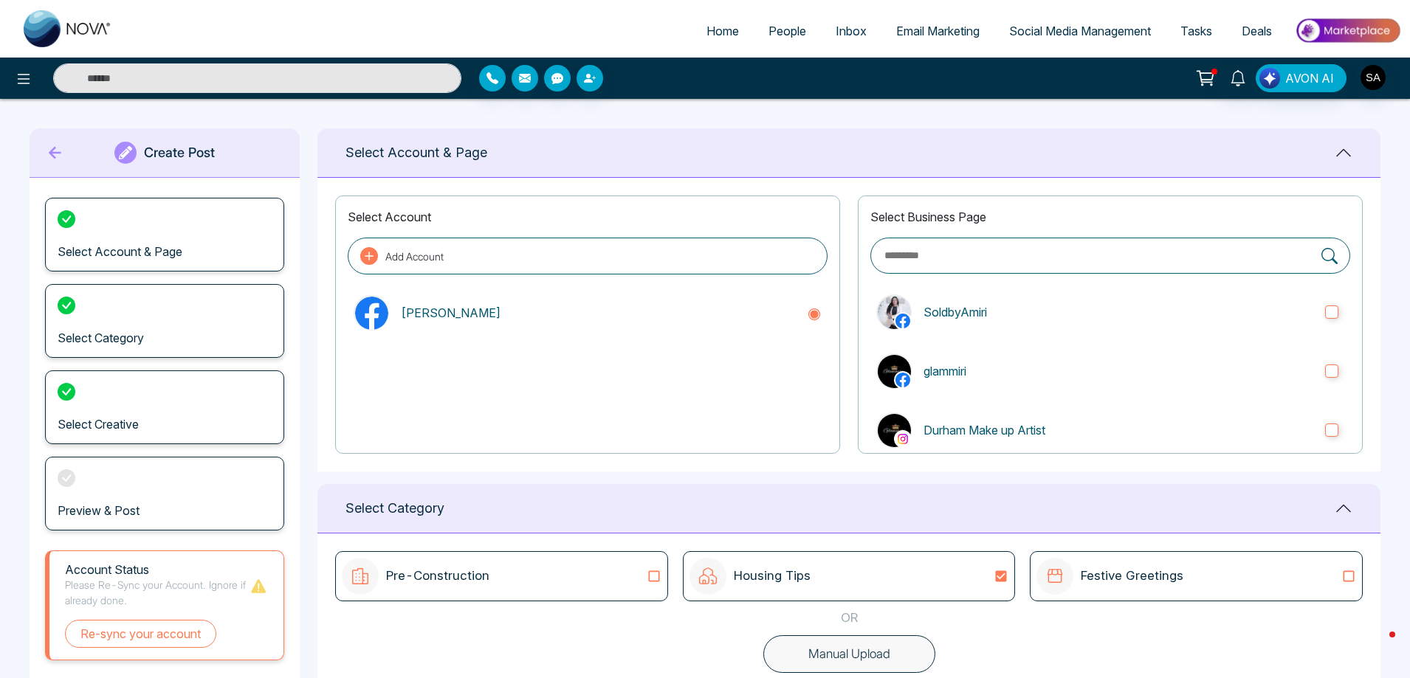
type textarea "**********"
click at [1112, 575] on p "Festive Greetings" at bounding box center [1132, 576] width 103 height 19
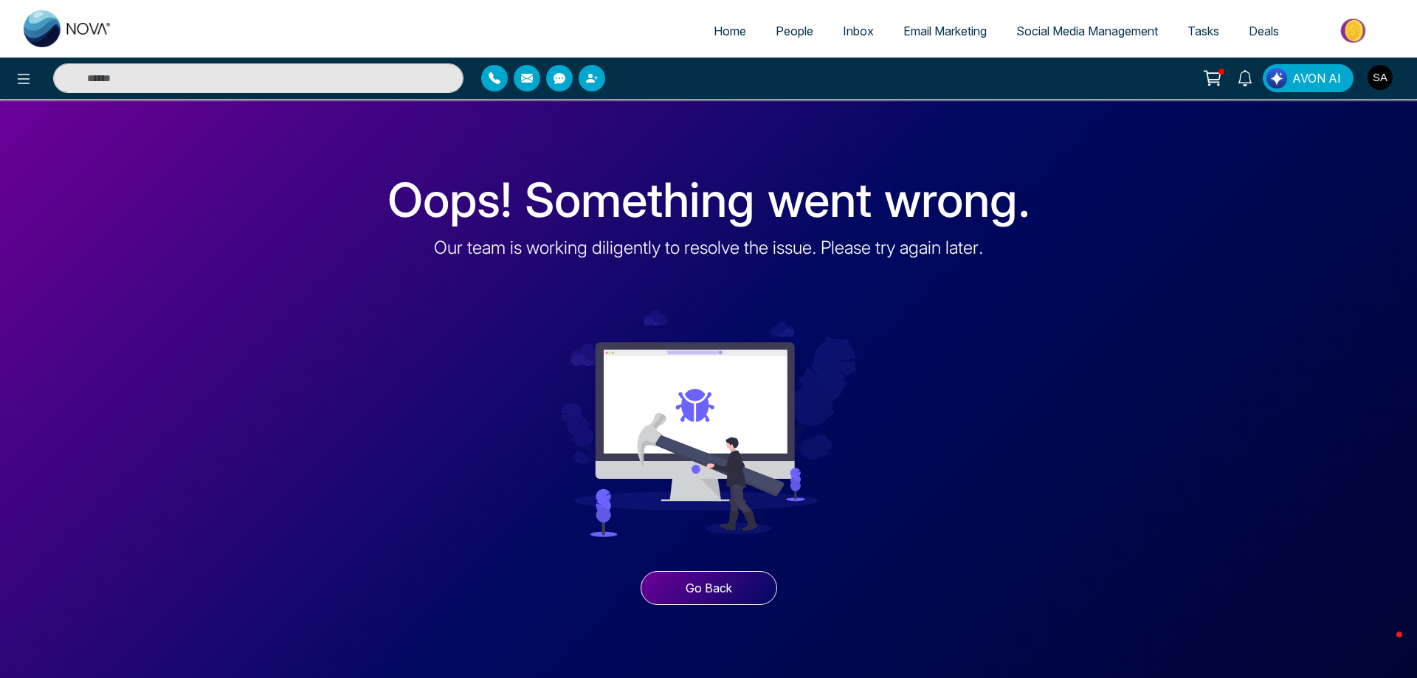
click at [732, 590] on button "Go Back" at bounding box center [709, 588] width 137 height 34
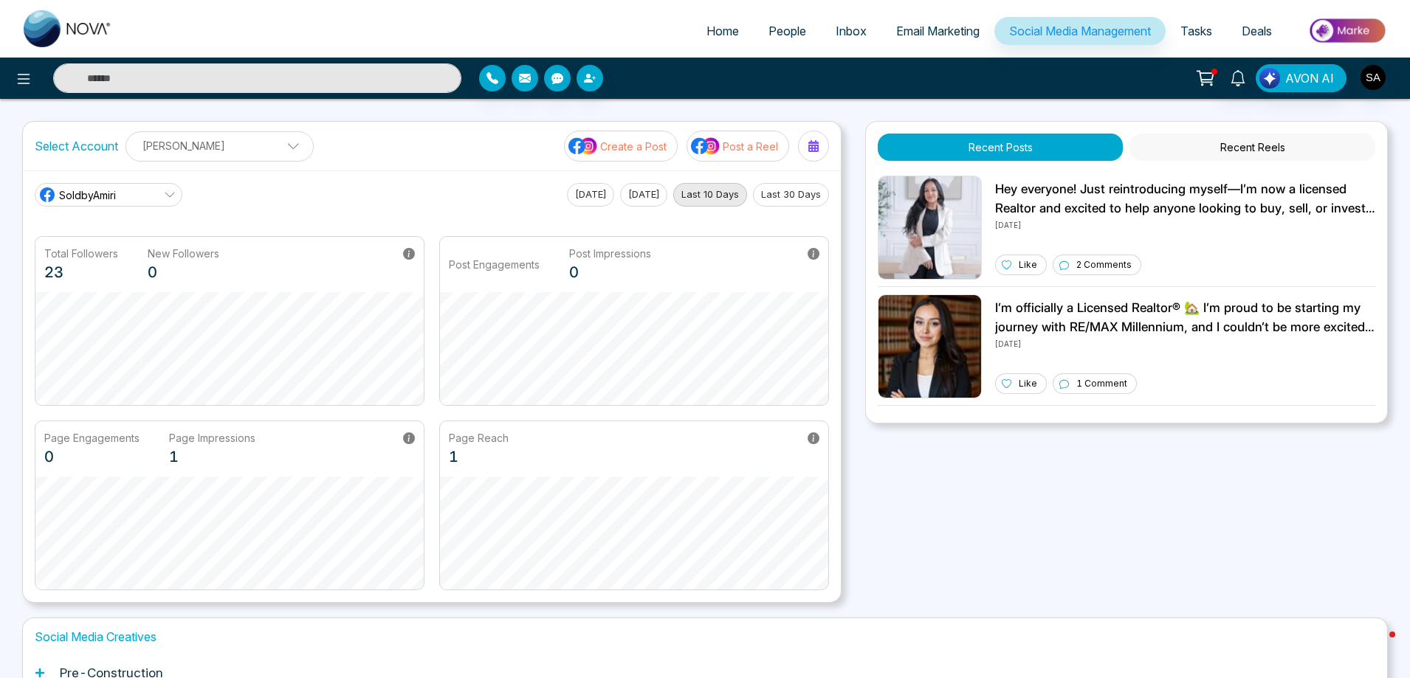
click at [747, 147] on p "Post a Reel" at bounding box center [750, 147] width 55 height 16
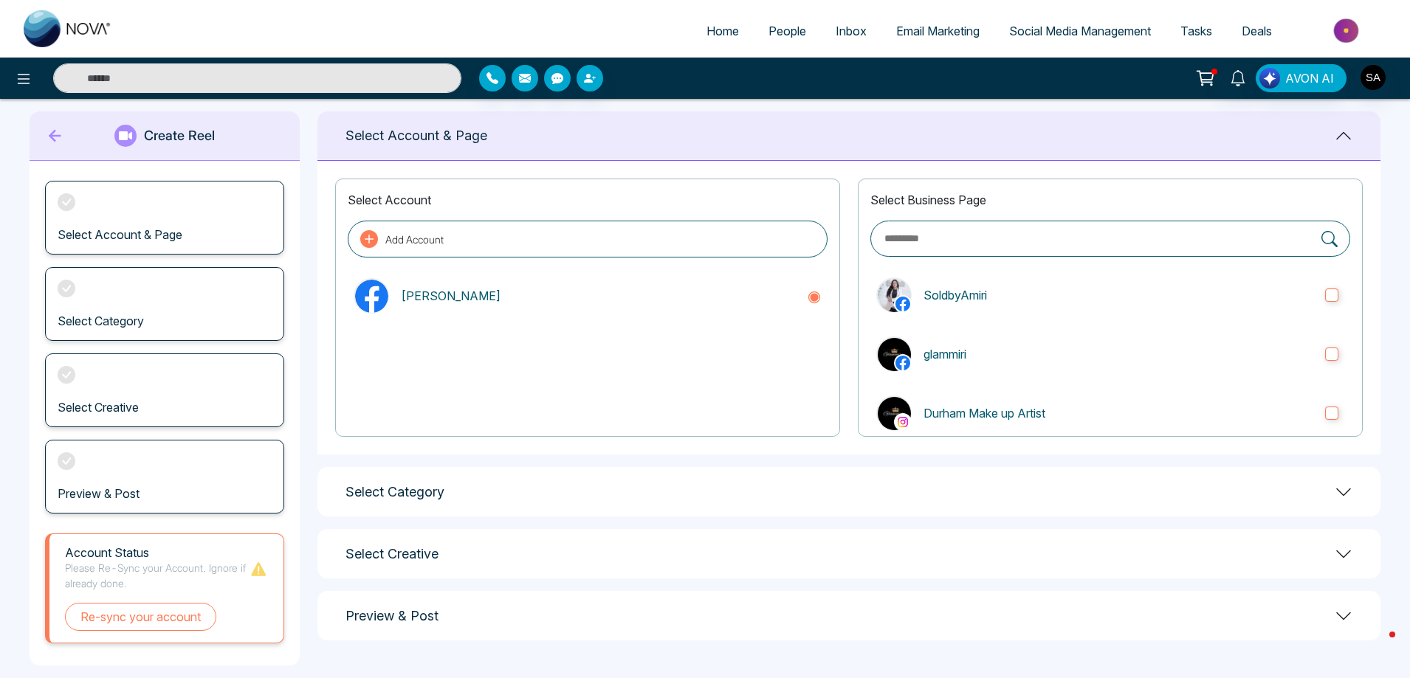
scroll to position [34, 0]
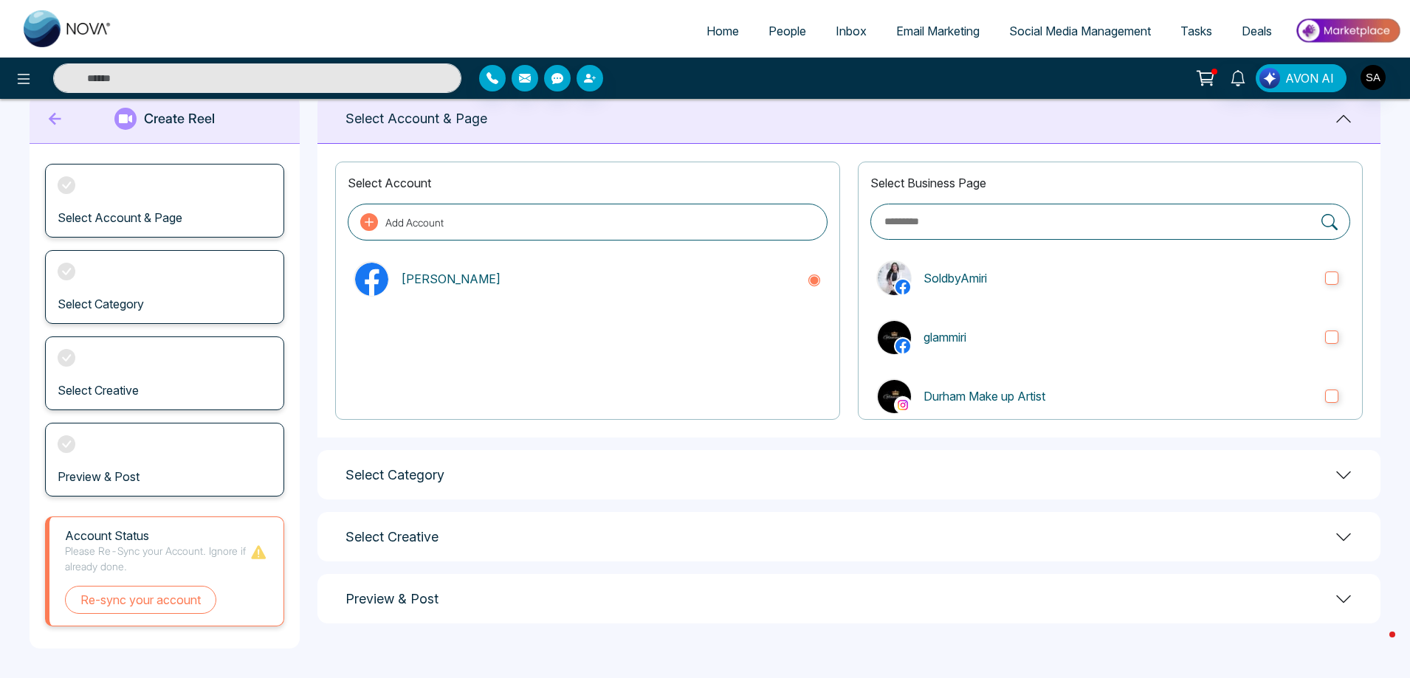
click at [644, 473] on div "Select Category" at bounding box center [848, 474] width 1063 height 49
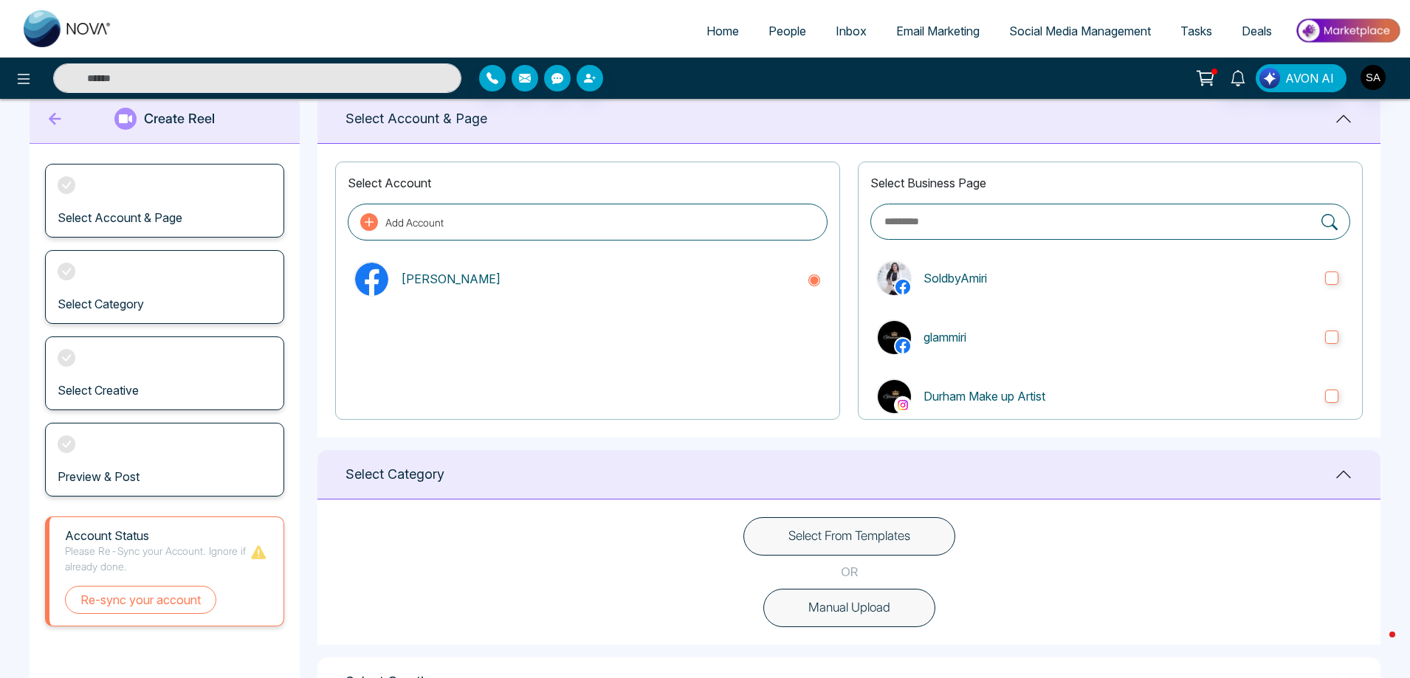
click at [850, 543] on button "Select From Templates" at bounding box center [849, 537] width 212 height 38
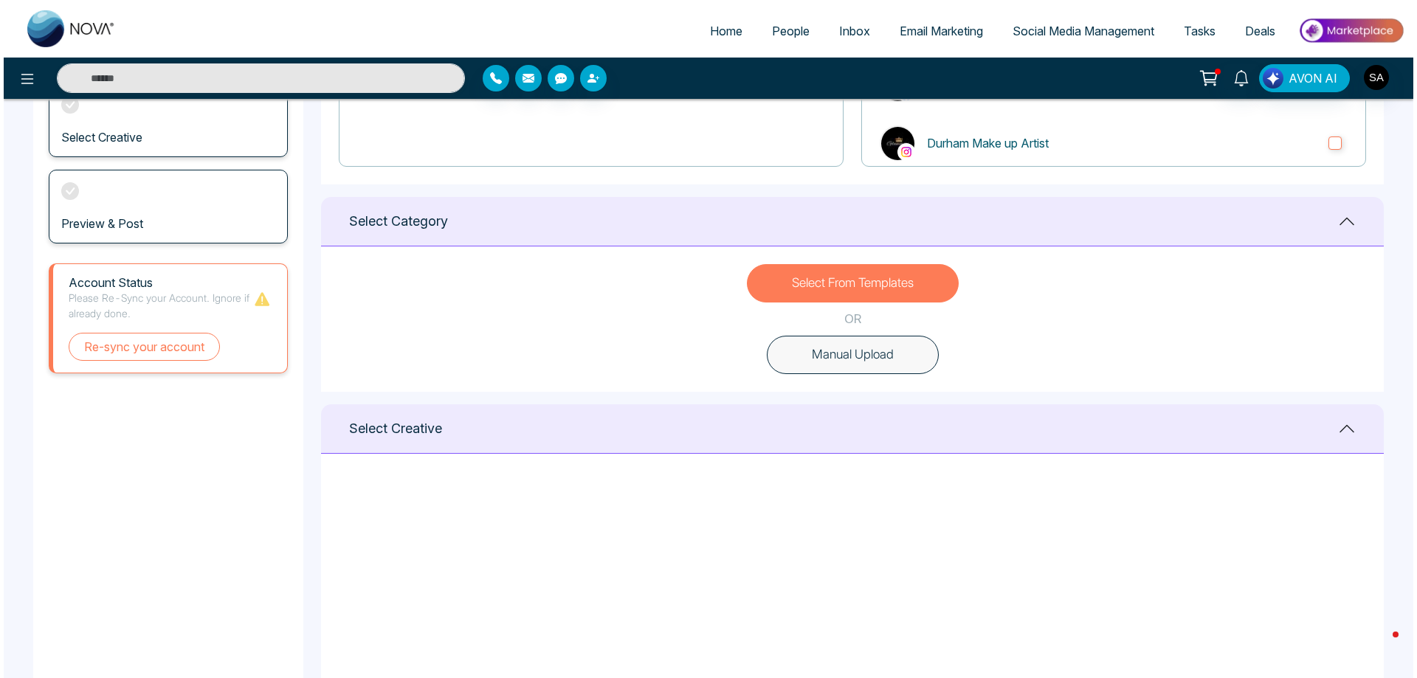
scroll to position [0, 0]
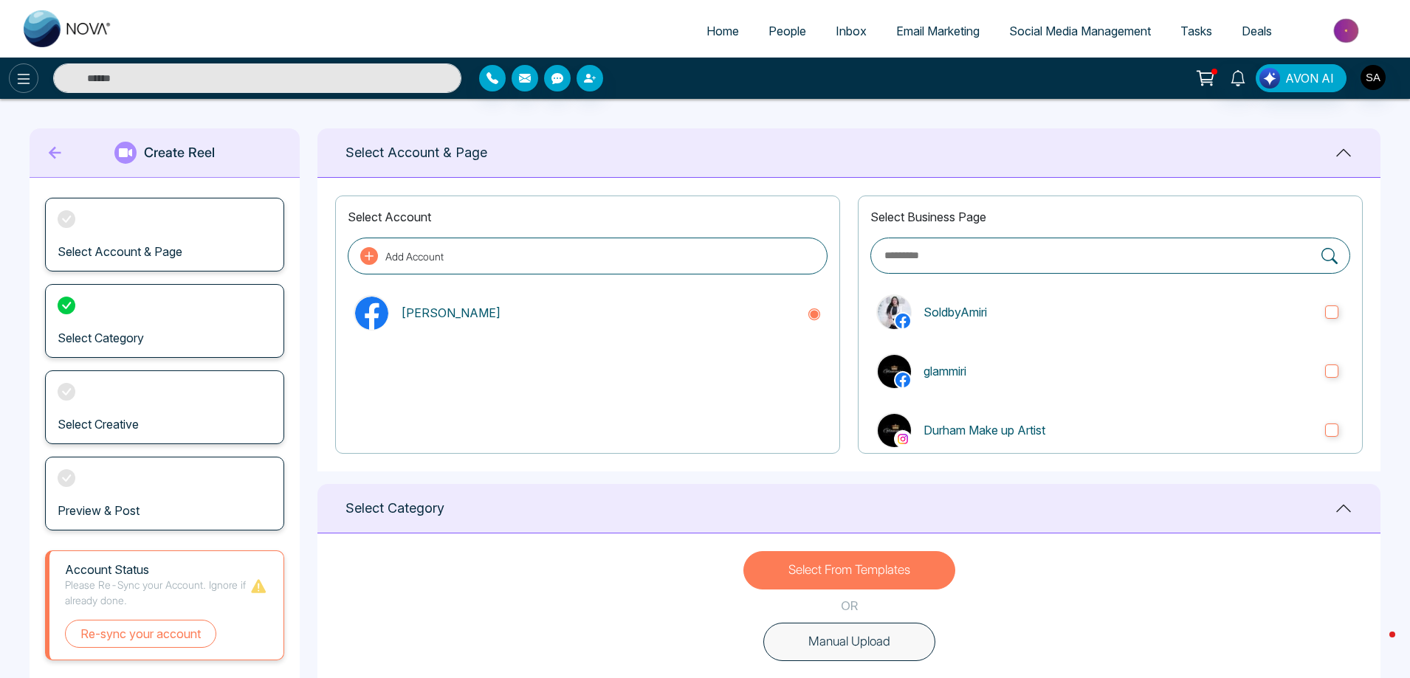
click at [15, 84] on icon at bounding box center [24, 79] width 18 height 18
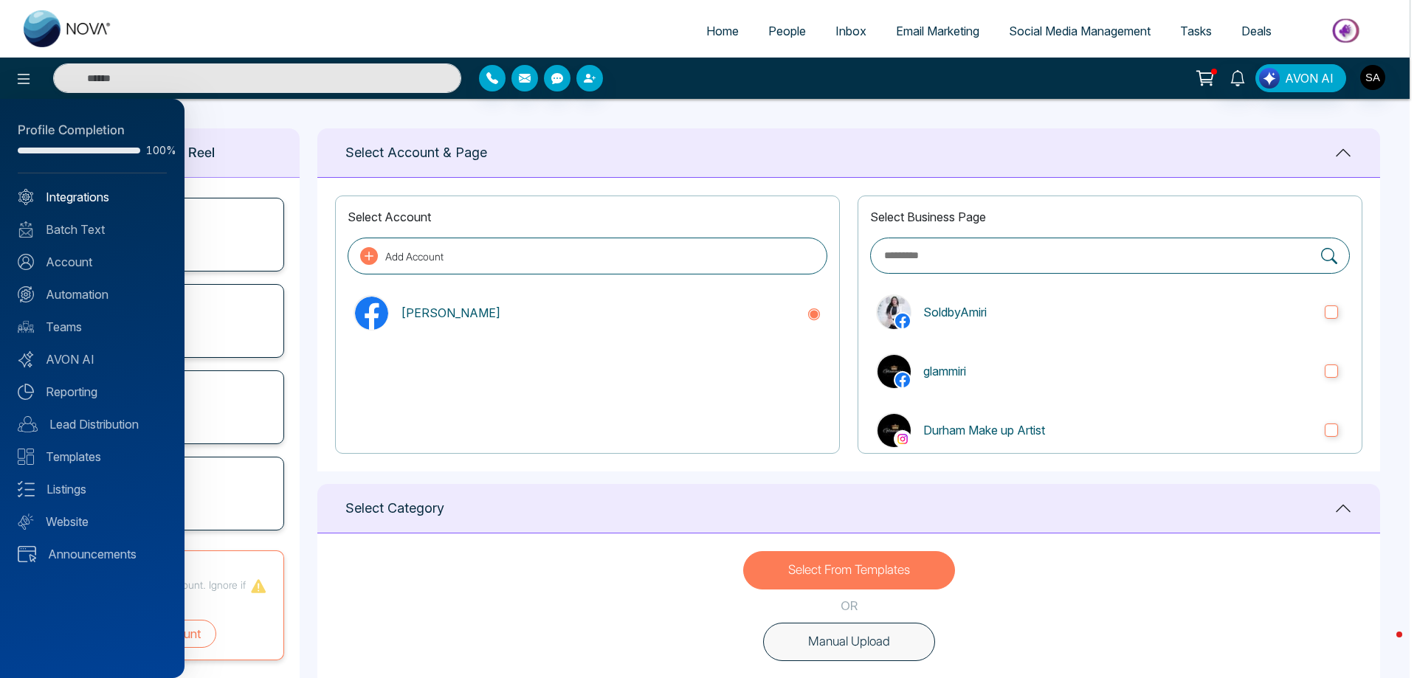
click at [131, 199] on link "Integrations" at bounding box center [92, 197] width 149 height 18
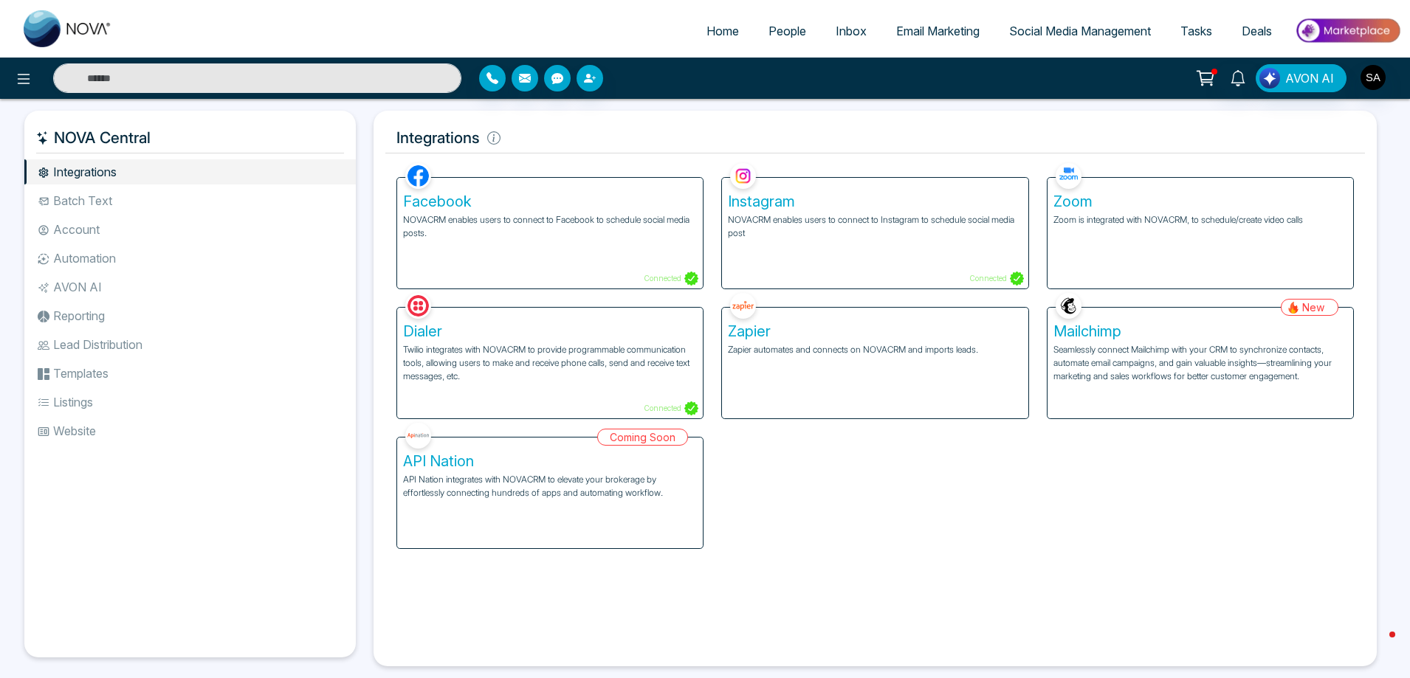
click at [875, 165] on div "Instagram NOVACRM enables users to connect to Instagram to schedule social medi…" at bounding box center [874, 224] width 325 height 130
click at [851, 227] on p "NOVACRM enables users to connect to Instagram to schedule social media post" at bounding box center [875, 226] width 294 height 27
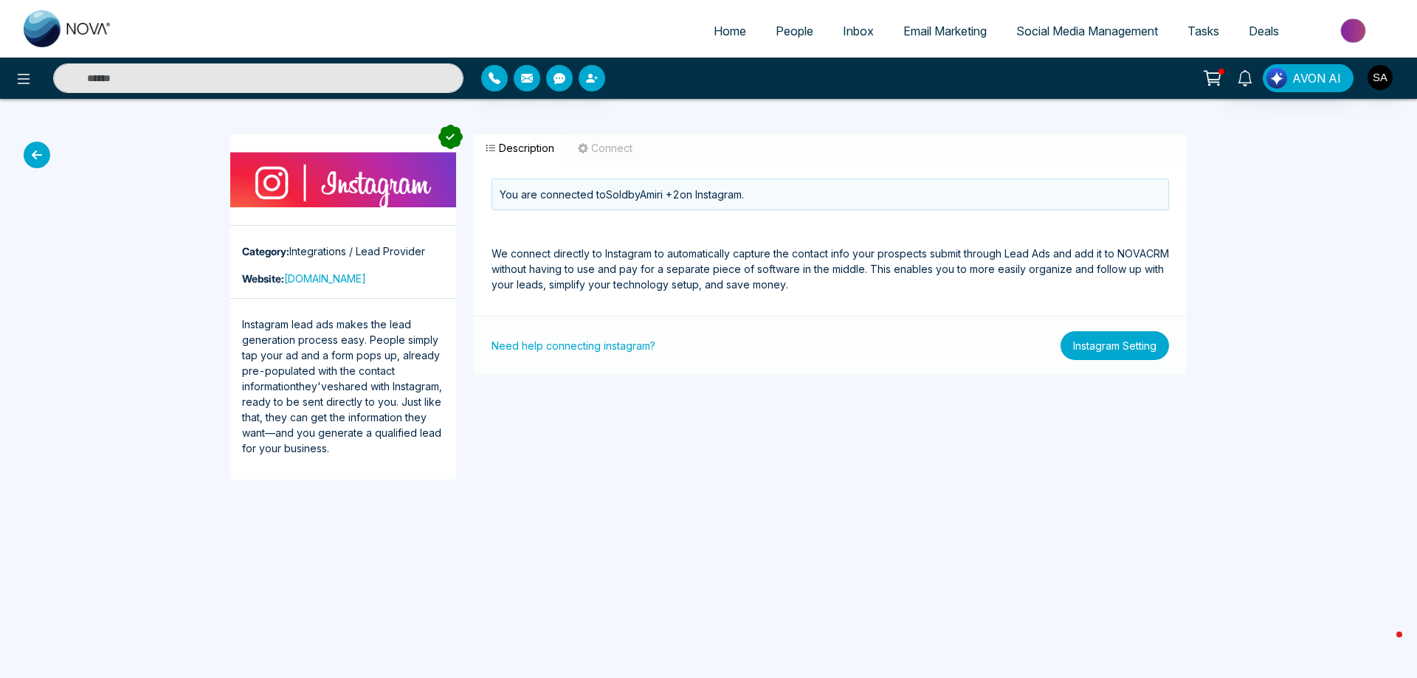
click at [1115, 348] on button "Instagram Setting" at bounding box center [1115, 345] width 109 height 29
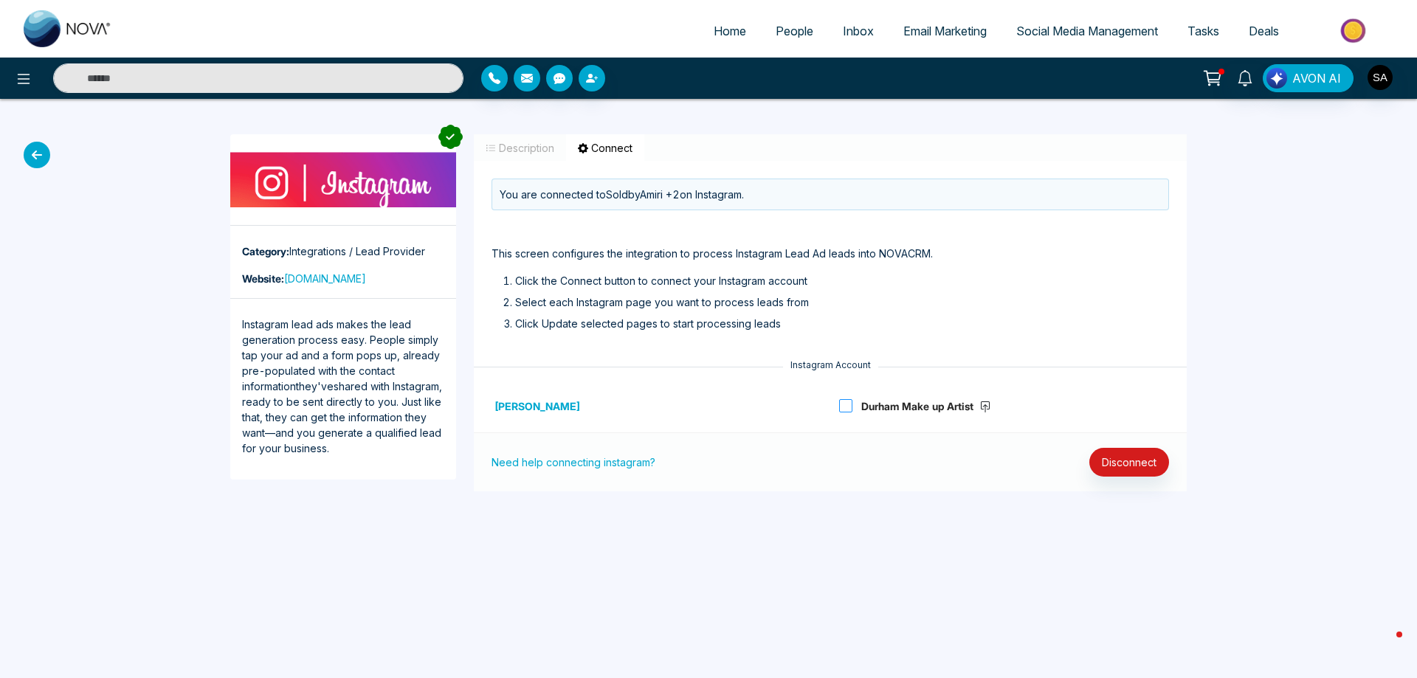
click at [839, 411] on span at bounding box center [845, 405] width 13 height 13
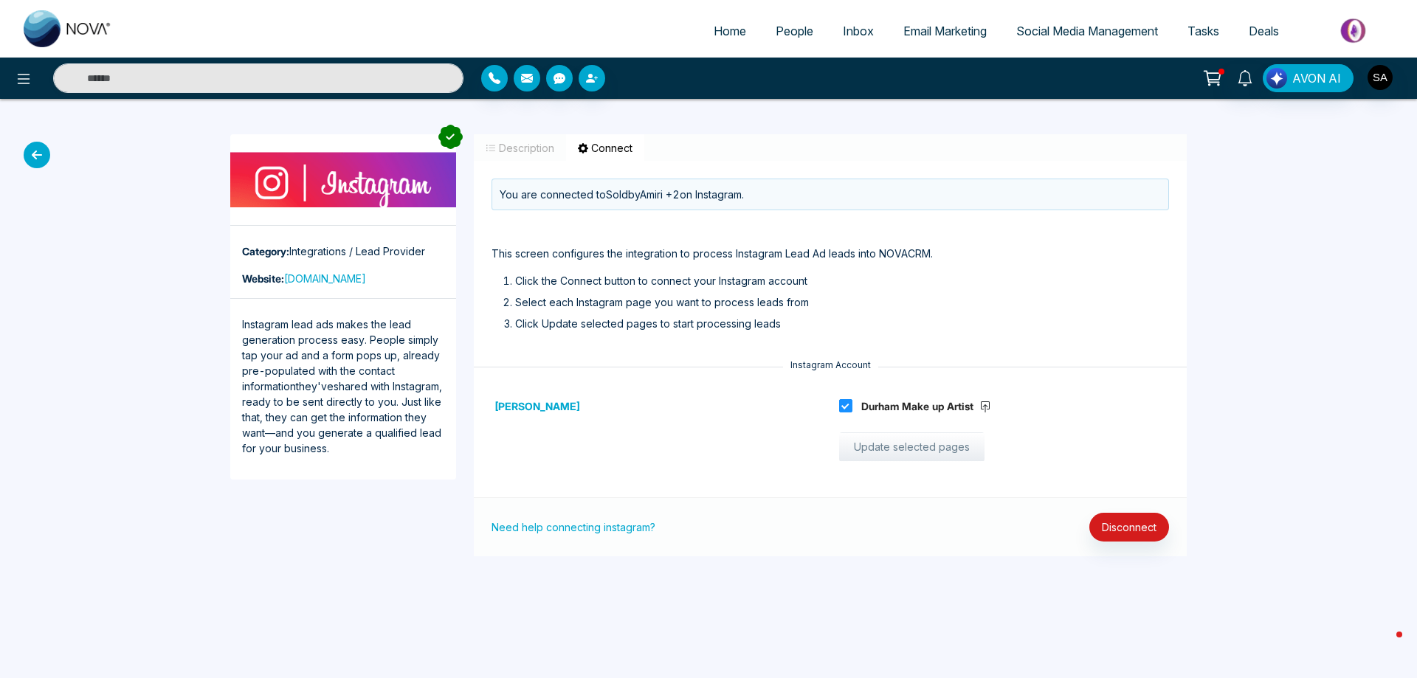
click at [962, 449] on button "Update selected pages" at bounding box center [911, 448] width 145 height 30
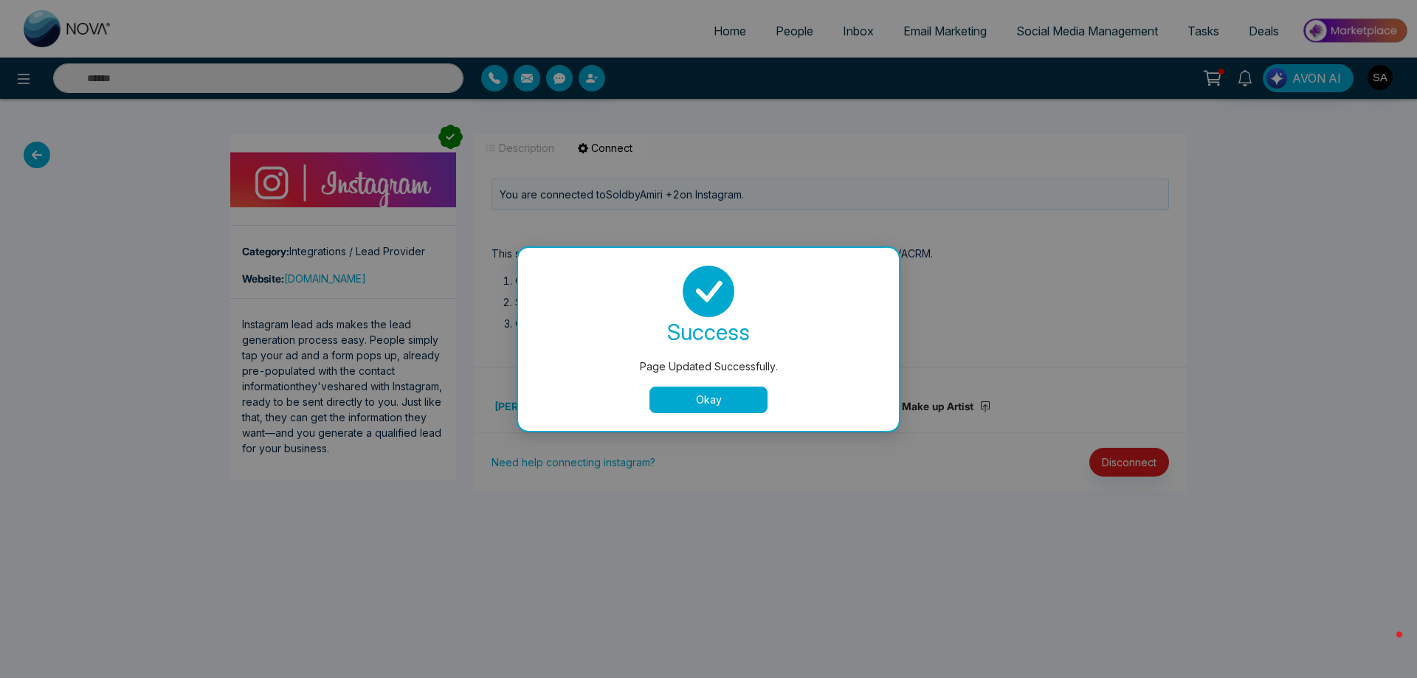
click at [695, 396] on button "Okay" at bounding box center [709, 400] width 118 height 27
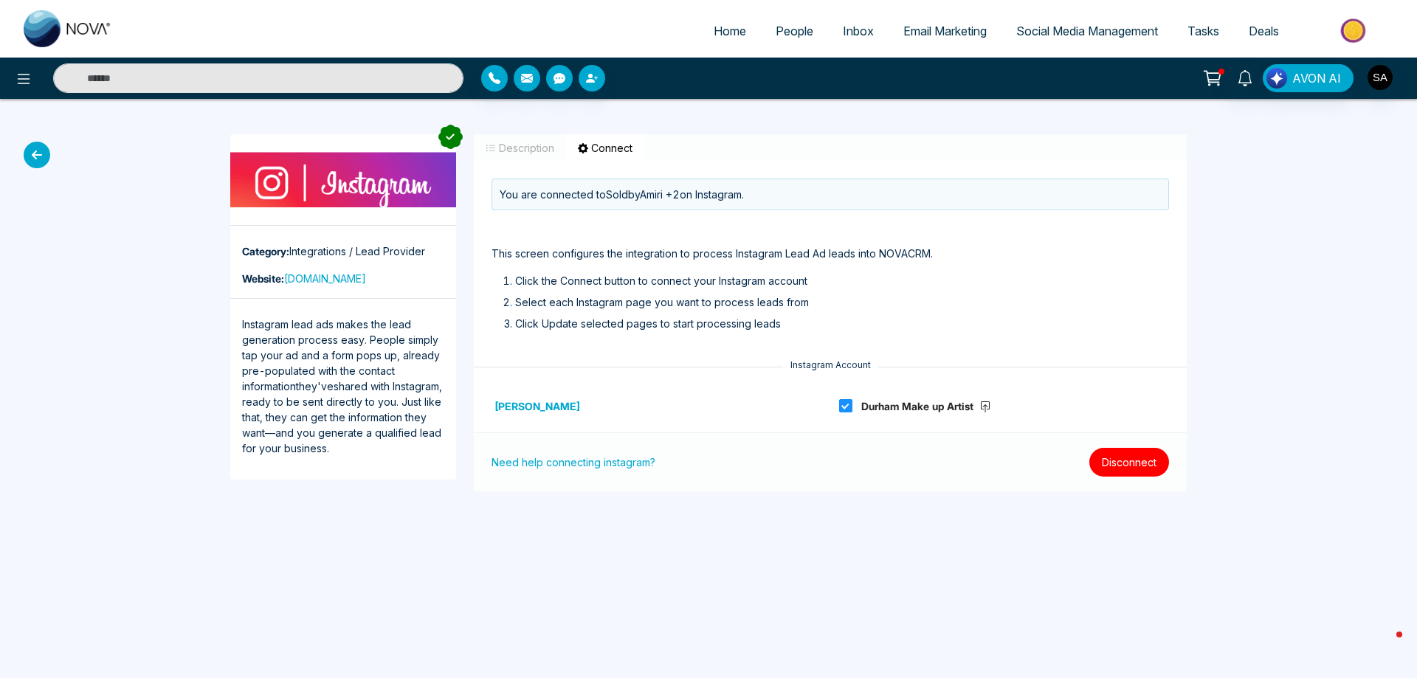
click at [1116, 458] on button "Disconnect" at bounding box center [1130, 462] width 80 height 29
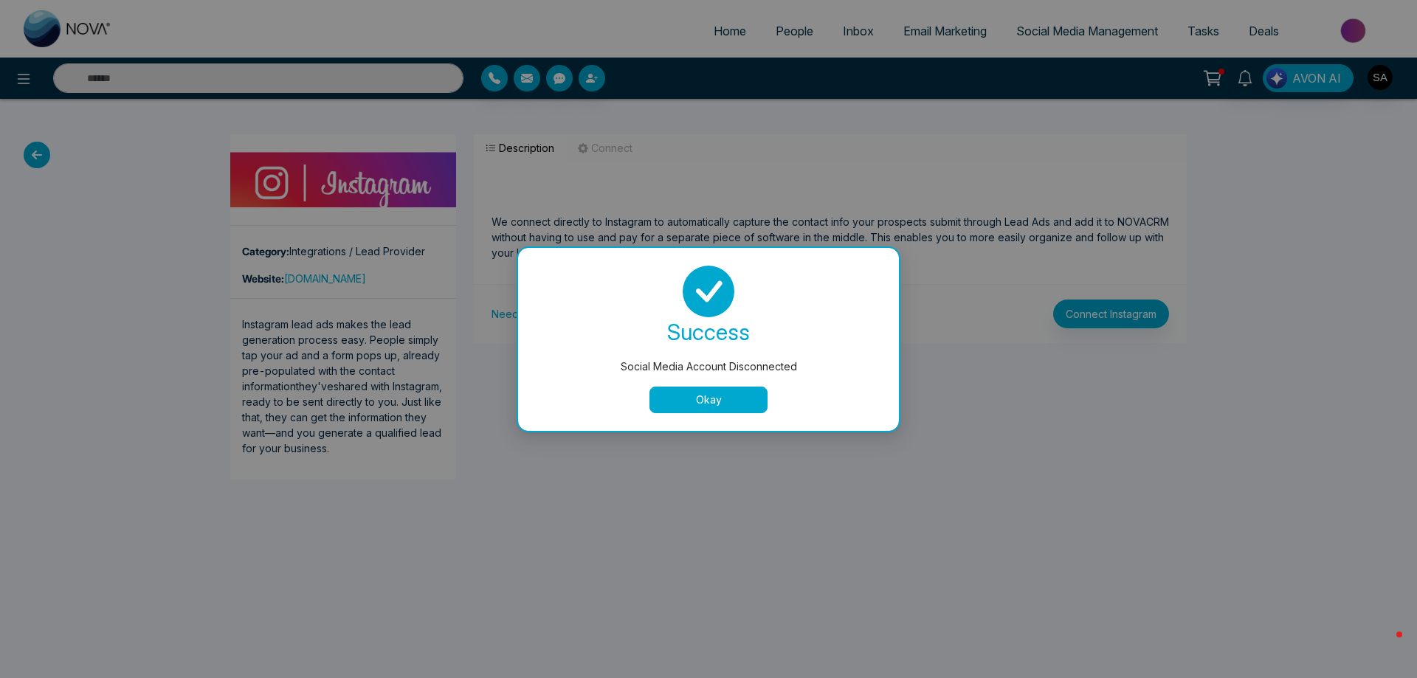
click at [712, 406] on div "Description Connect We connect directly to Instagram to automatically capture t…" at bounding box center [830, 307] width 731 height 346
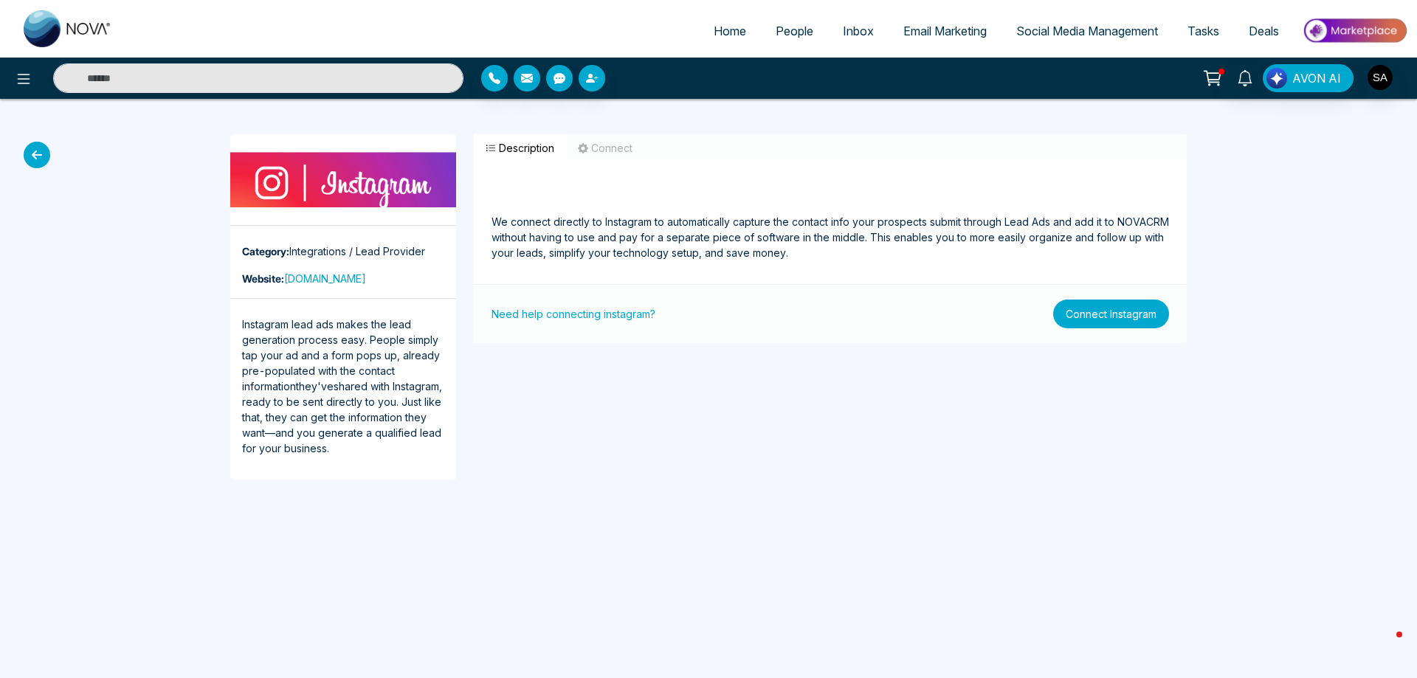
click at [1097, 309] on button "Connect Instagram" at bounding box center [1111, 314] width 116 height 29
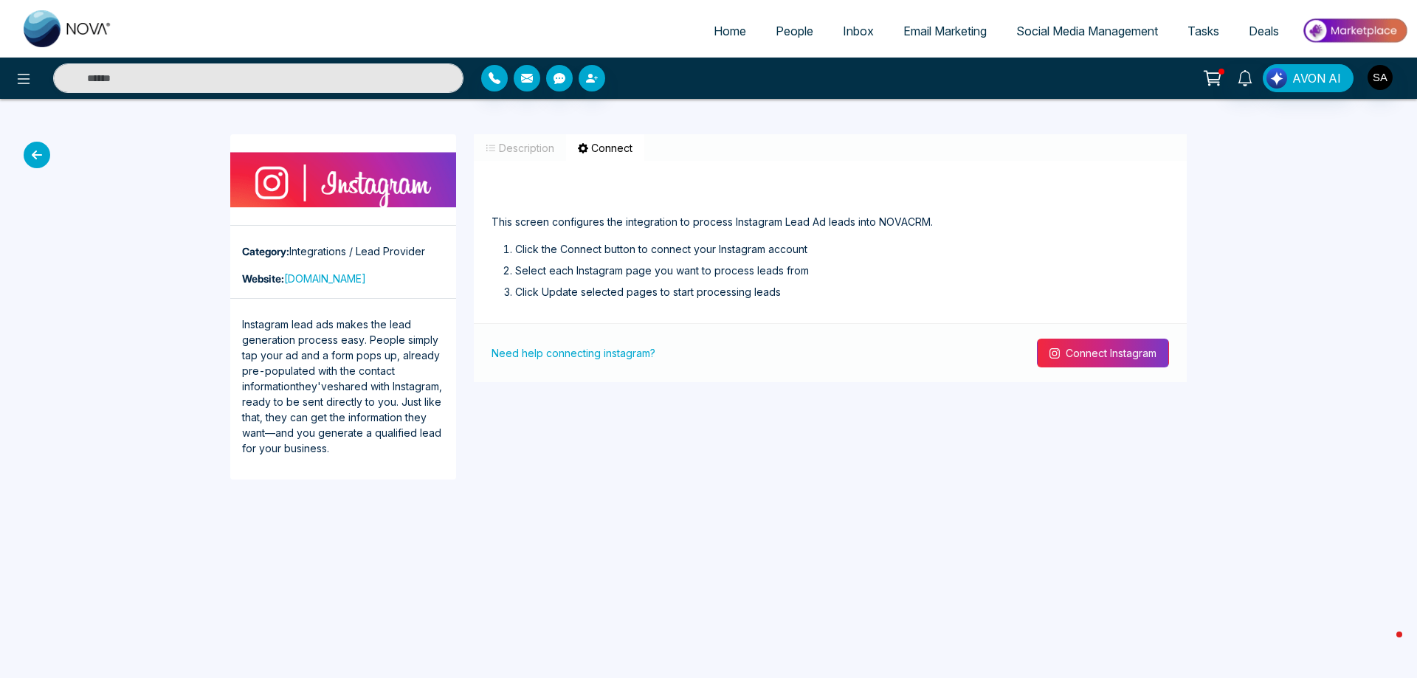
click at [1099, 356] on button "Connect Instagram" at bounding box center [1103, 353] width 132 height 29
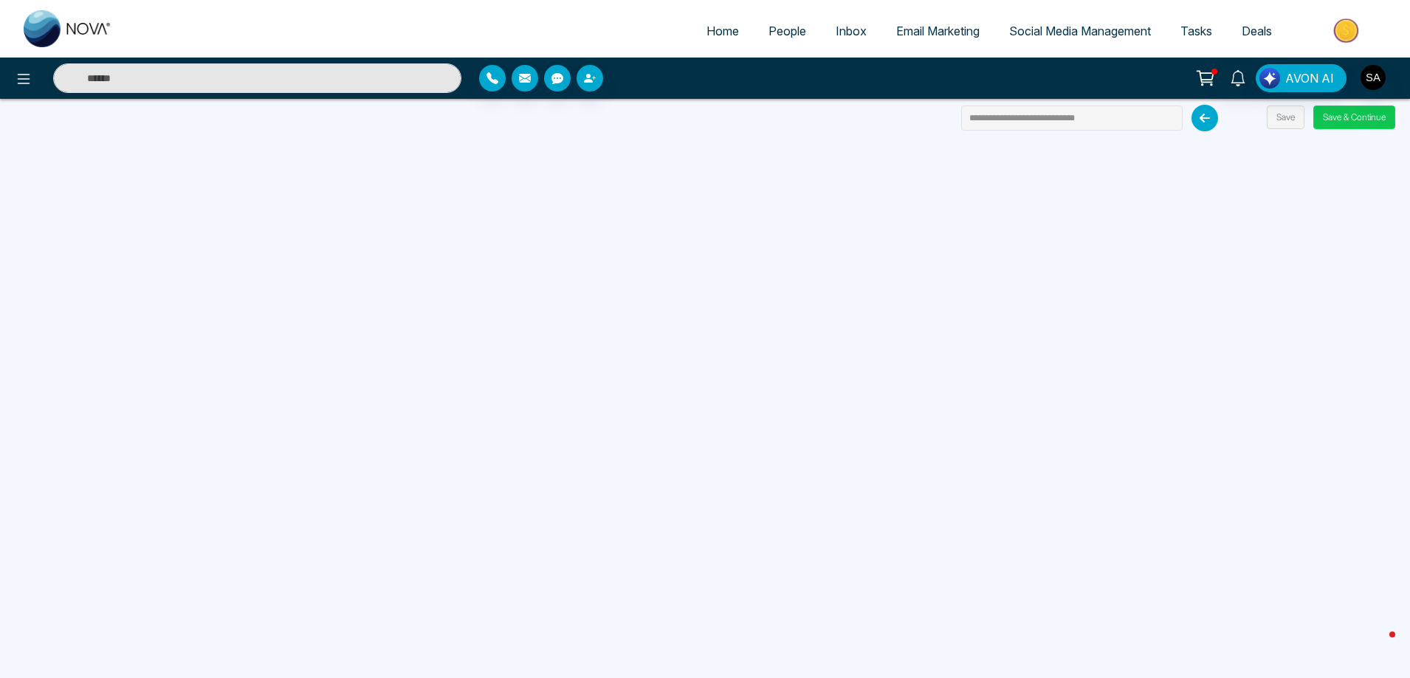
click at [1368, 110] on button "Save & Continue" at bounding box center [1354, 118] width 82 height 24
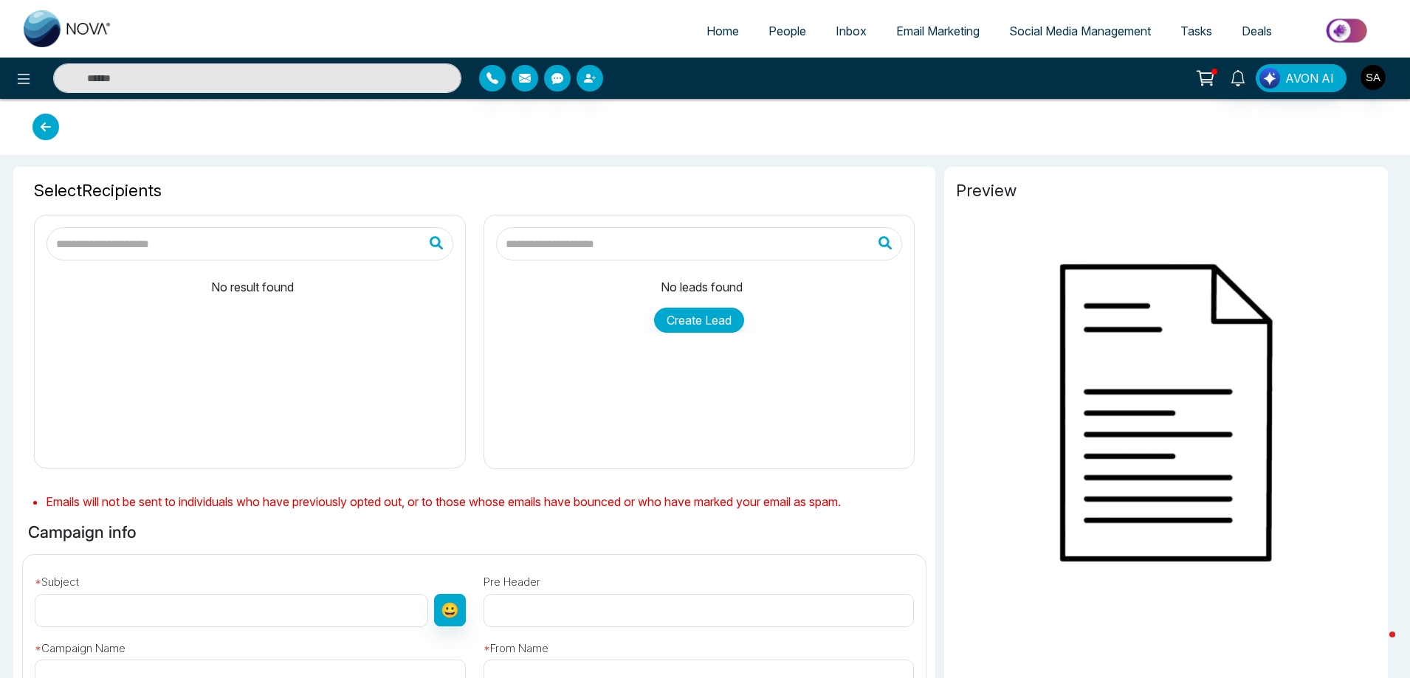
type input "**********"
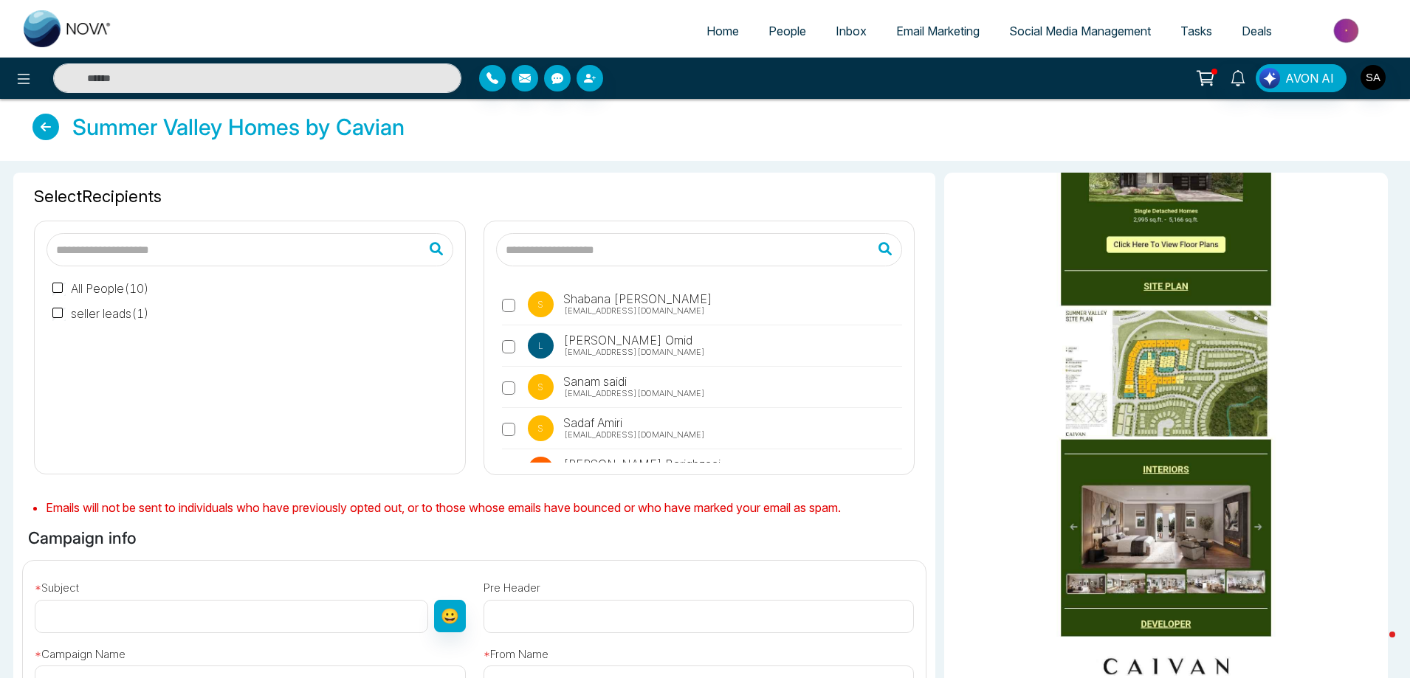
click at [89, 287] on label "All People ( 10 )" at bounding box center [100, 289] width 97 height 18
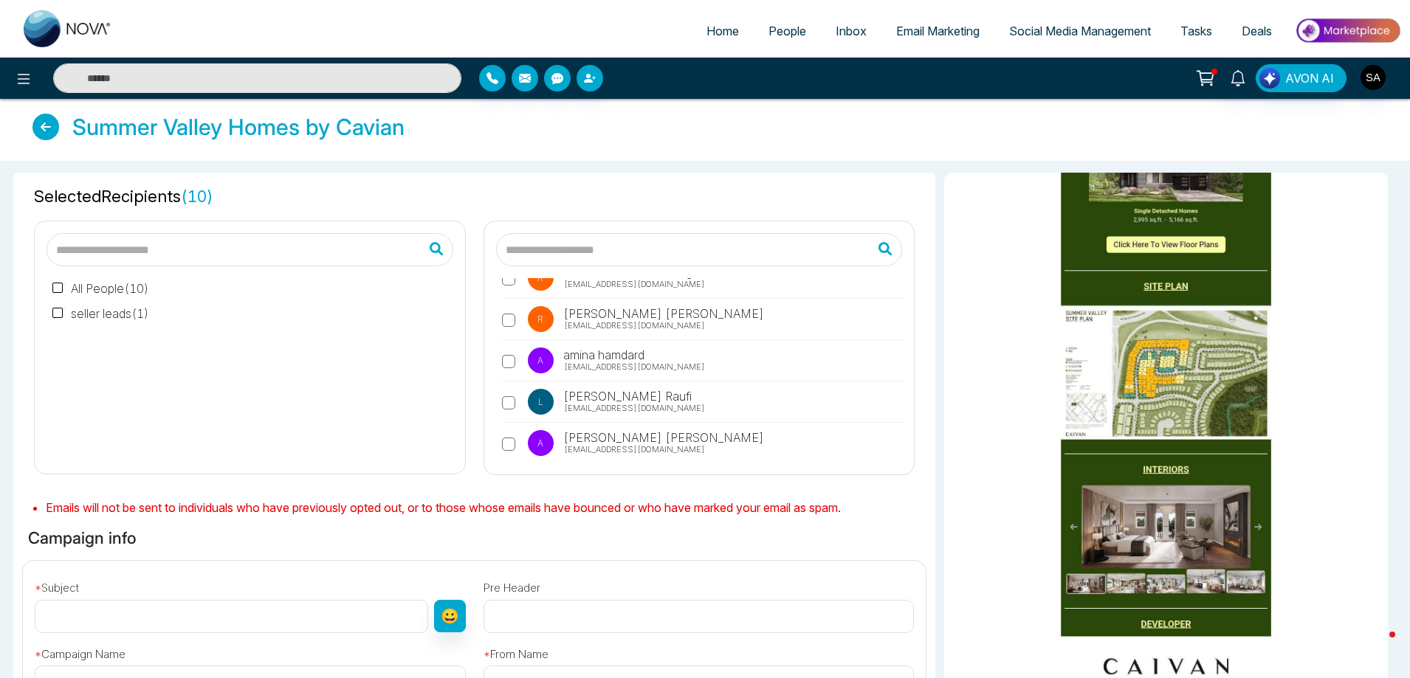
scroll to position [235, 0]
click at [119, 316] on label "seller leads ( 1 )" at bounding box center [100, 314] width 97 height 18
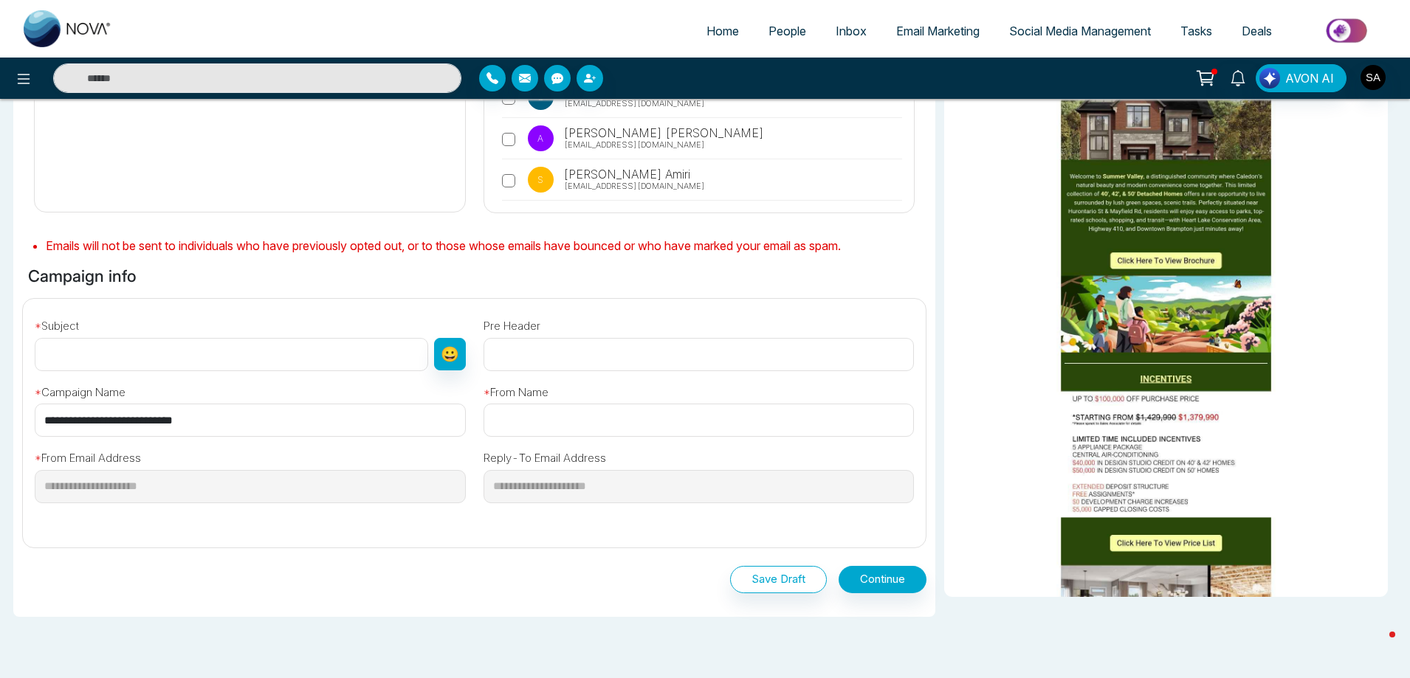
scroll to position [295, 0]
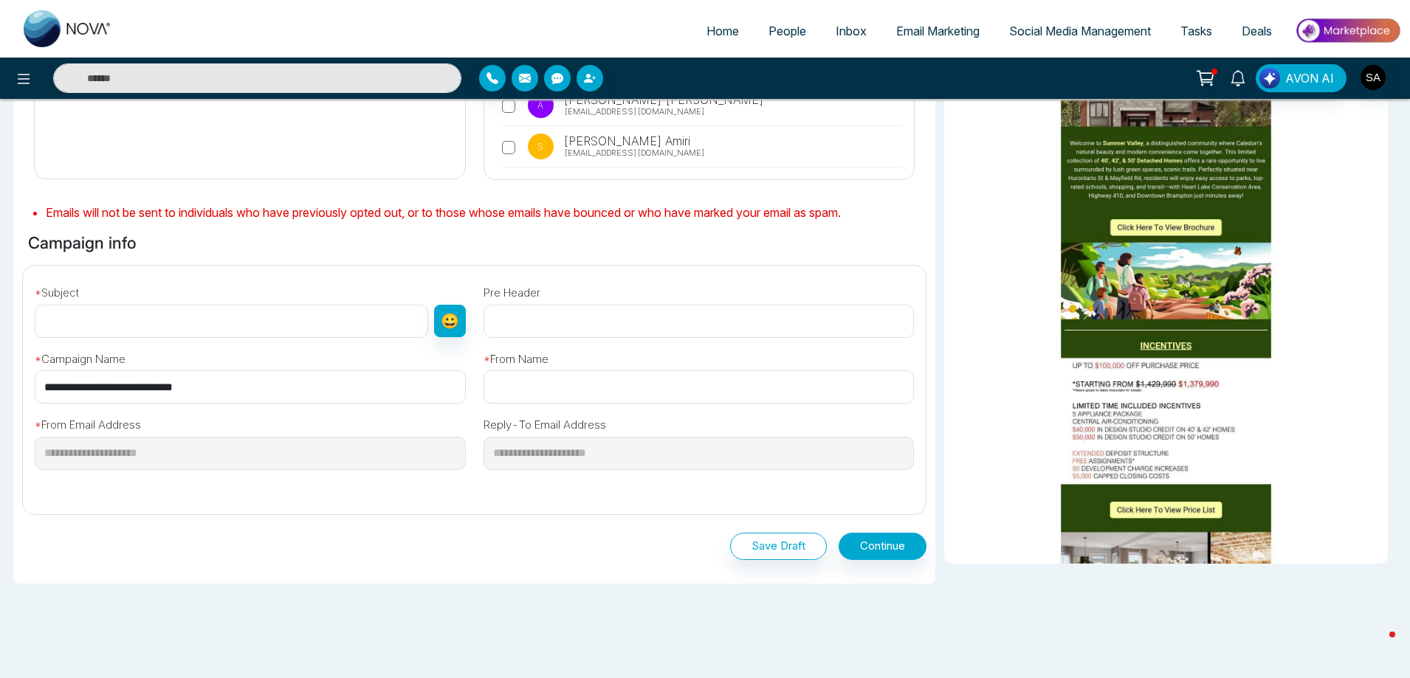
click at [282, 321] on input "text" at bounding box center [231, 321] width 393 height 33
click at [301, 392] on input "**********" at bounding box center [250, 387] width 431 height 33
drag, startPoint x: 247, startPoint y: 387, endPoint x: 0, endPoint y: 384, distance: 247.3
click at [0, 384] on div "**********" at bounding box center [705, 289] width 1410 height 847
click at [147, 303] on div "* Subject 😀" at bounding box center [250, 308] width 449 height 61
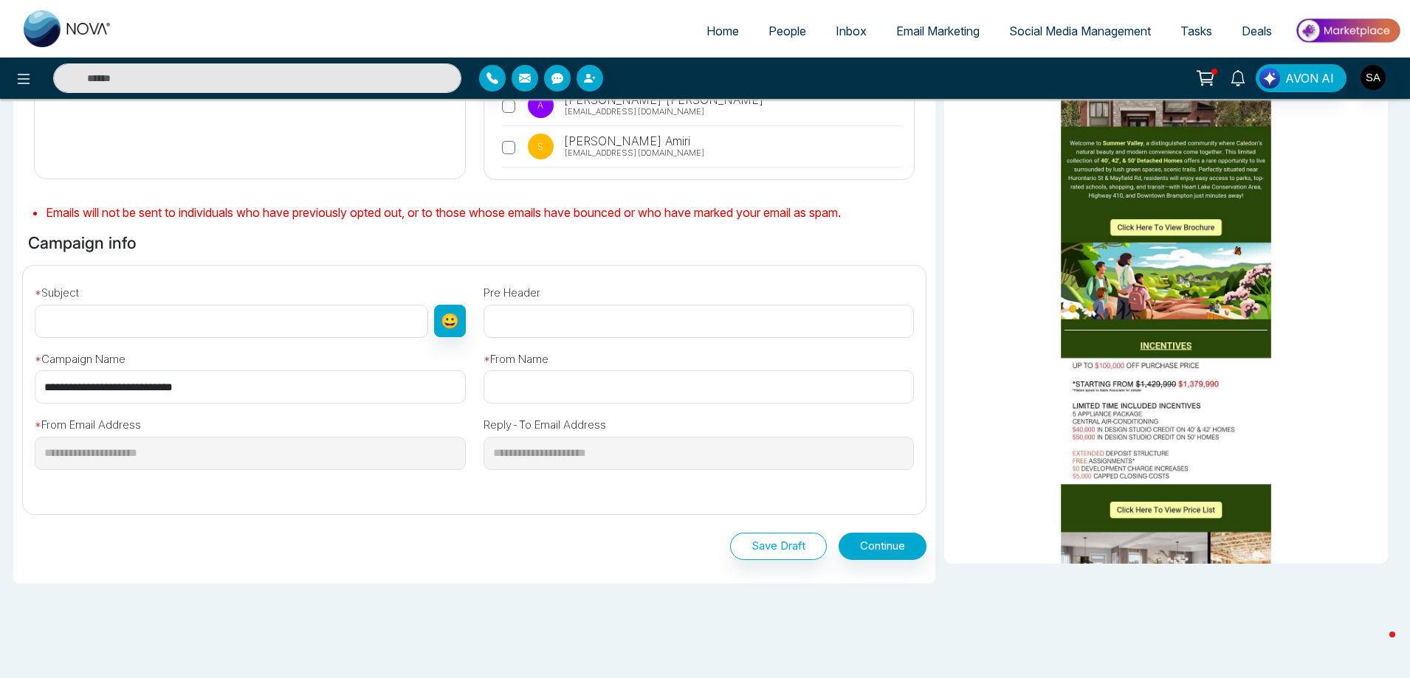
drag, startPoint x: 151, startPoint y: 313, endPoint x: 173, endPoint y: 320, distance: 23.3
click at [151, 314] on input "text" at bounding box center [231, 321] width 393 height 33
paste input "**********"
type input "**********"
click at [581, 571] on div "Save Draft Continue" at bounding box center [474, 543] width 904 height 57
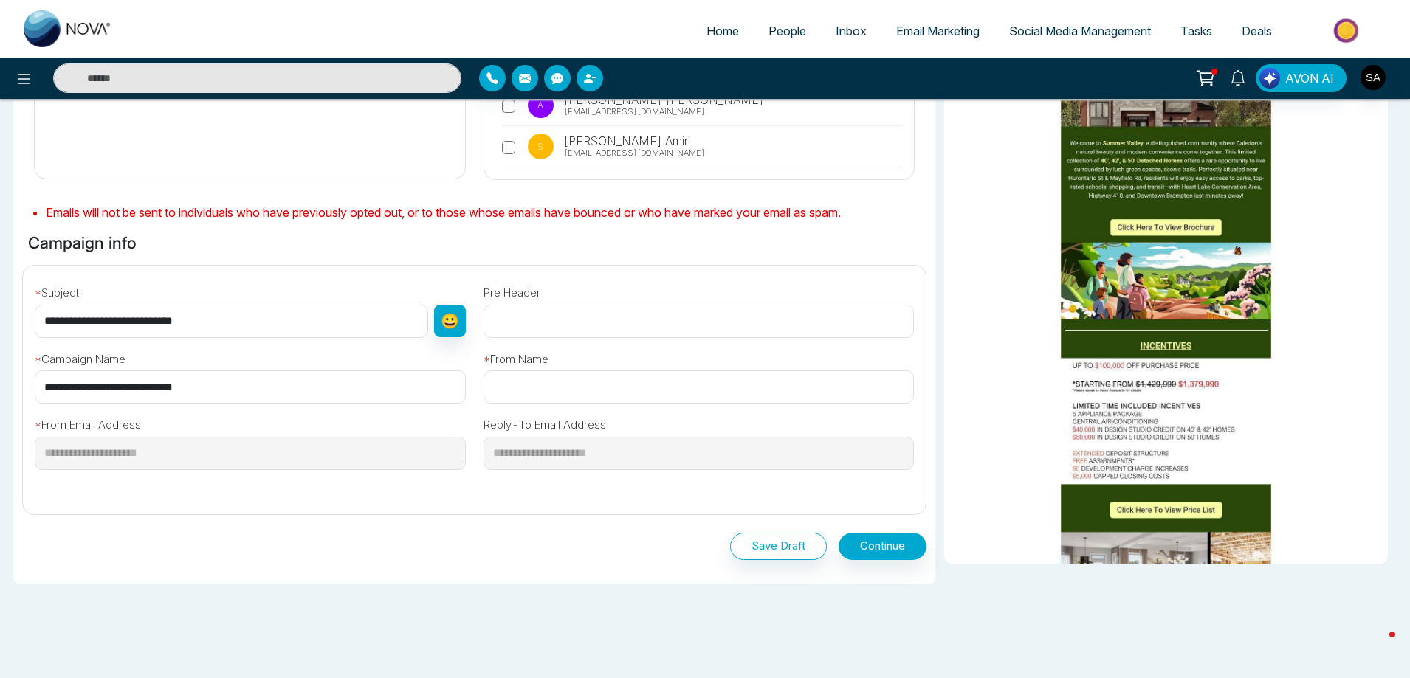
click at [587, 381] on input "text" at bounding box center [699, 387] width 431 height 33
type input "**********"
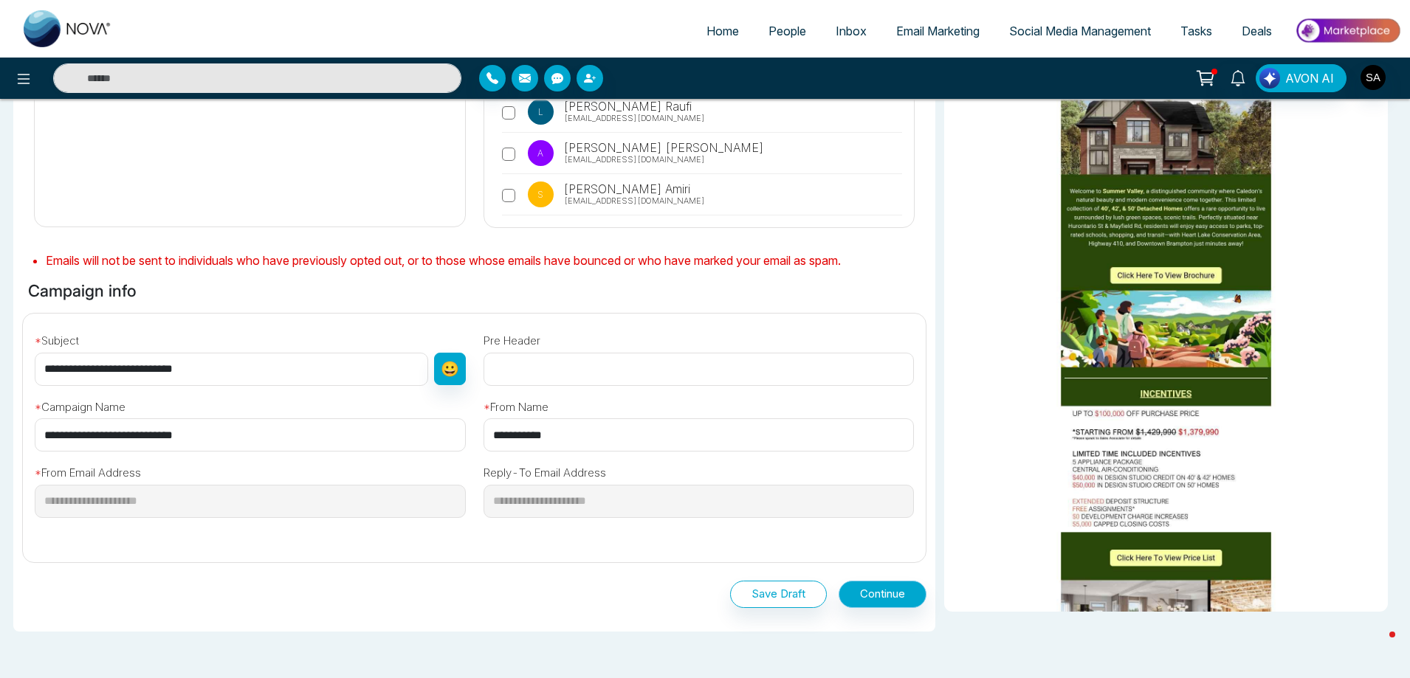
scroll to position [221, 0]
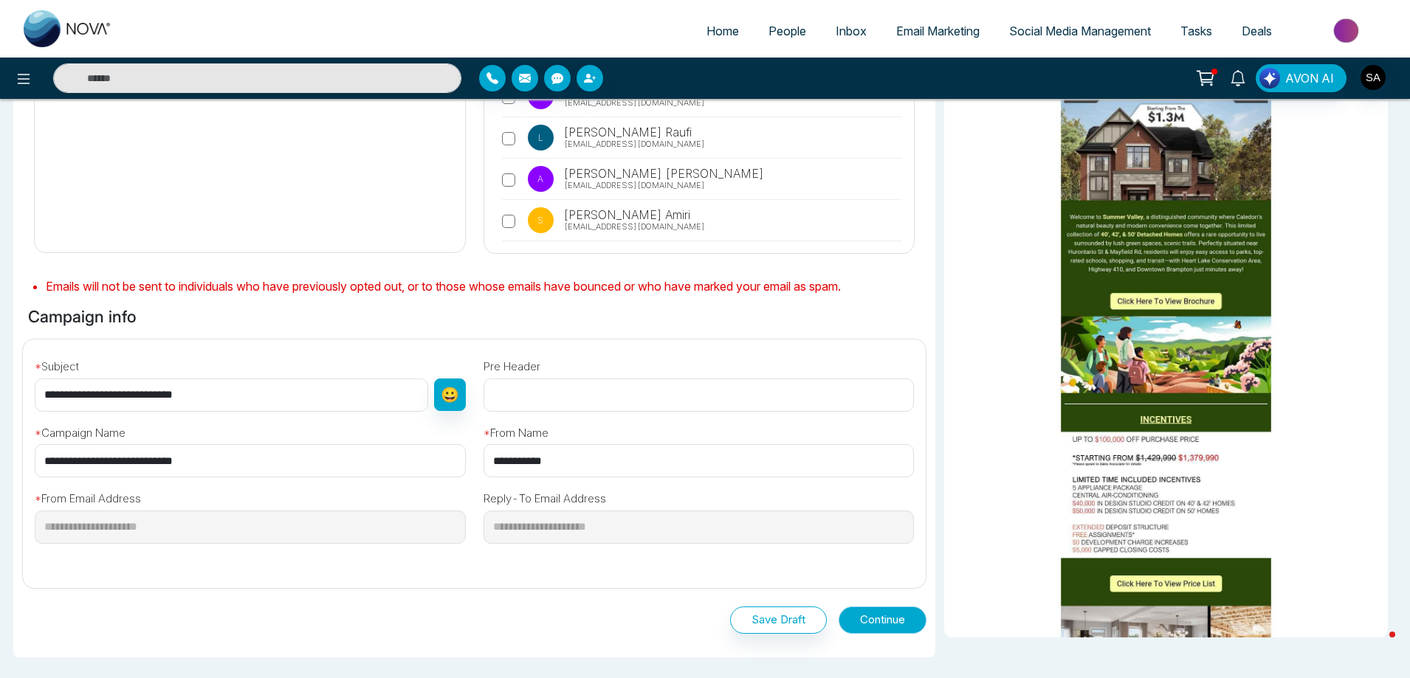
click at [879, 616] on button "Continue" at bounding box center [883, 620] width 88 height 27
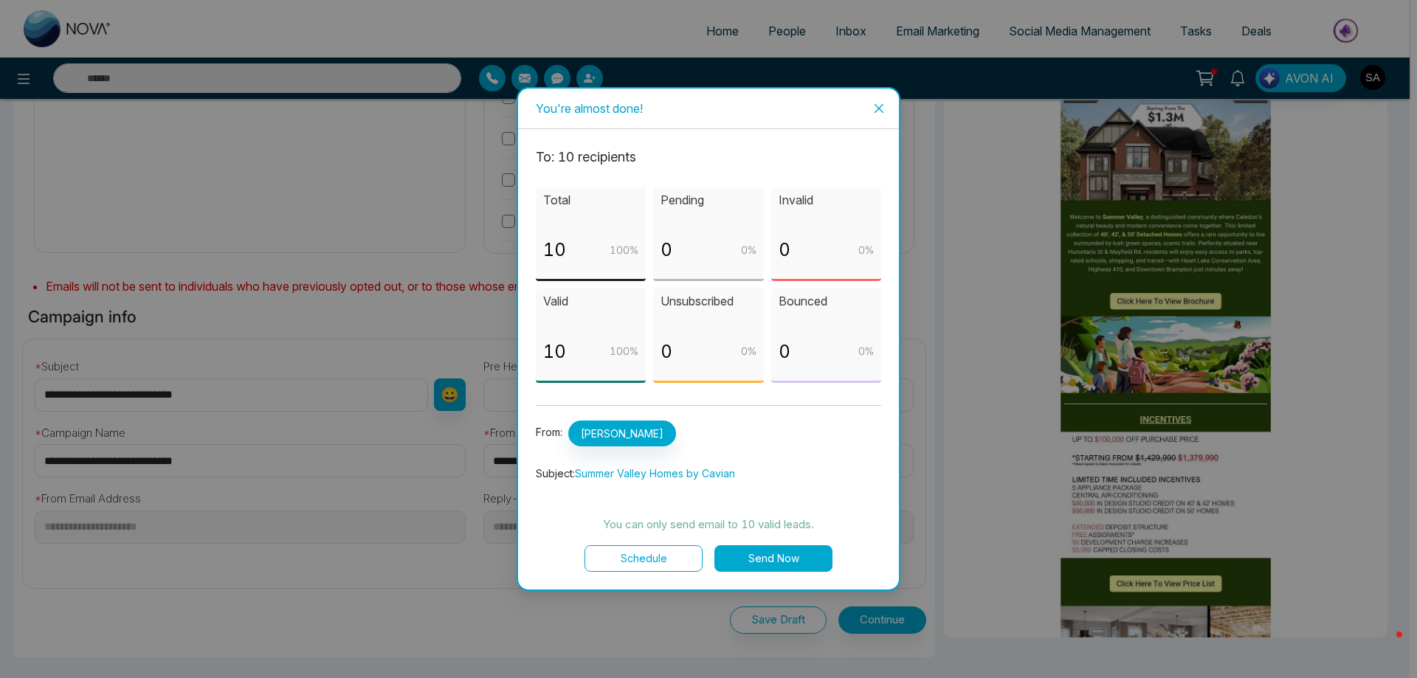
click at [764, 552] on button "Send Now" at bounding box center [774, 559] width 118 height 27
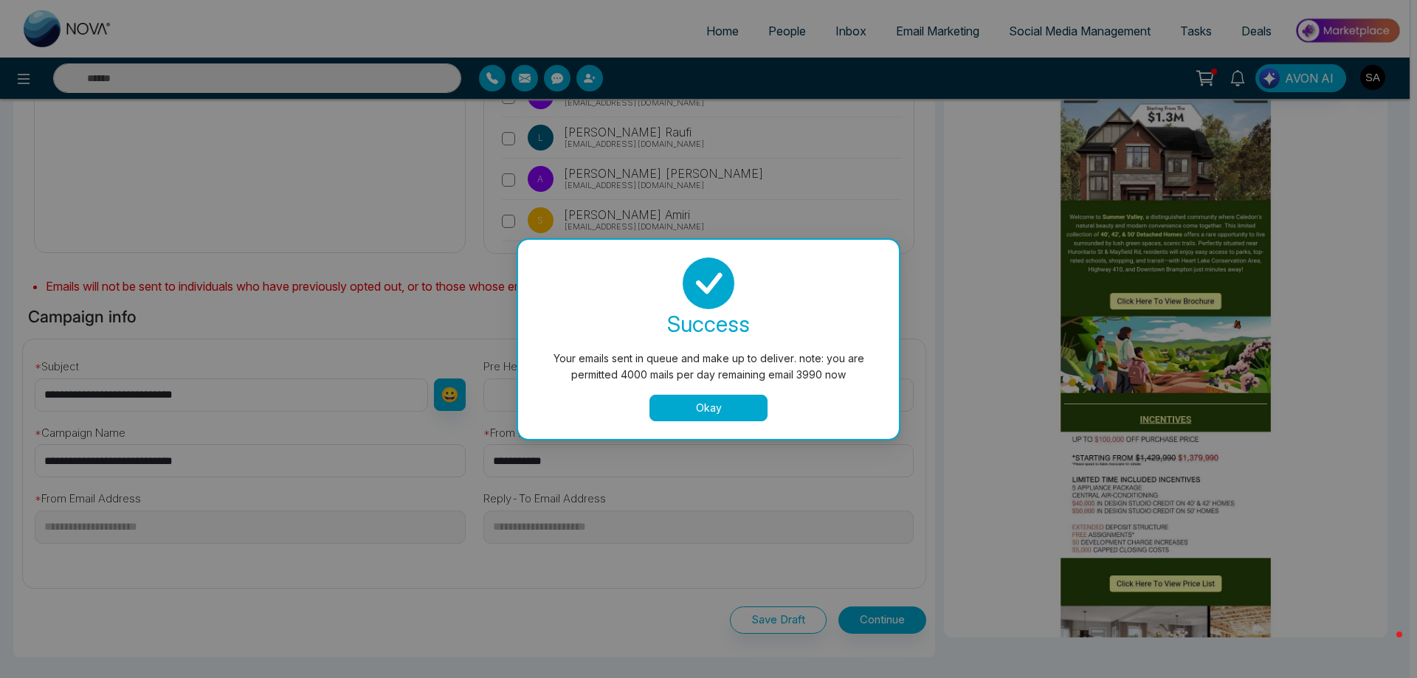
click at [722, 408] on button "Okay" at bounding box center [709, 408] width 118 height 27
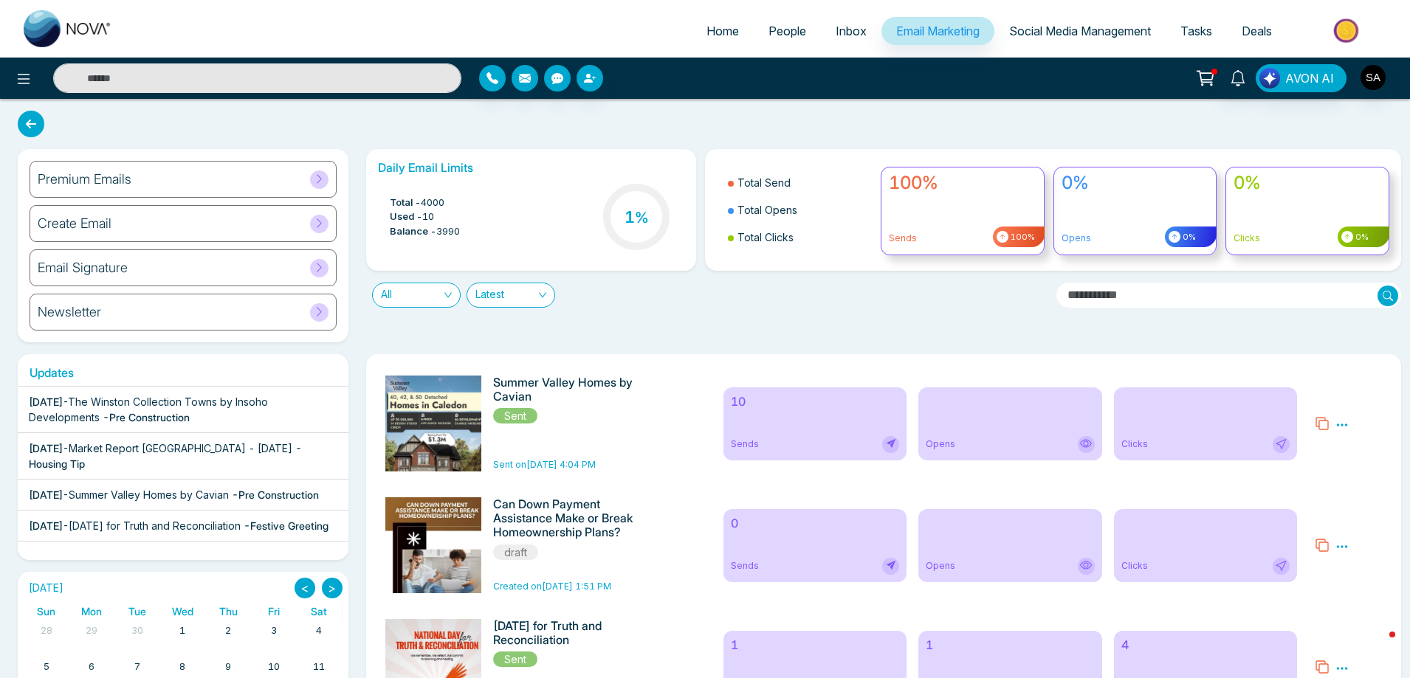
click at [1016, 27] on span "Social Media Management" at bounding box center [1080, 31] width 142 height 15
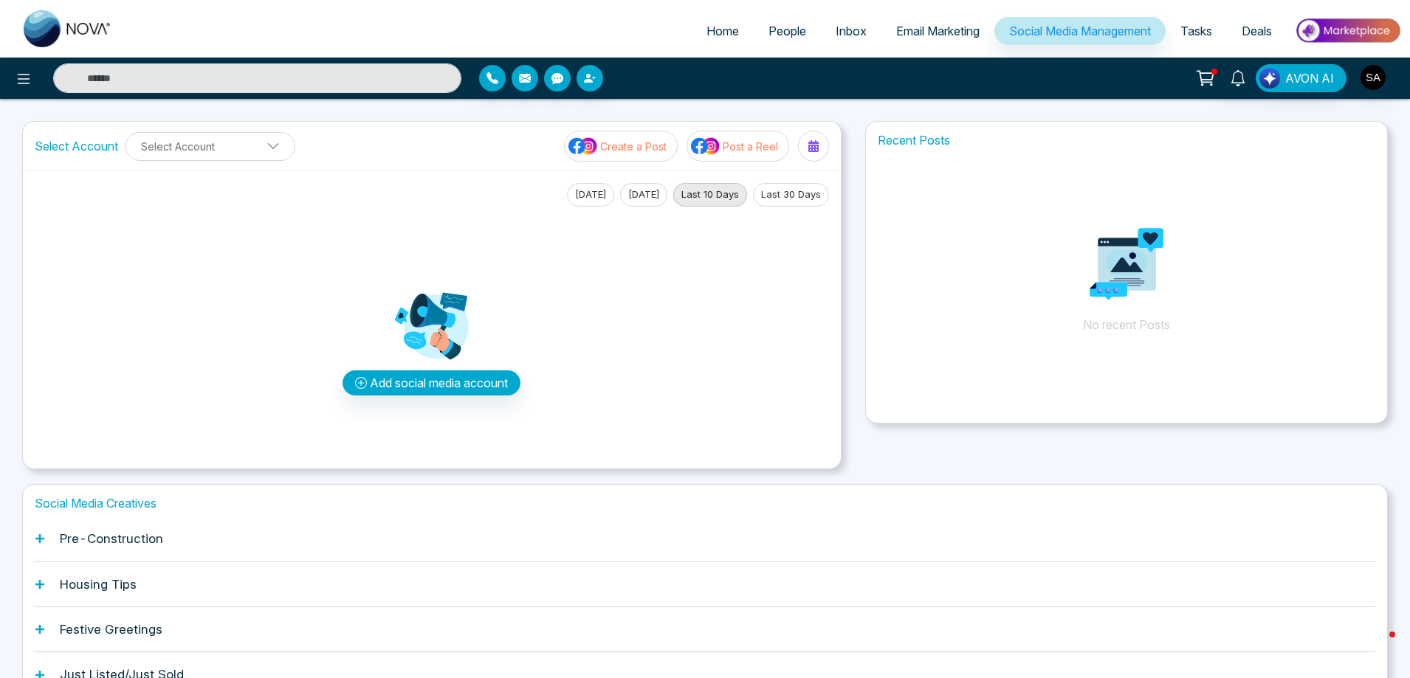
click at [1192, 36] on span "Tasks" at bounding box center [1196, 31] width 32 height 15
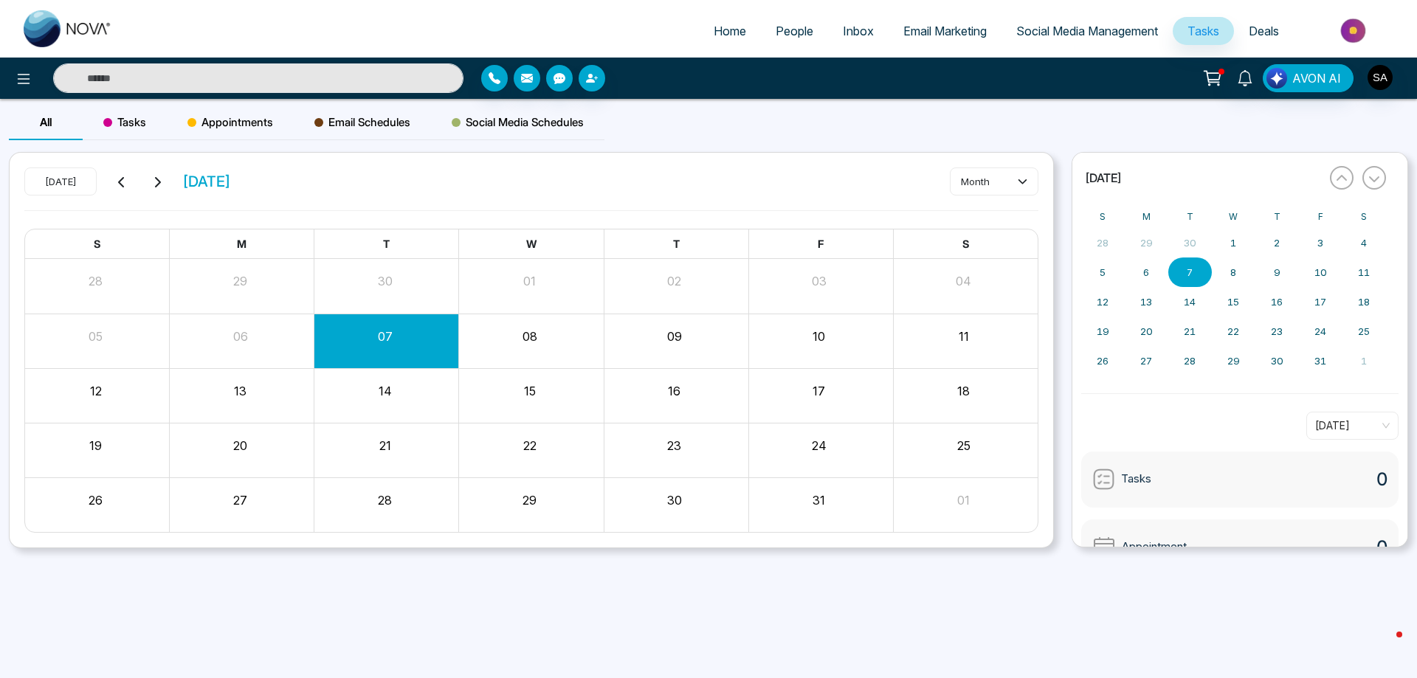
click at [743, 34] on link "Home" at bounding box center [730, 31] width 62 height 28
select select "*"
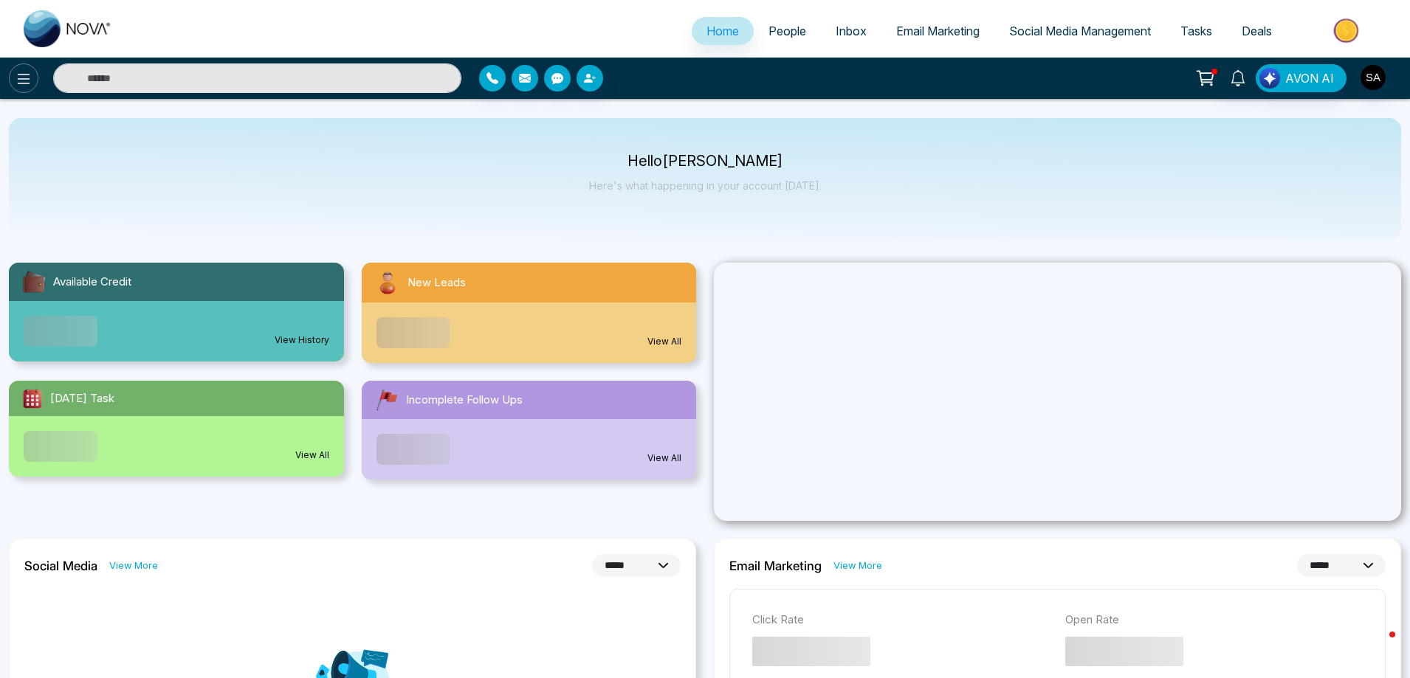
click at [26, 81] on icon at bounding box center [24, 79] width 18 height 18
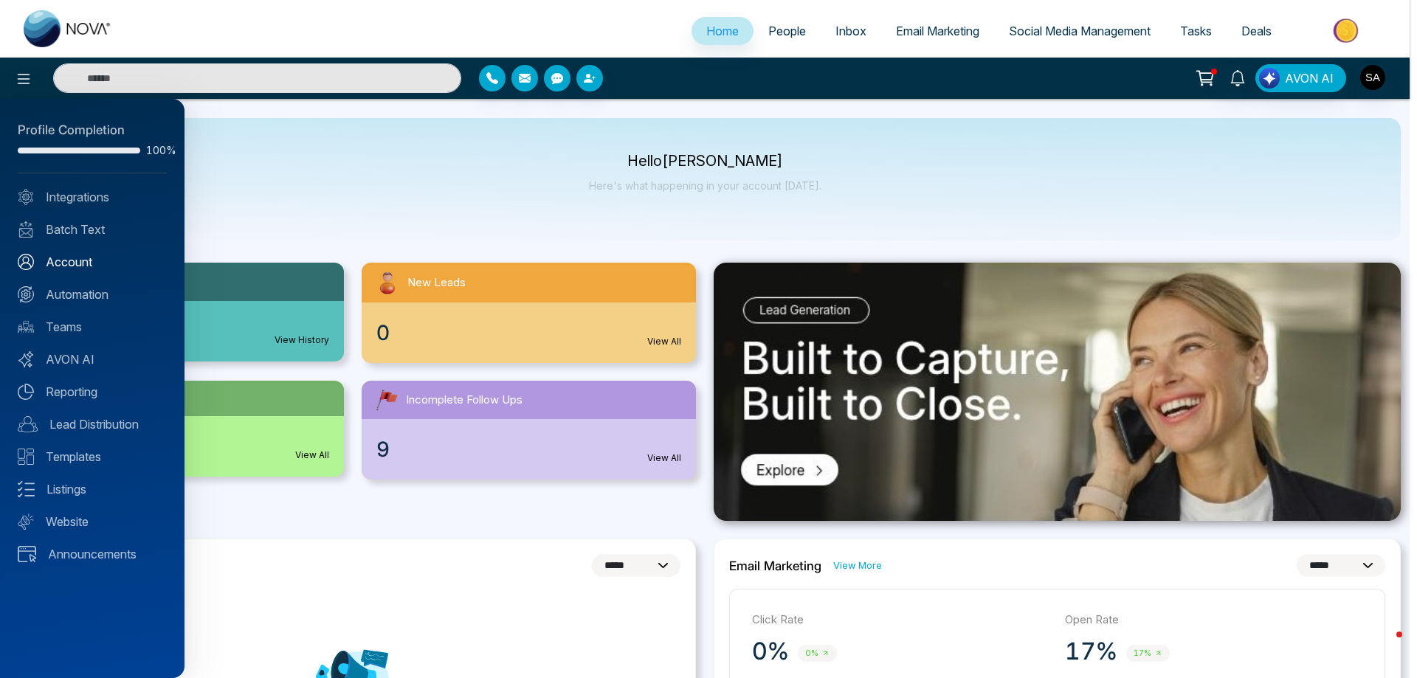
click at [97, 266] on link "Account" at bounding box center [92, 262] width 149 height 18
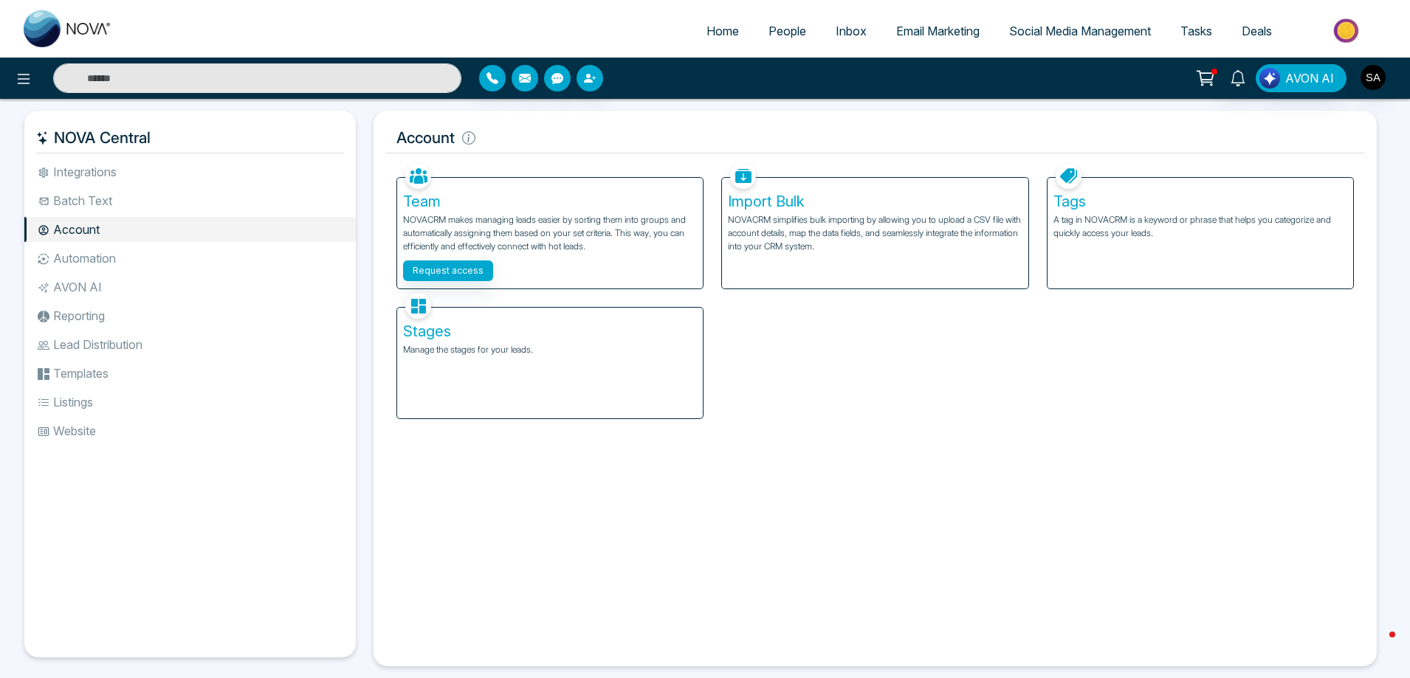
click at [65, 215] on ul "Integrations Batch Text Account Automation AVON AI Reporting Lead Distribution …" at bounding box center [189, 396] width 331 height 475
click at [80, 205] on li "Batch Text" at bounding box center [189, 200] width 331 height 25
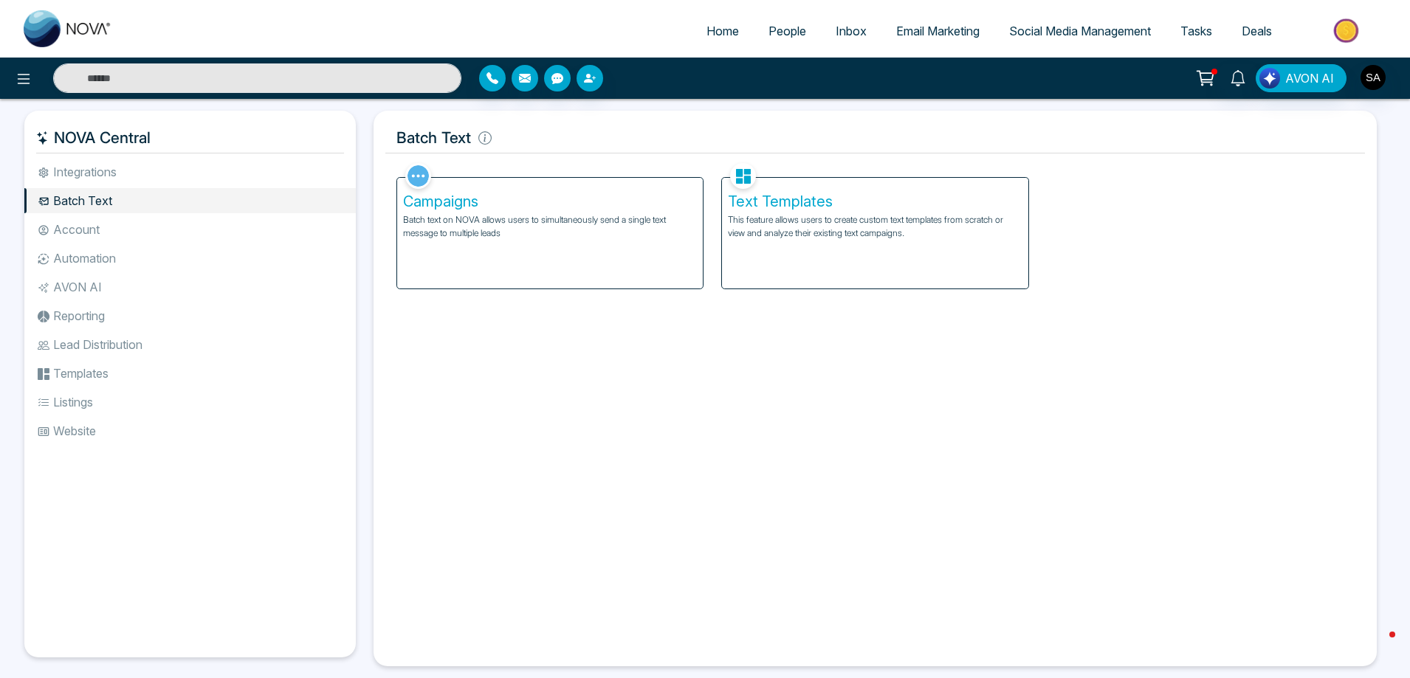
click at [106, 181] on li "Integrations" at bounding box center [189, 171] width 331 height 25
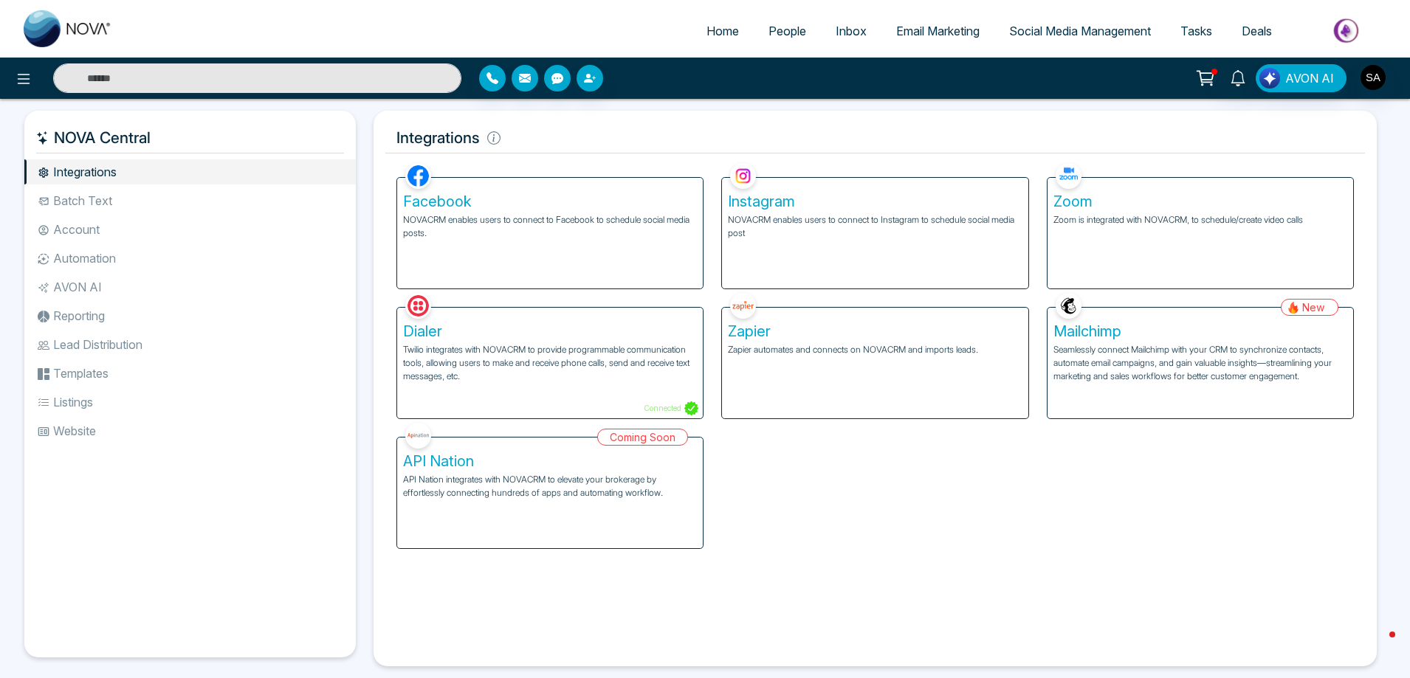
click at [884, 241] on div "Instagram NOVACRM enables users to connect to Instagram to schedule social medi…" at bounding box center [875, 233] width 306 height 111
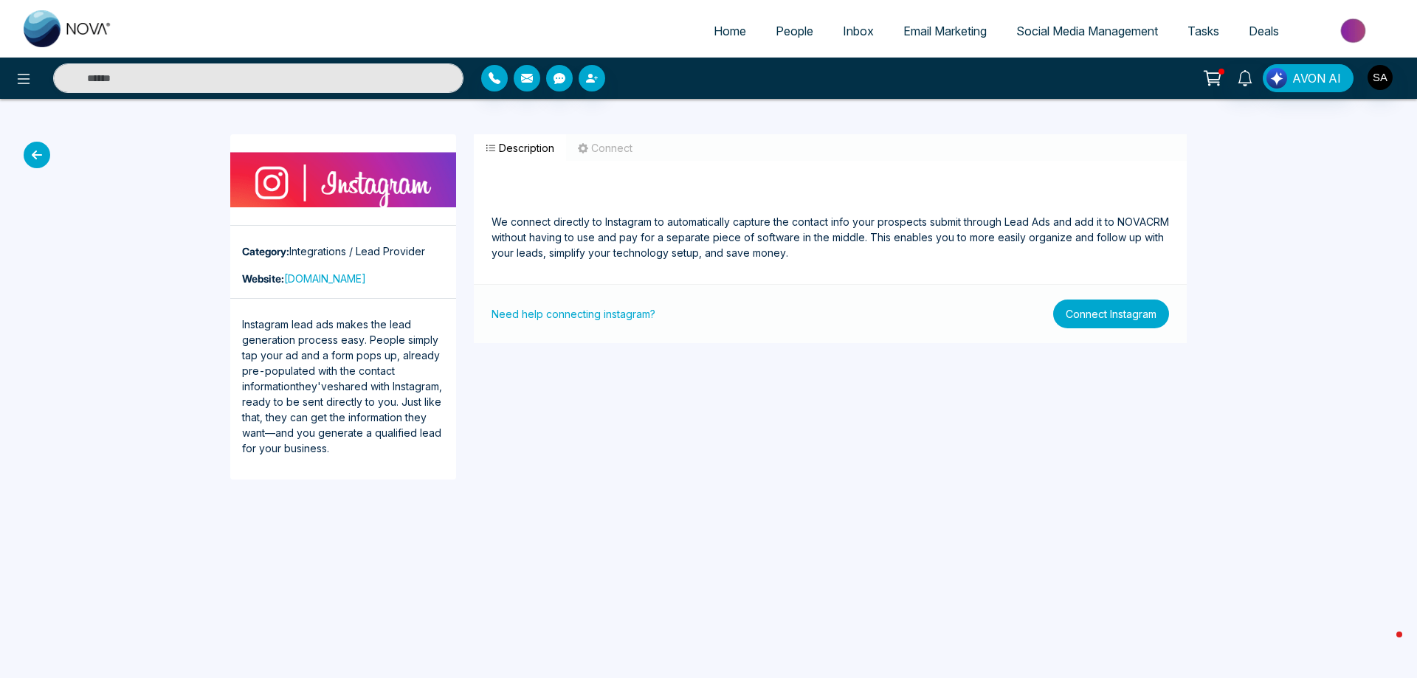
click at [1121, 317] on button "Connect Instagram" at bounding box center [1111, 314] width 116 height 29
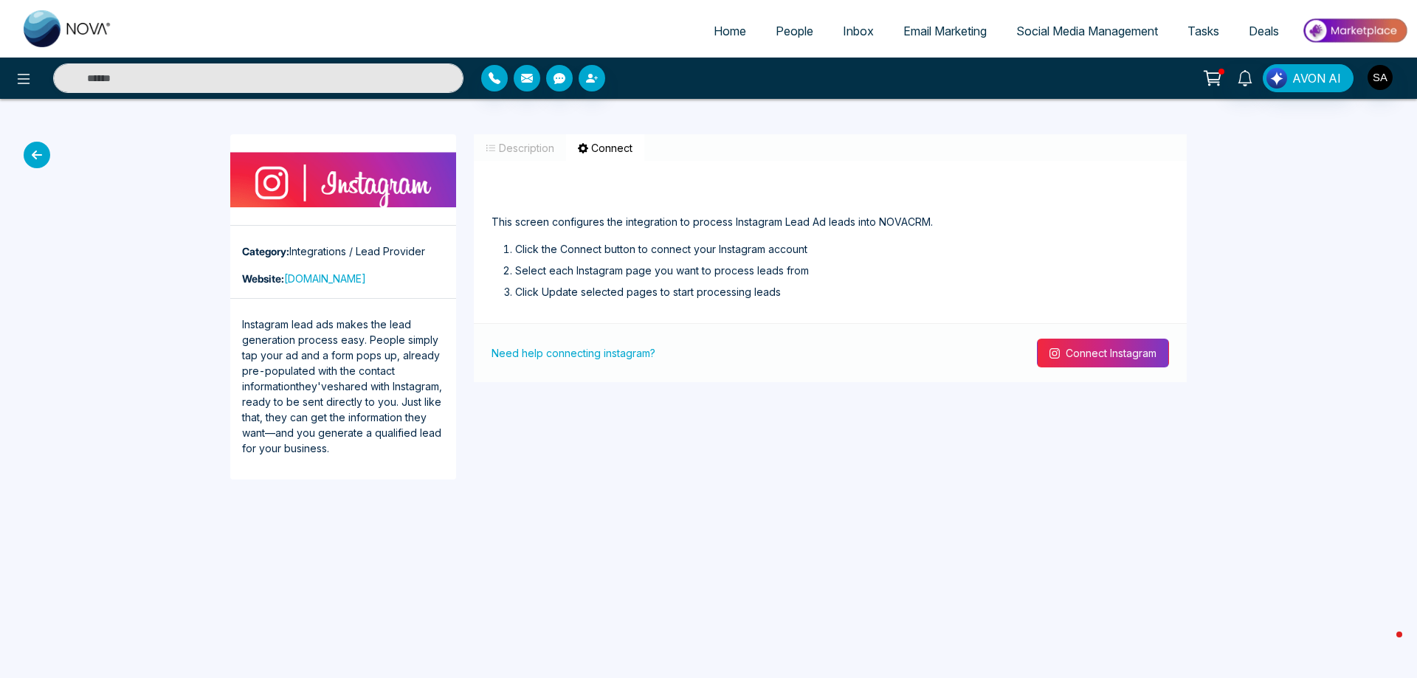
click at [1120, 358] on button "Connect Instagram" at bounding box center [1103, 353] width 132 height 29
click at [1100, 357] on button "Connect Instagram" at bounding box center [1103, 353] width 132 height 29
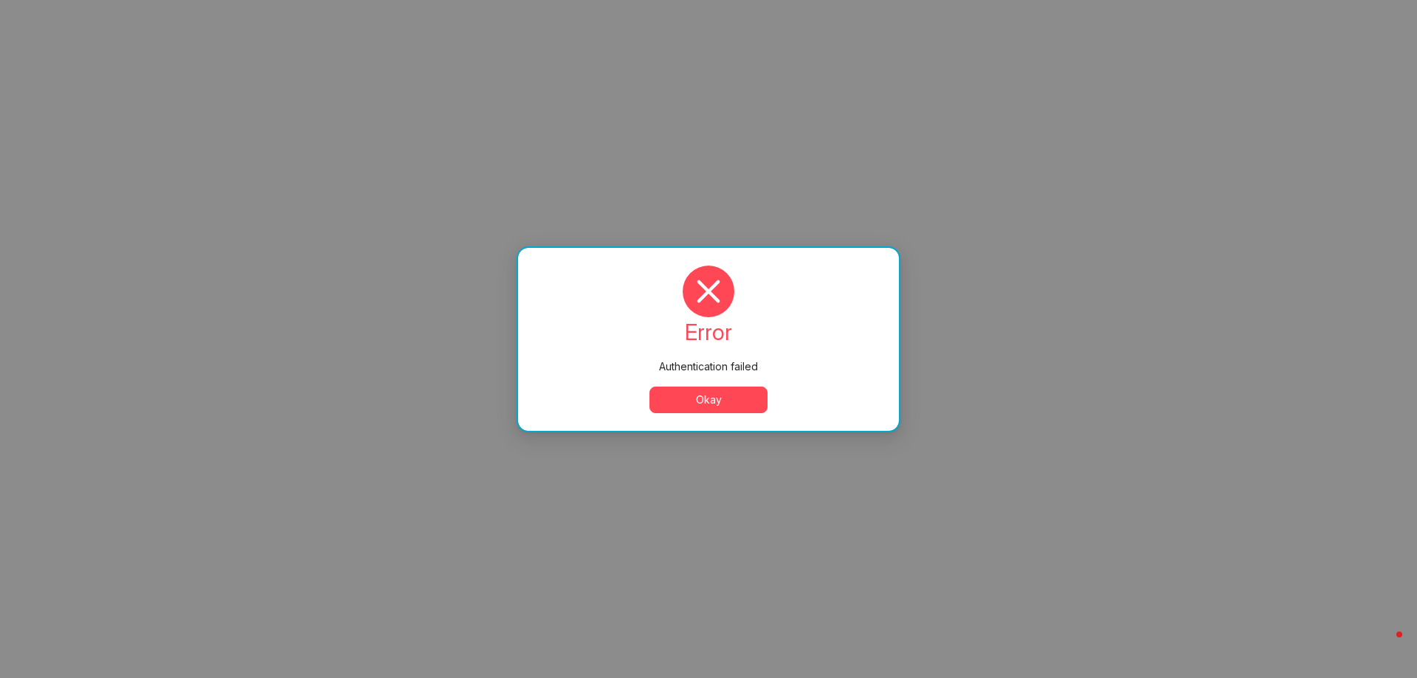
click at [694, 391] on button "Okay" at bounding box center [709, 400] width 118 height 27
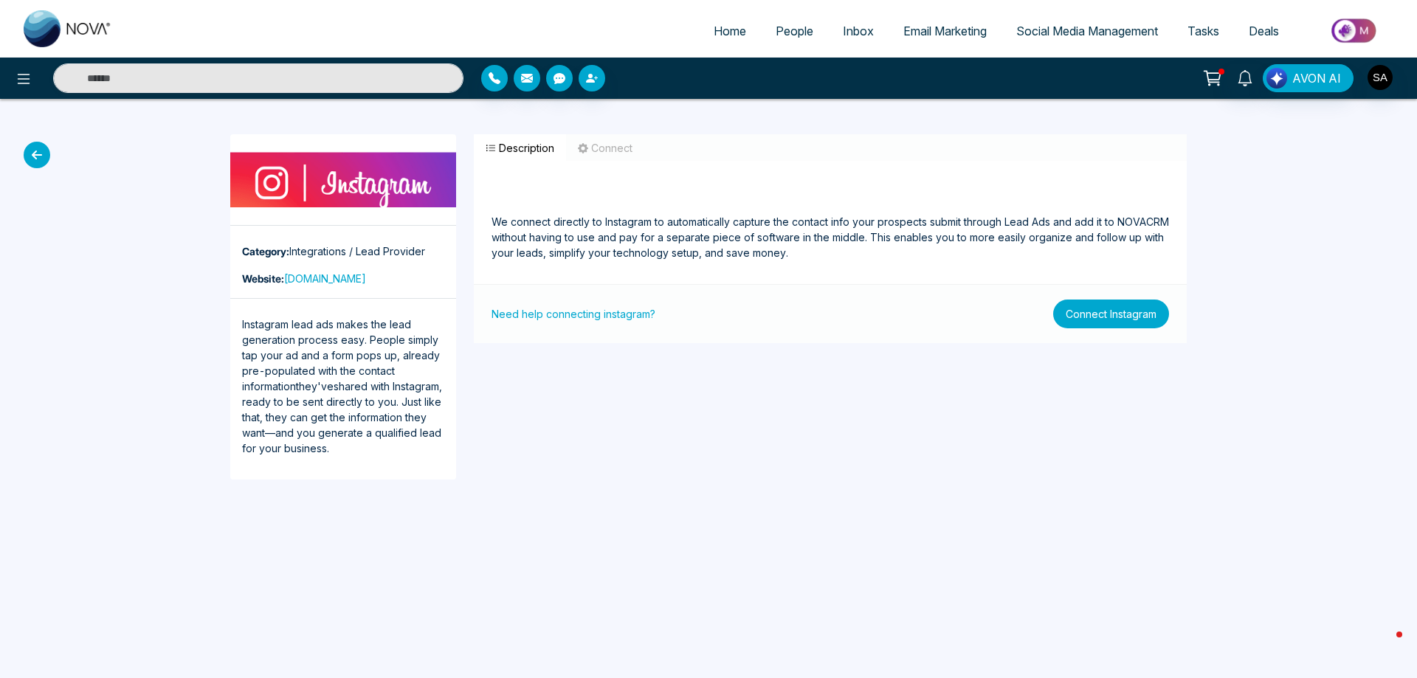
click at [1094, 315] on button "Connect Instagram" at bounding box center [1111, 314] width 116 height 29
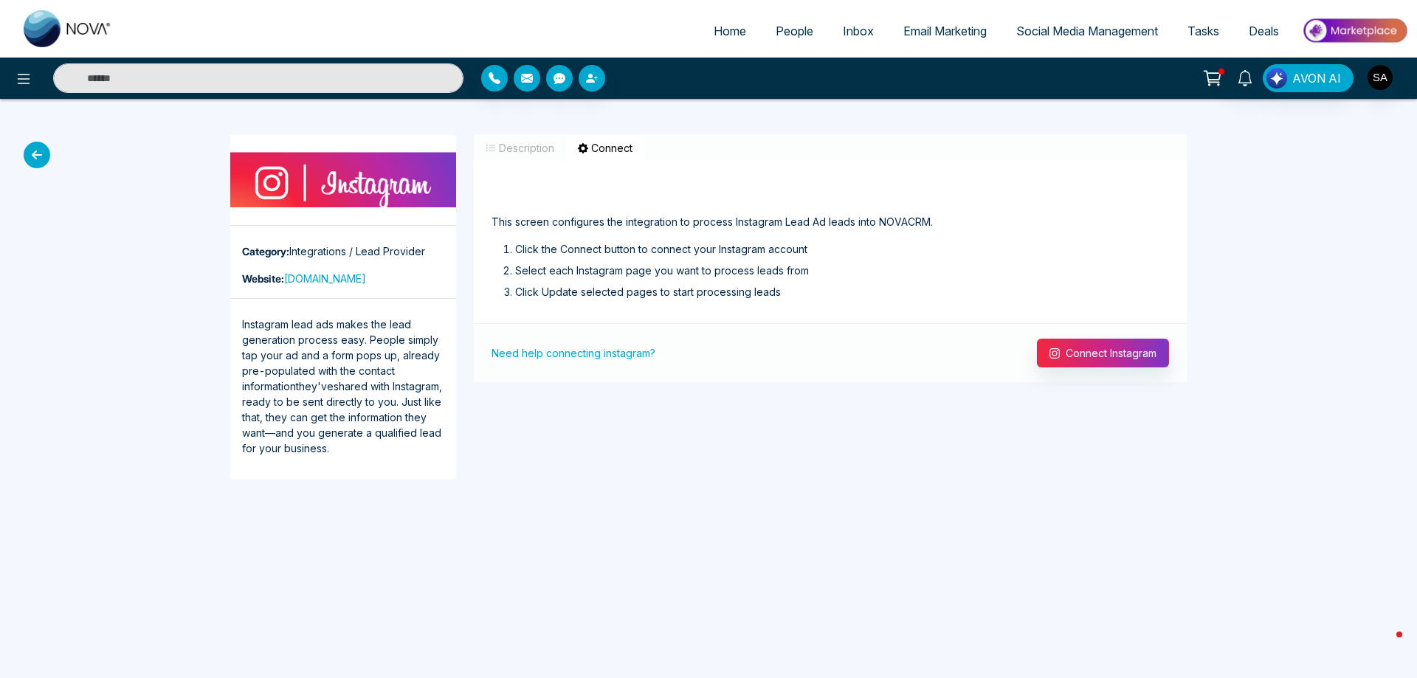
drag, startPoint x: 21, startPoint y: 136, endPoint x: 33, endPoint y: 154, distance: 21.9
click at [21, 137] on div "Category: Integrations / Lead Provider Website: [DOMAIN_NAME] Instagram lead ad…" at bounding box center [708, 307] width 1417 height 416
click at [33, 154] on icon at bounding box center [37, 155] width 27 height 27
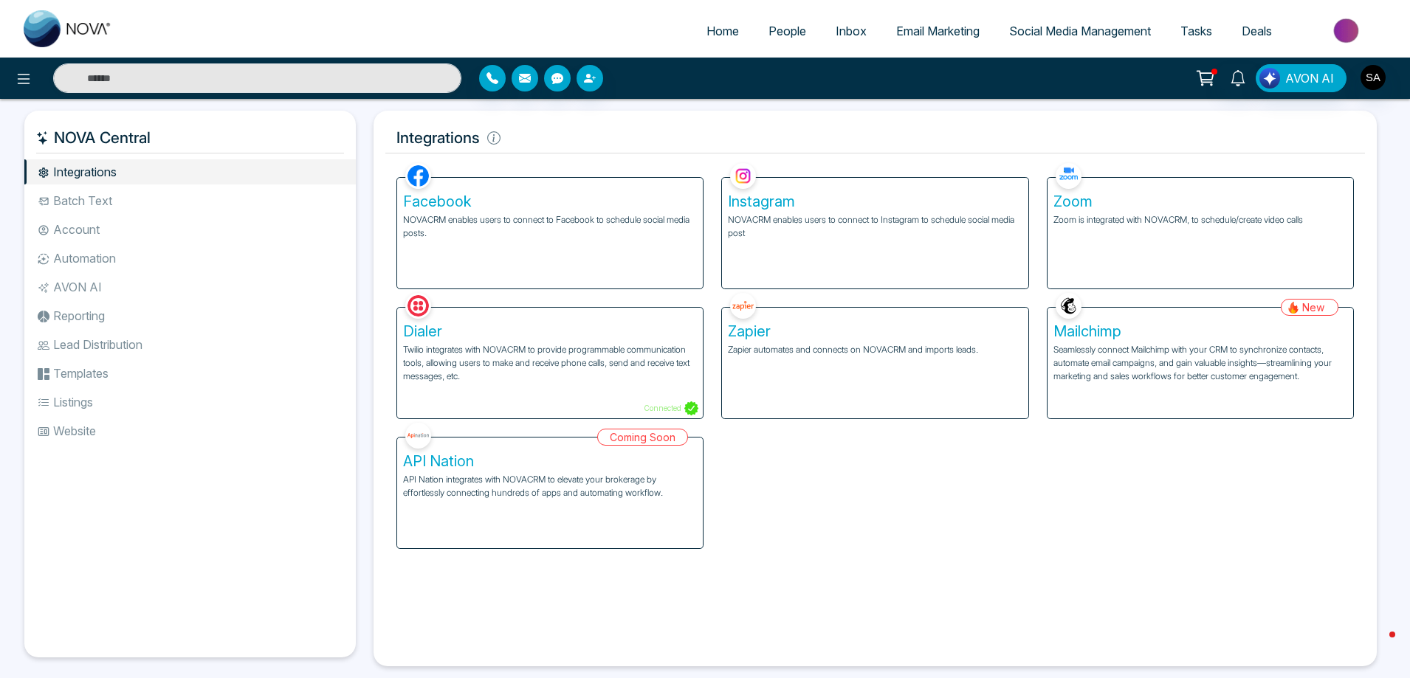
click at [887, 206] on h5 "Instagram" at bounding box center [875, 202] width 294 height 18
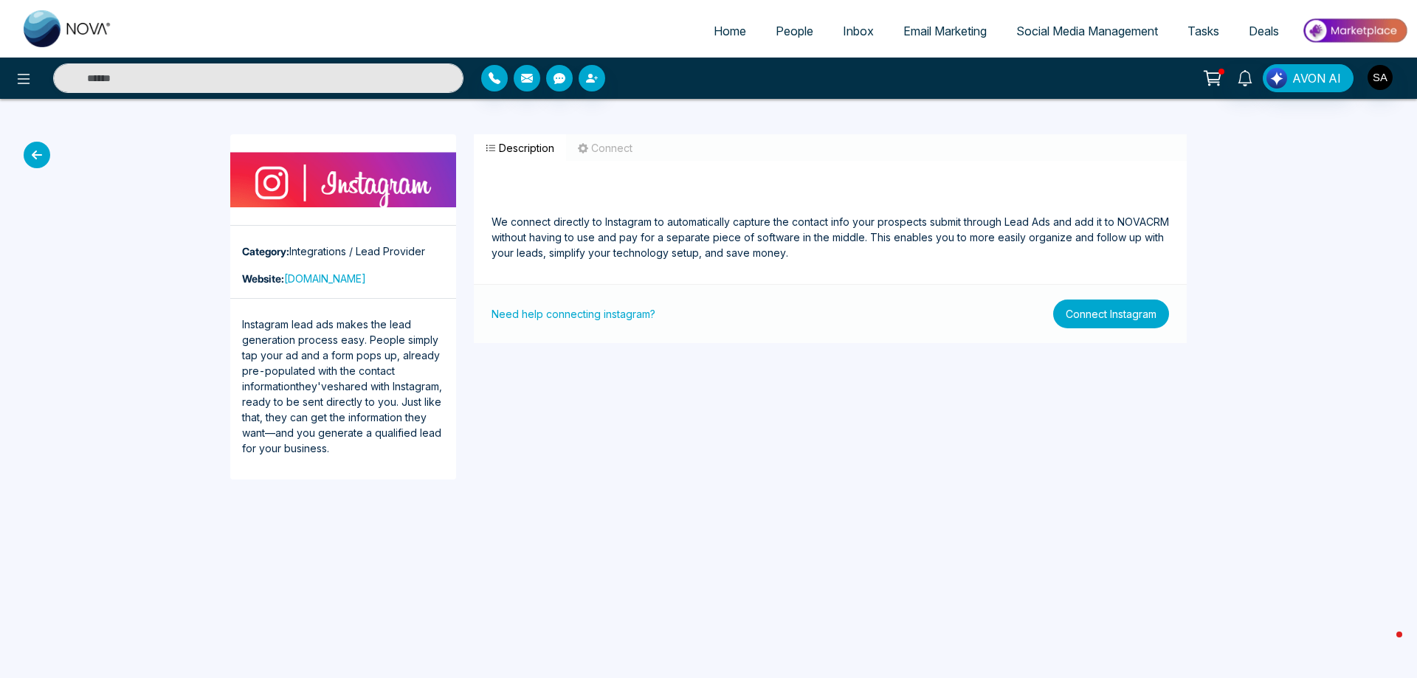
click at [1118, 312] on button "Connect Instagram" at bounding box center [1111, 314] width 116 height 29
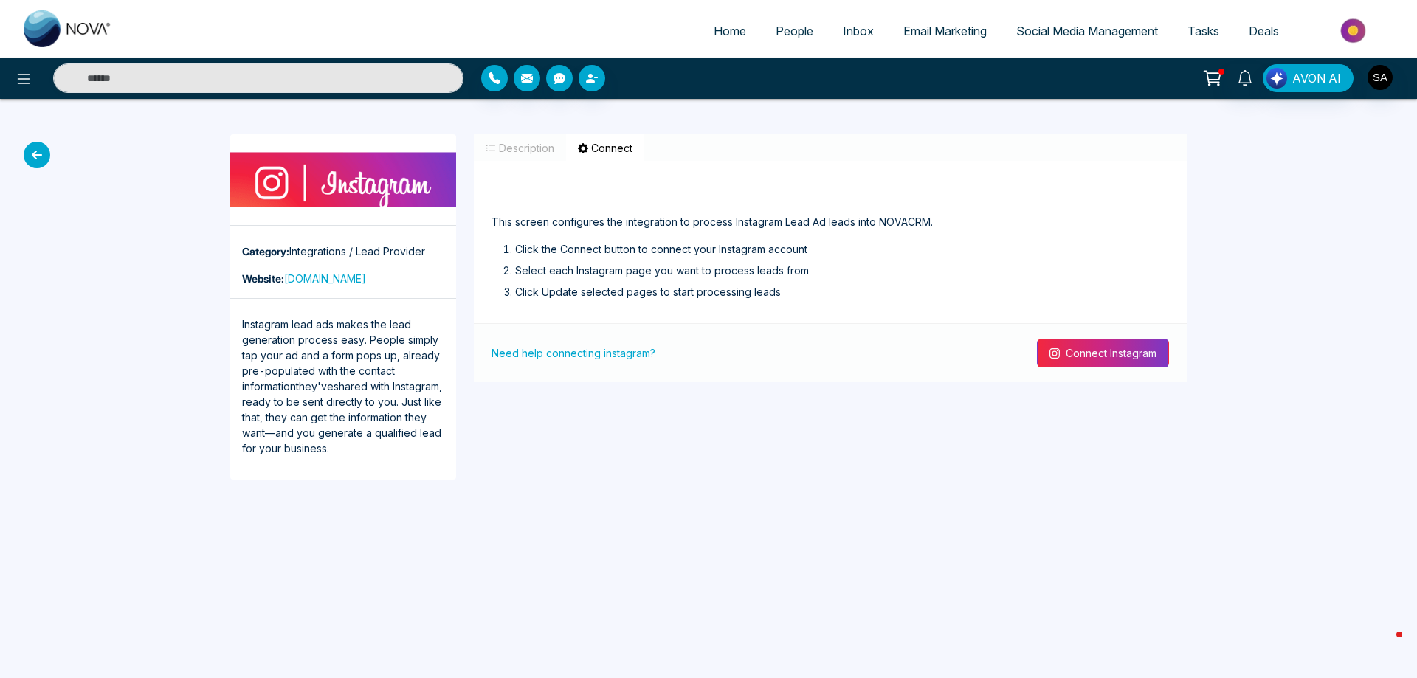
click at [1115, 350] on button "Connect Instagram" at bounding box center [1103, 353] width 132 height 29
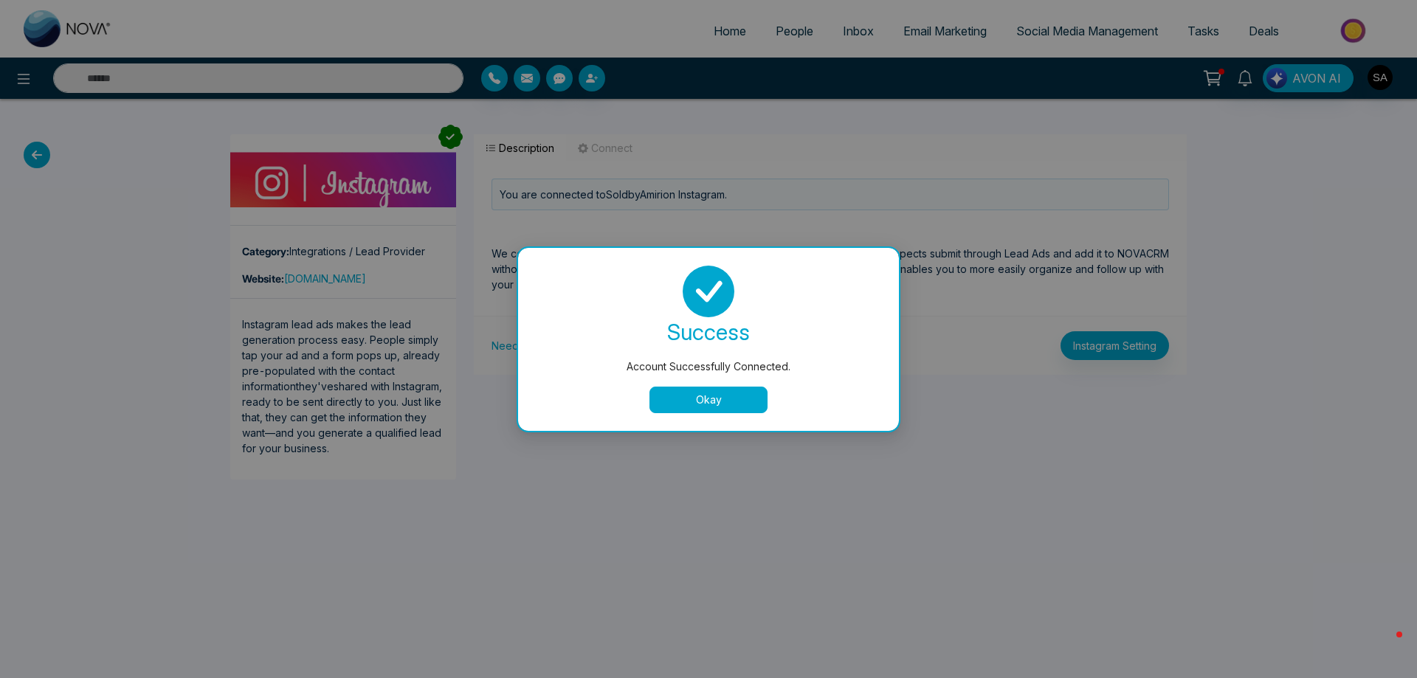
click at [719, 400] on button "Okay" at bounding box center [709, 400] width 118 height 27
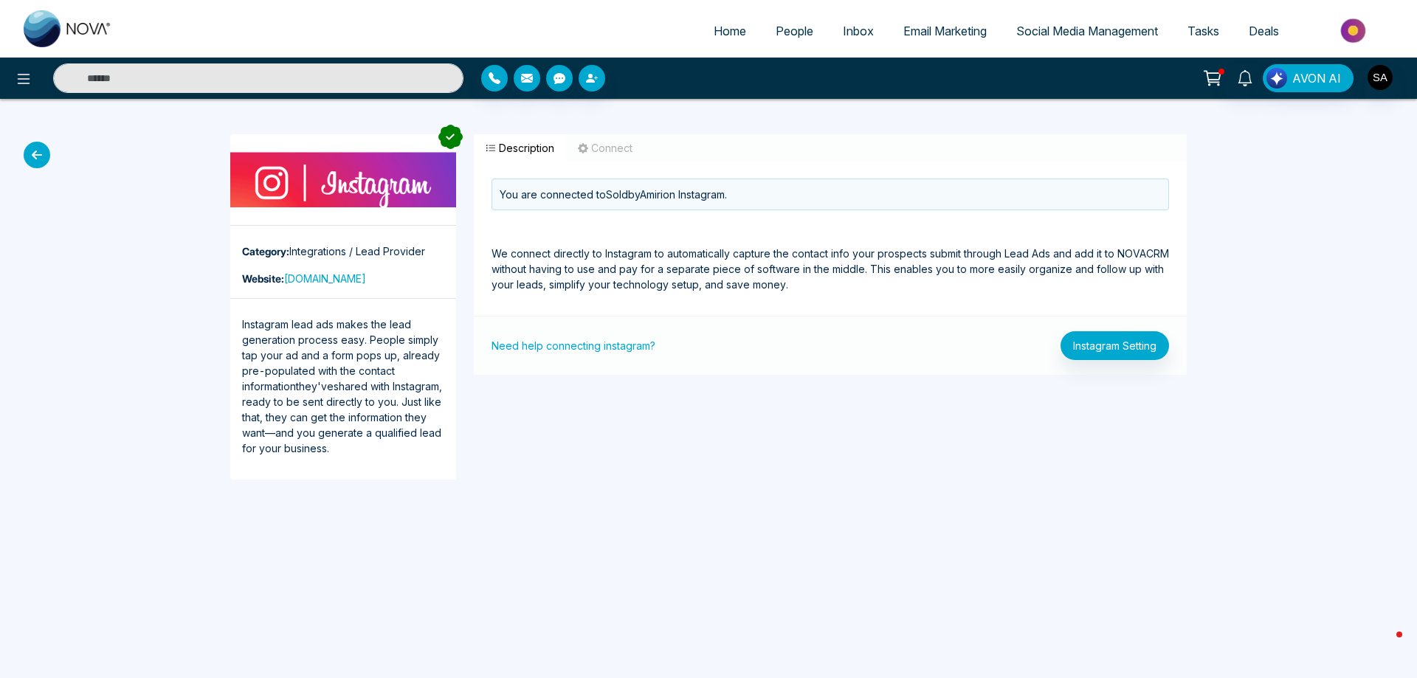
click at [1071, 31] on span "Social Media Management" at bounding box center [1088, 31] width 142 height 15
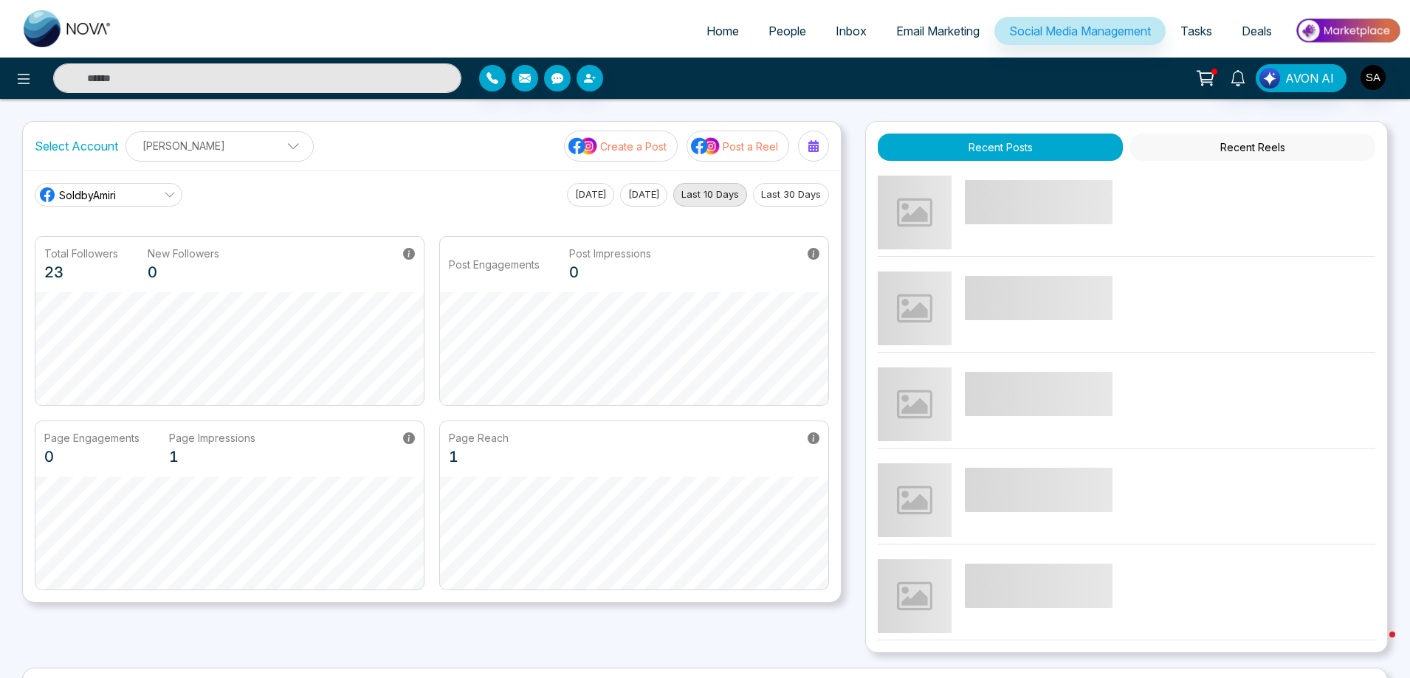
click at [949, 31] on span "Email Marketing" at bounding box center [937, 31] width 83 height 15
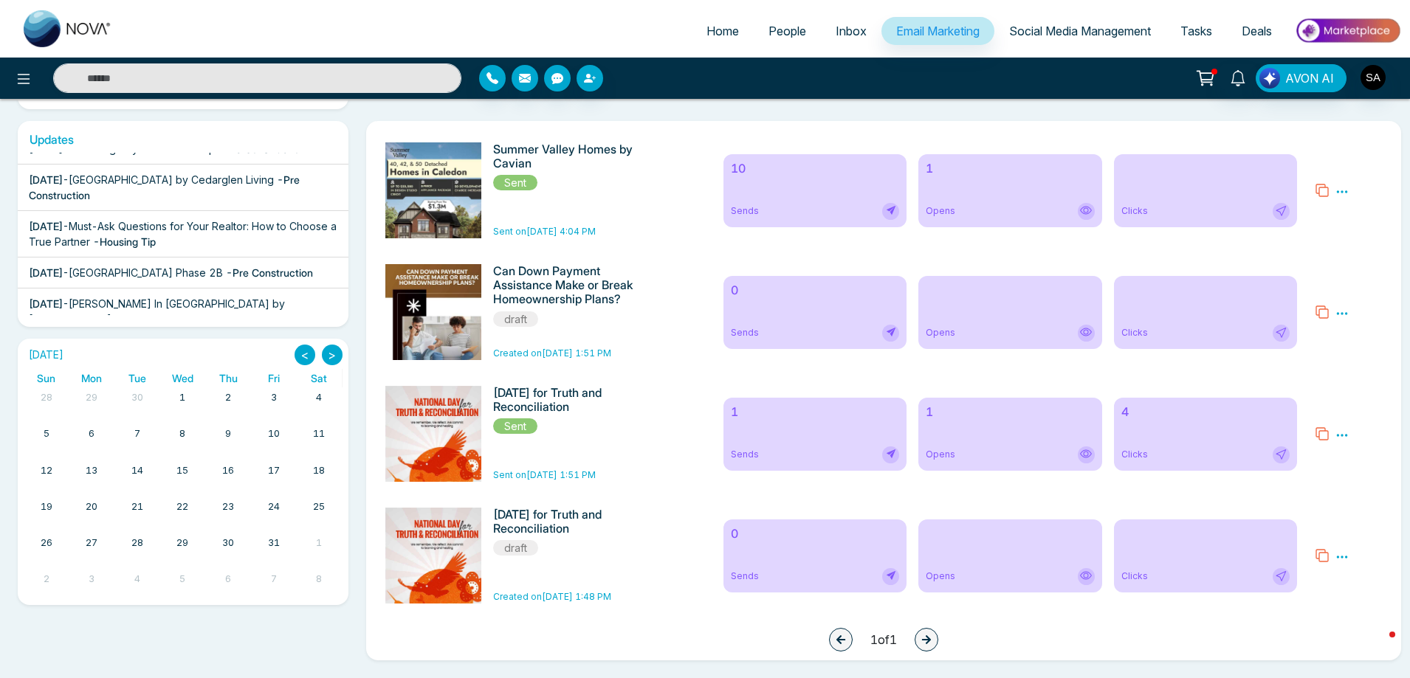
scroll to position [239, 0]
click at [1340, 312] on icon at bounding box center [1341, 313] width 13 height 13
click at [1364, 377] on span "Delete" at bounding box center [1363, 378] width 32 height 13
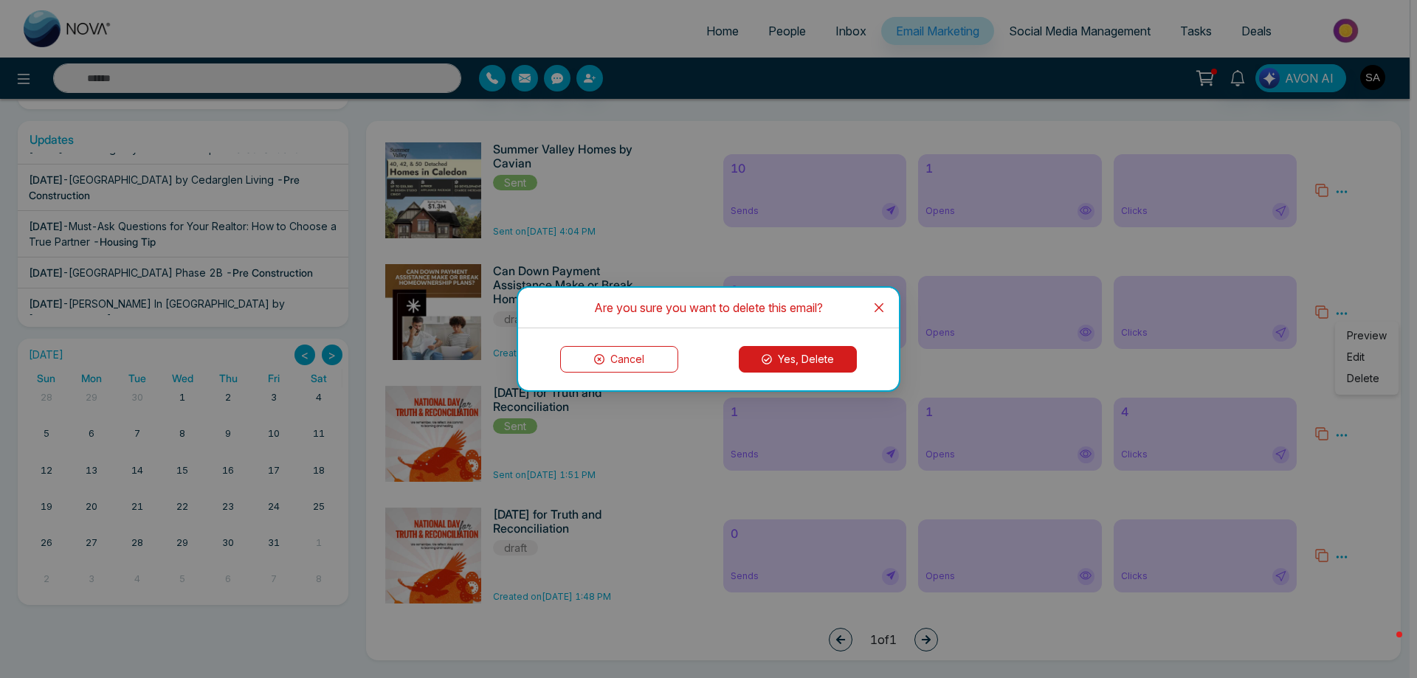
click at [814, 375] on div "Cancel Yes, Delete" at bounding box center [708, 360] width 381 height 62
click at [811, 373] on div "Cancel Yes, Delete" at bounding box center [708, 360] width 381 height 62
click at [822, 361] on button "Yes, Delete" at bounding box center [798, 359] width 118 height 27
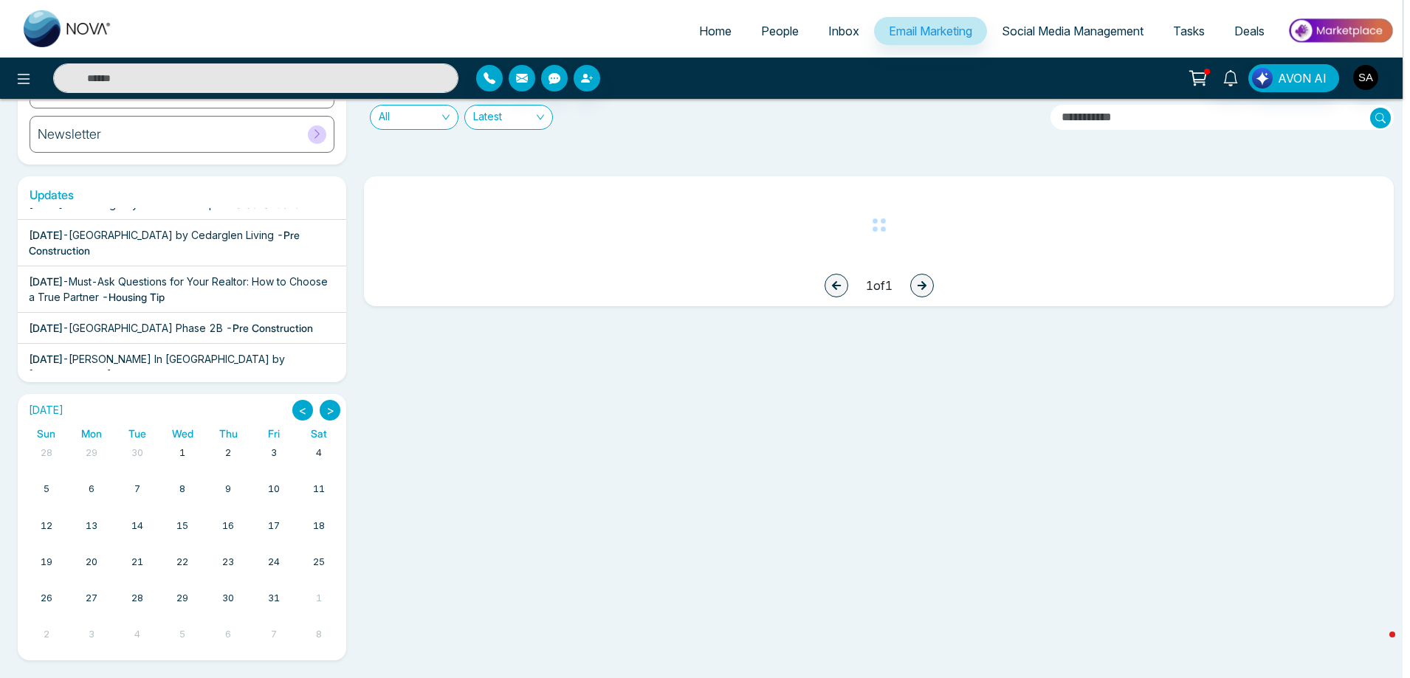
scroll to position [178, 0]
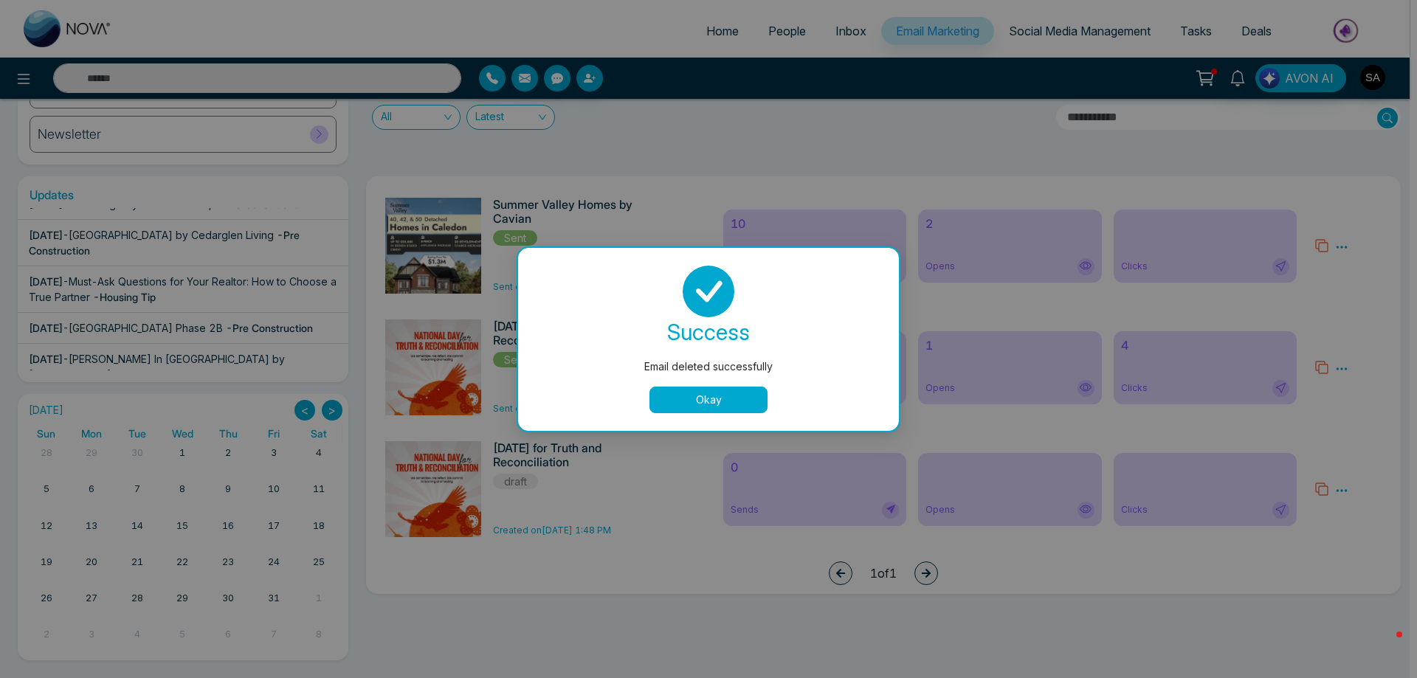
click at [708, 396] on button "Okay" at bounding box center [709, 400] width 118 height 27
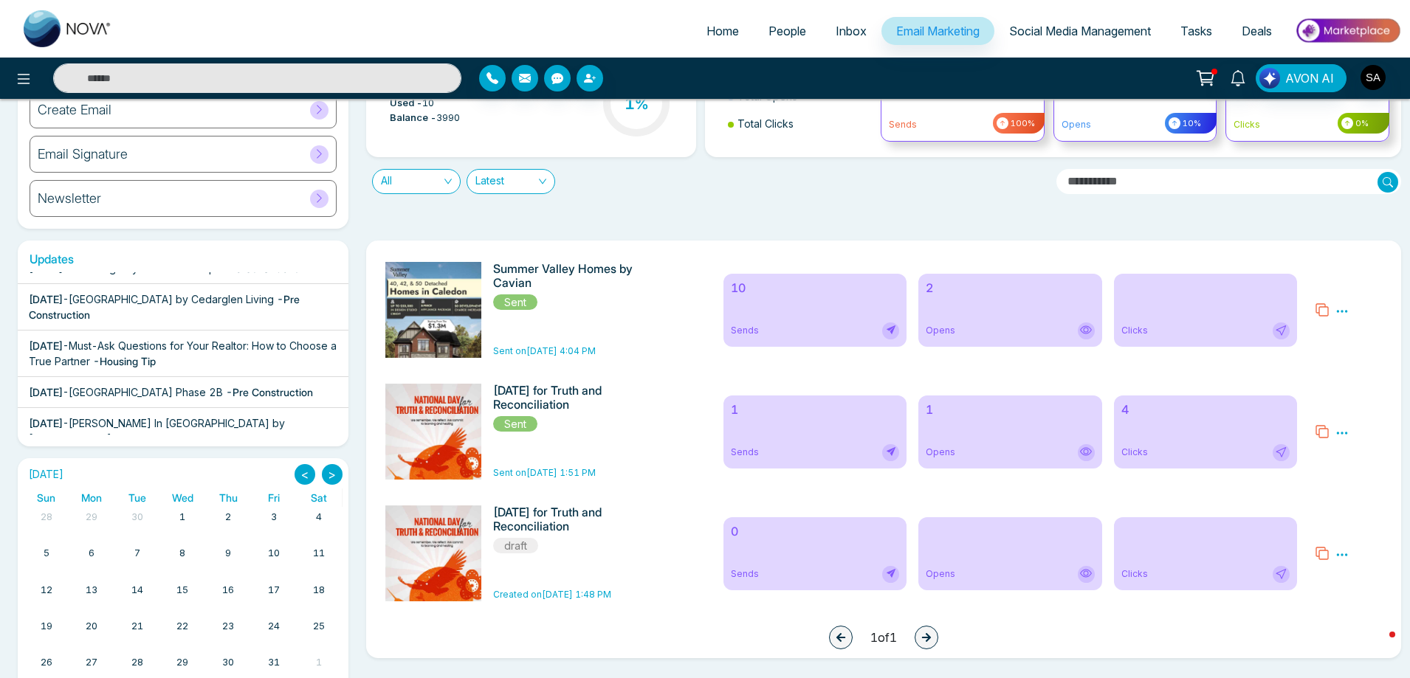
scroll to position [0, 0]
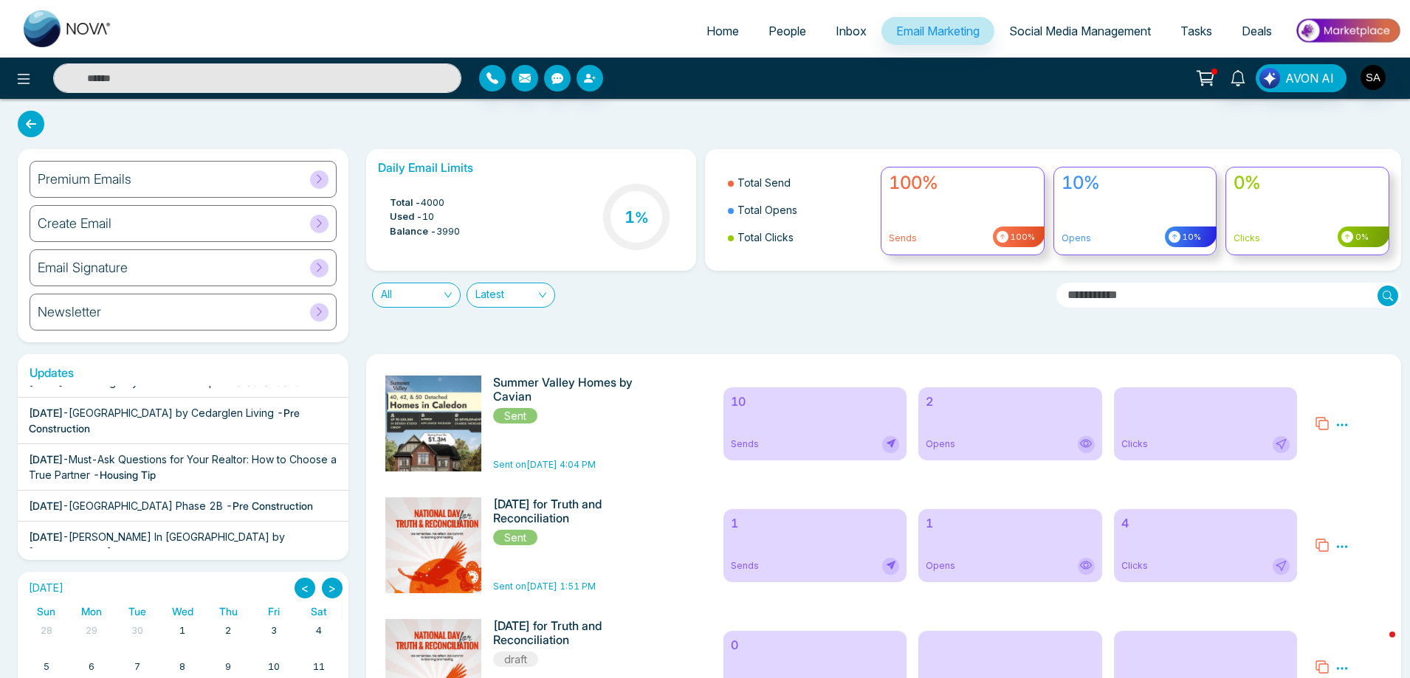
click at [142, 313] on div "Newsletter" at bounding box center [183, 312] width 307 height 37
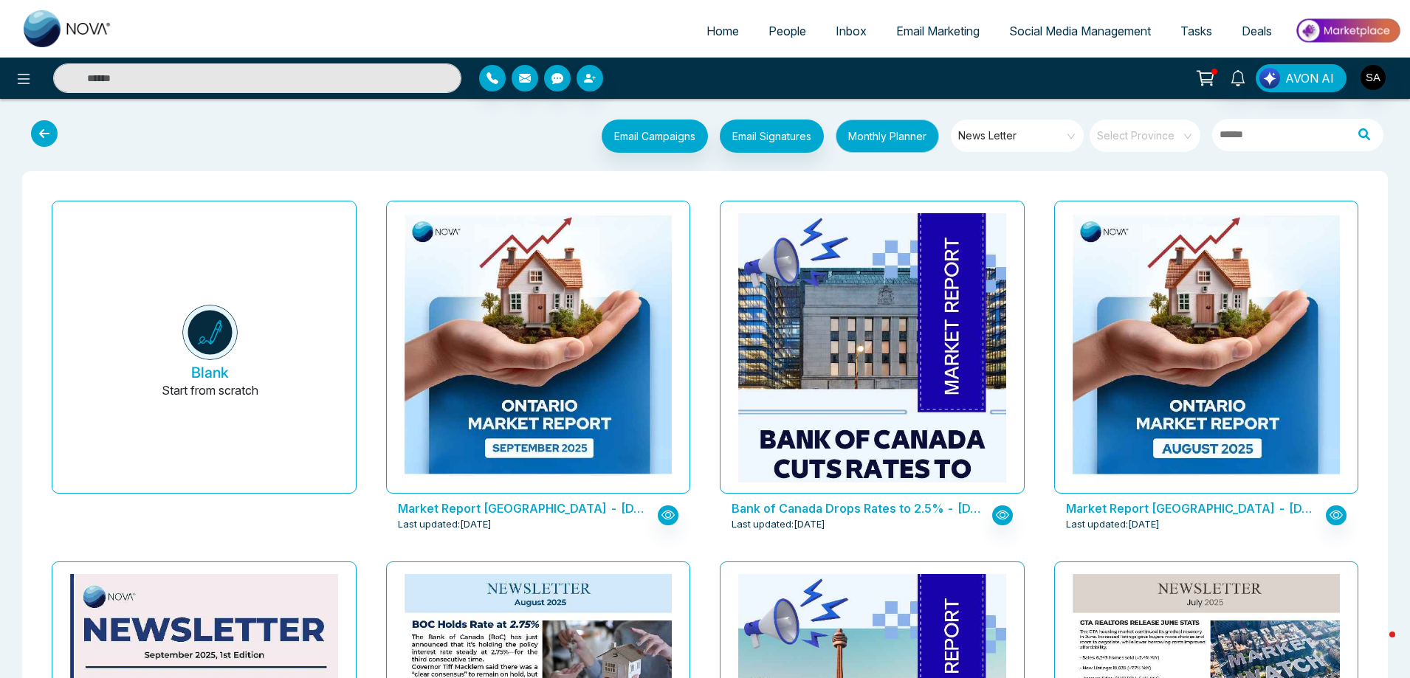
click at [897, 137] on button "Monthly Planner" at bounding box center [887, 136] width 103 height 33
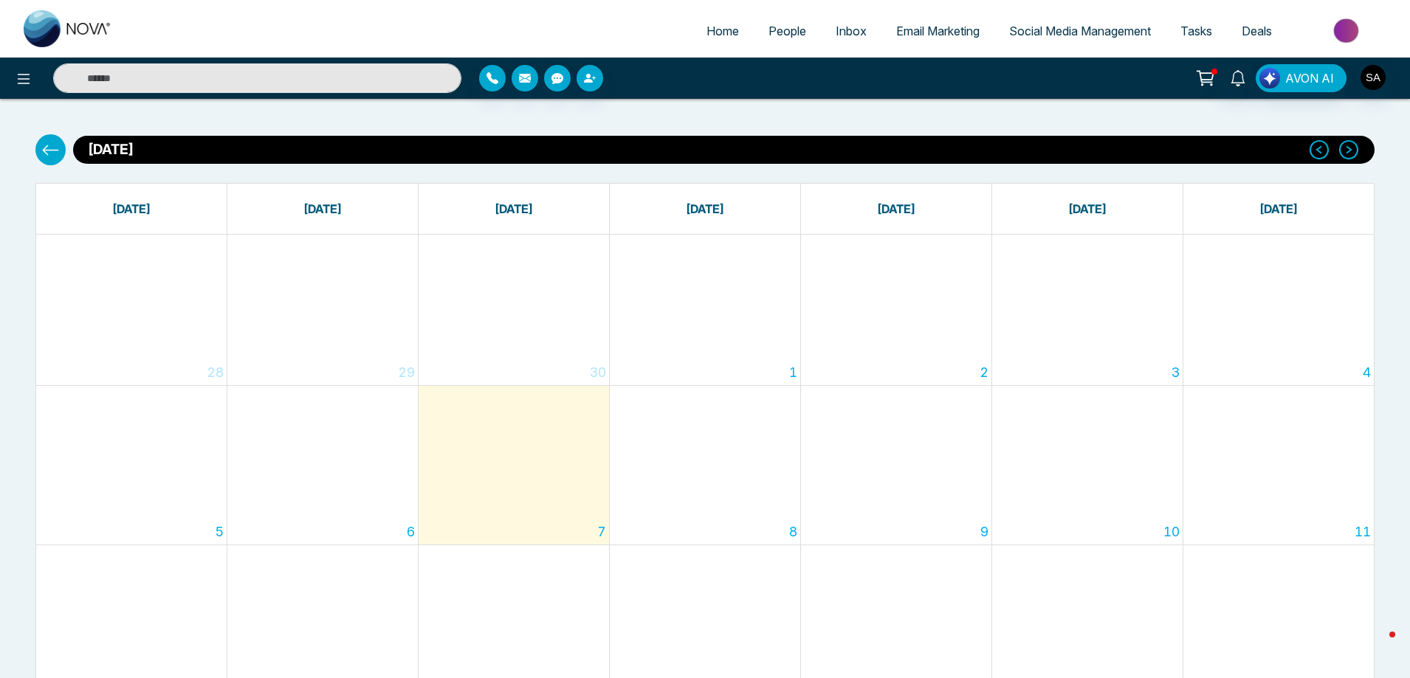
click at [945, 35] on span "Email Marketing" at bounding box center [937, 31] width 83 height 15
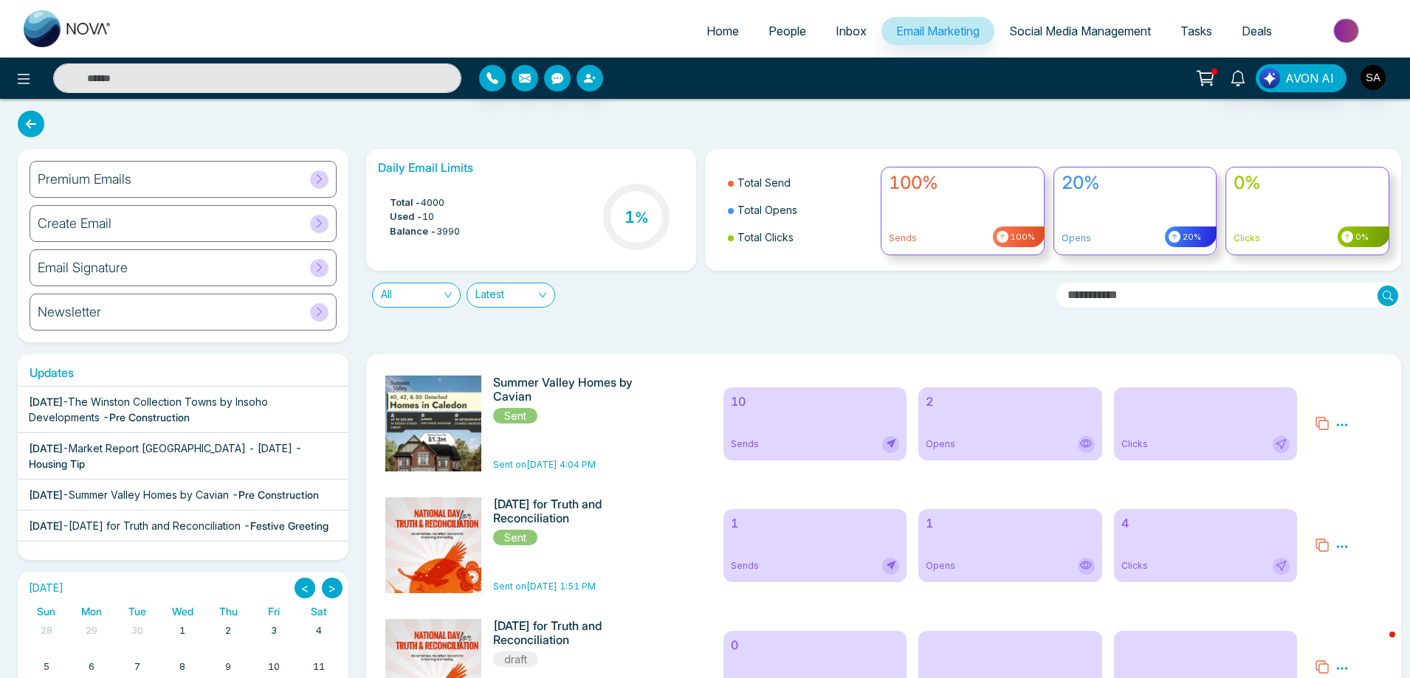
click at [1079, 35] on span "Social Media Management" at bounding box center [1080, 31] width 142 height 15
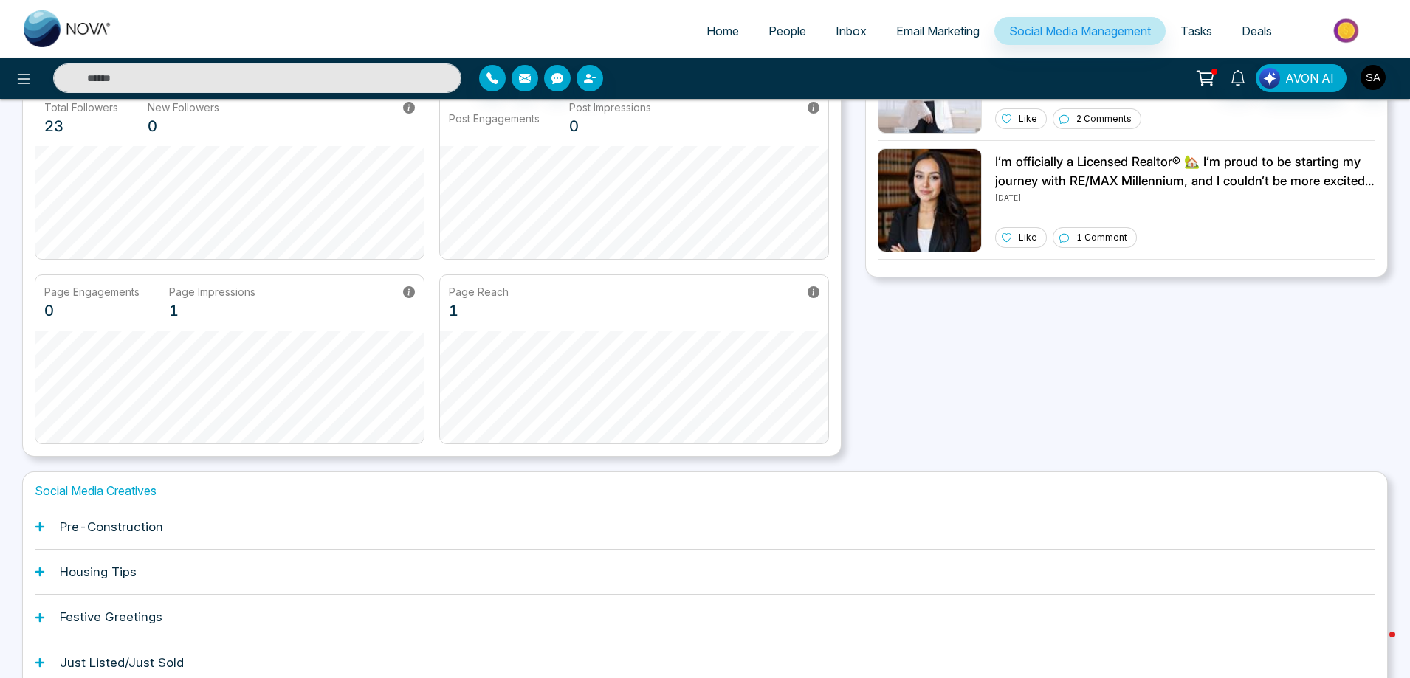
scroll to position [225, 0]
